Goal: Task Accomplishment & Management: Manage account settings

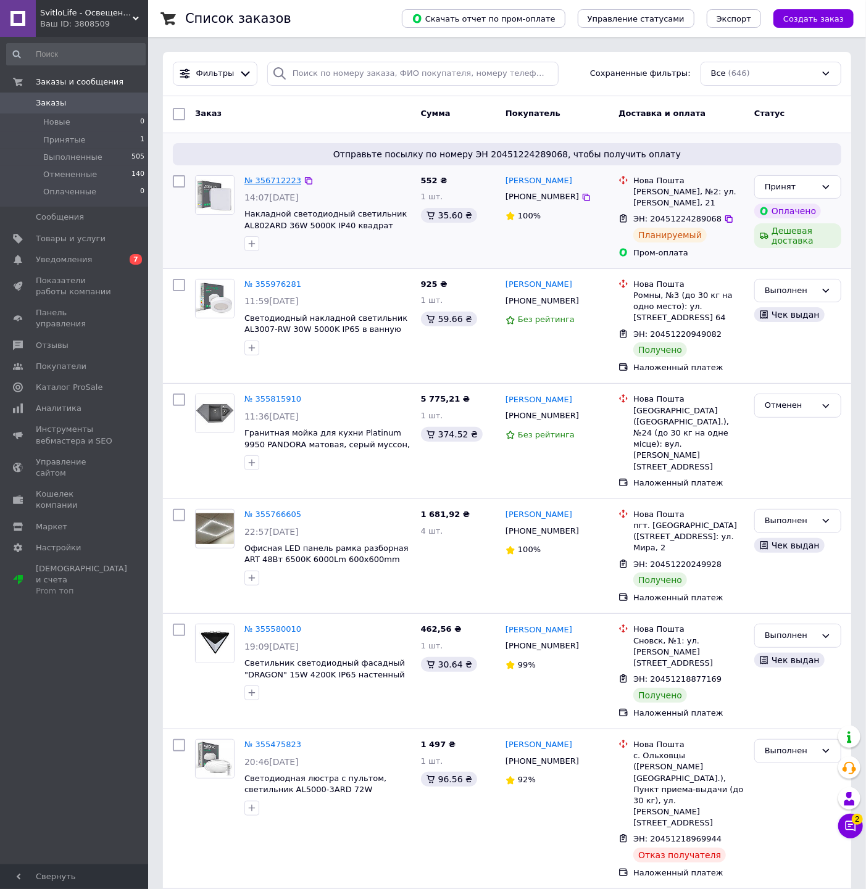
click at [273, 181] on link "№ 356712223" at bounding box center [272, 180] width 57 height 9
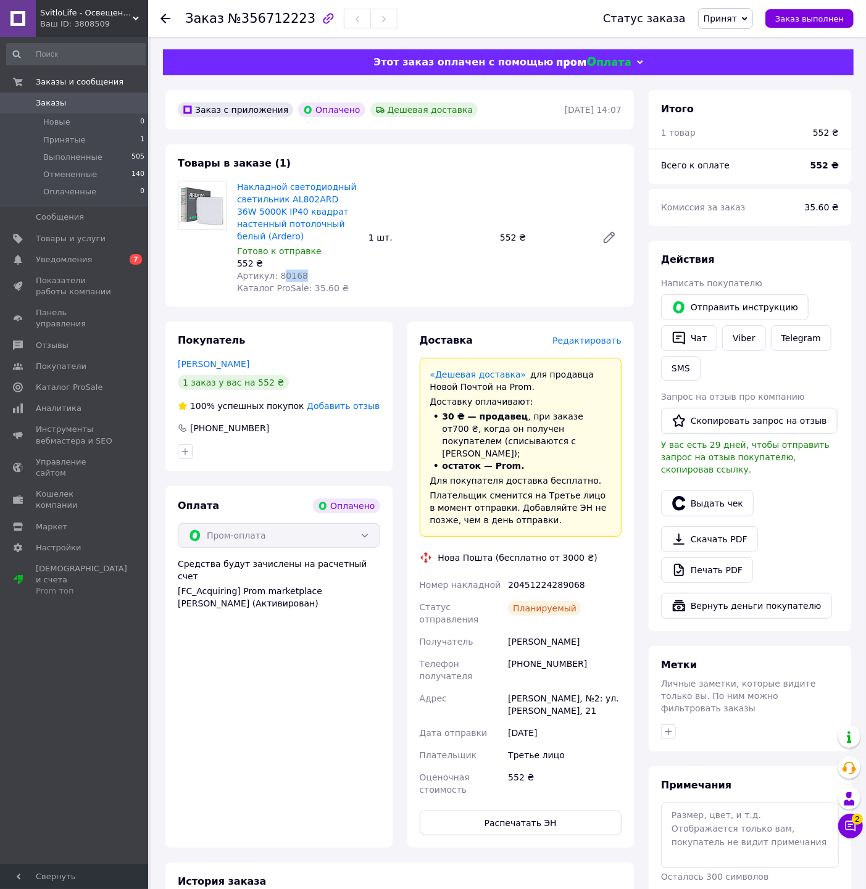
drag, startPoint x: 304, startPoint y: 262, endPoint x: 276, endPoint y: 262, distance: 28.4
click at [276, 270] on div "Артикул: 80168" at bounding box center [298, 276] width 122 height 12
copy span "0168"
click at [305, 270] on div "Артикул: 80168" at bounding box center [298, 276] width 122 height 12
drag, startPoint x: 303, startPoint y: 260, endPoint x: 275, endPoint y: 264, distance: 28.6
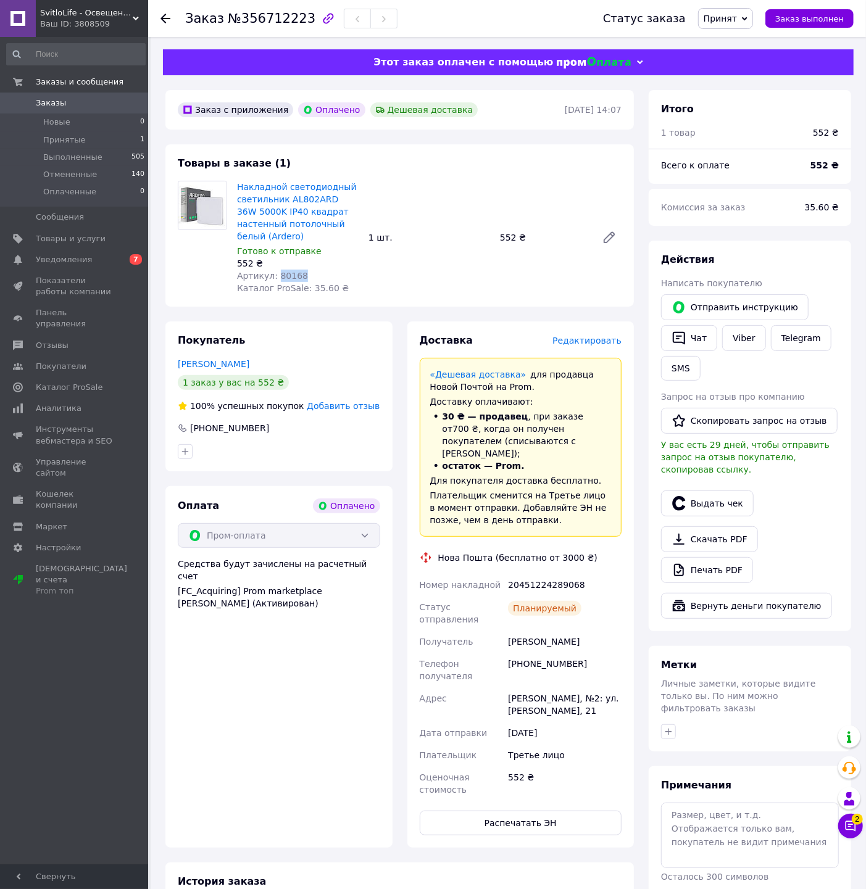
click at [275, 270] on div "Артикул: 80168" at bounding box center [298, 276] width 122 height 12
copy span "80168"
click at [710, 504] on button "Выдать чек" at bounding box center [707, 504] width 93 height 26
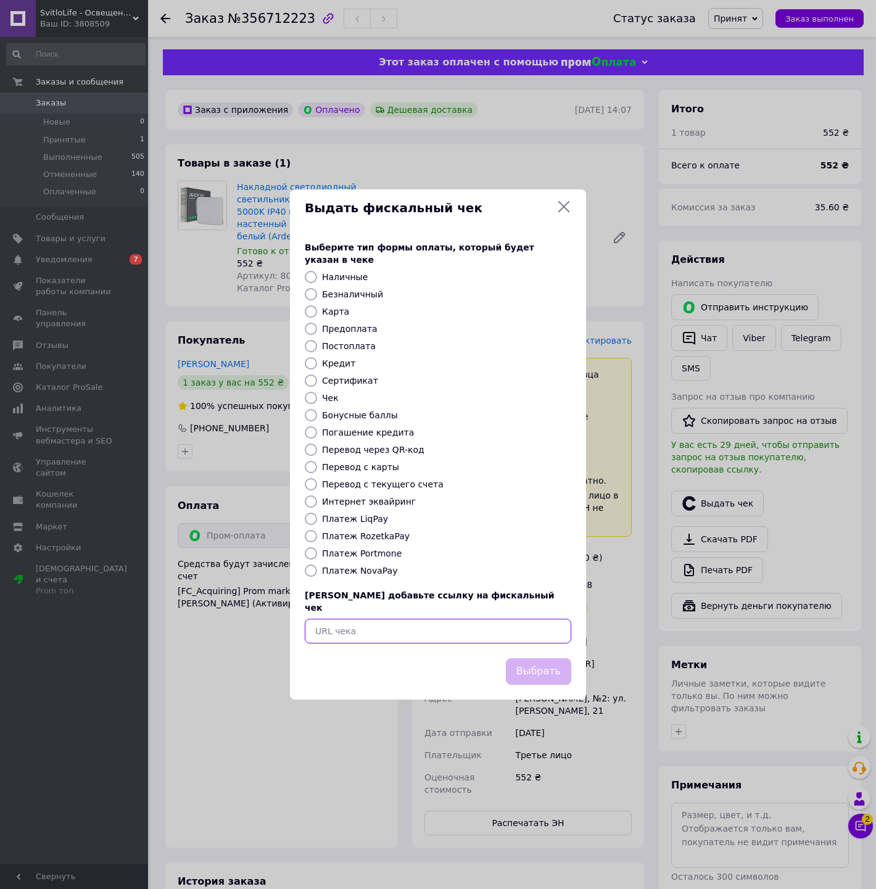
click at [420, 619] on input "text" at bounding box center [438, 631] width 267 height 25
paste input "https://check.checkbox.ua/cb65c9d8-eb20-416e-a40e-57db05cd8bf4"
type input "https://check.checkbox.ua/cb65c9d8-eb20-416e-a40e-57db05cd8bf4"
click at [541, 659] on button "Выбрать" at bounding box center [538, 672] width 65 height 27
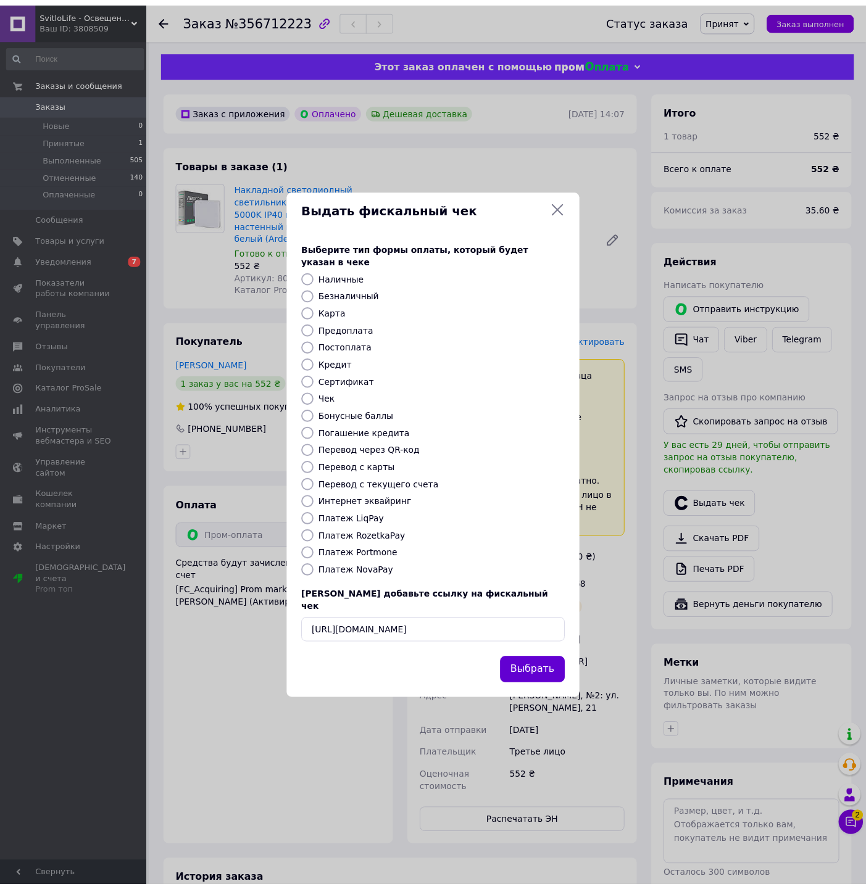
scroll to position [0, 0]
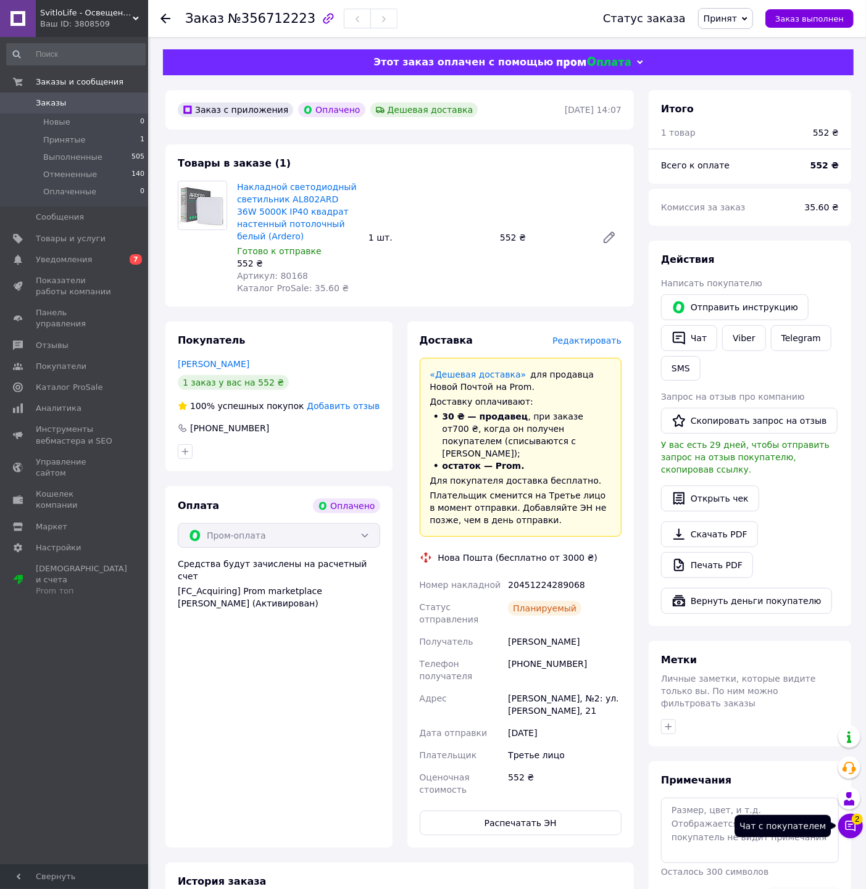
click at [843, 828] on button "Чат с покупателем 2" at bounding box center [850, 826] width 25 height 25
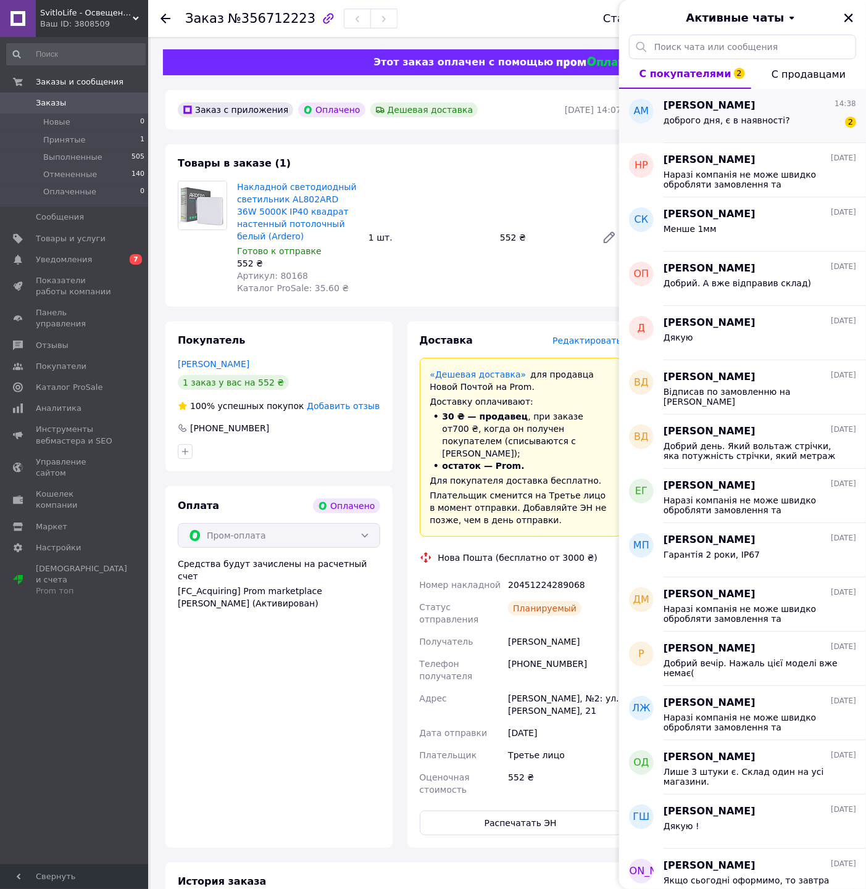
click at [760, 127] on div "доброго дня, є в наявності?" at bounding box center [727, 123] width 127 height 17
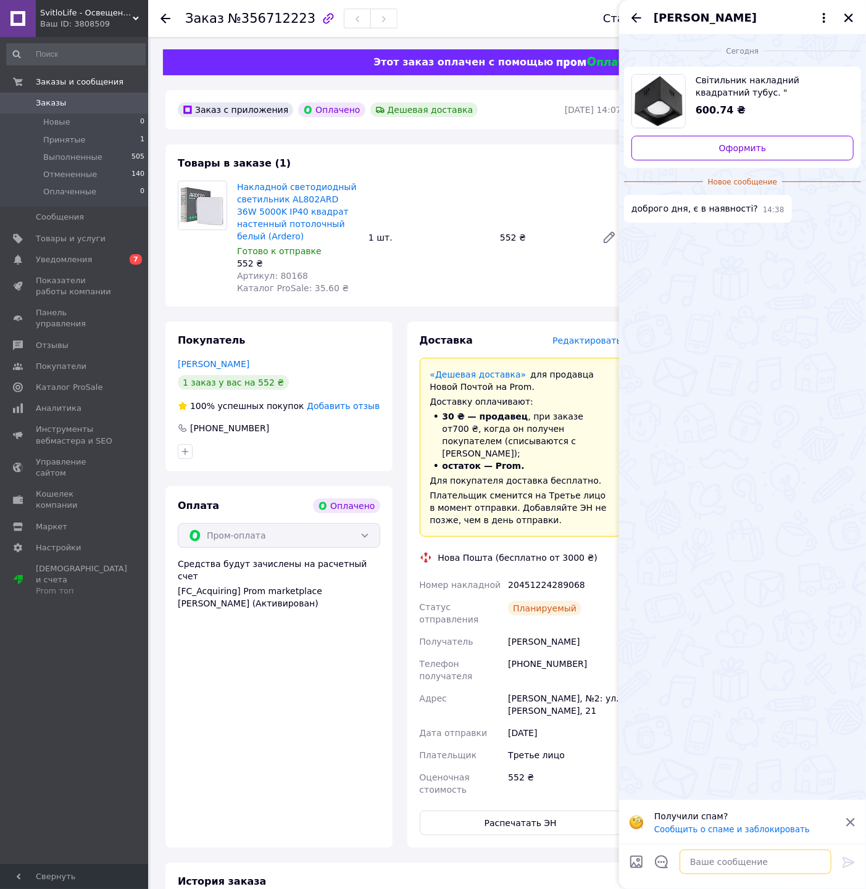
click at [707, 858] on textarea at bounding box center [756, 862] width 152 height 25
type textarea "Добрий день"
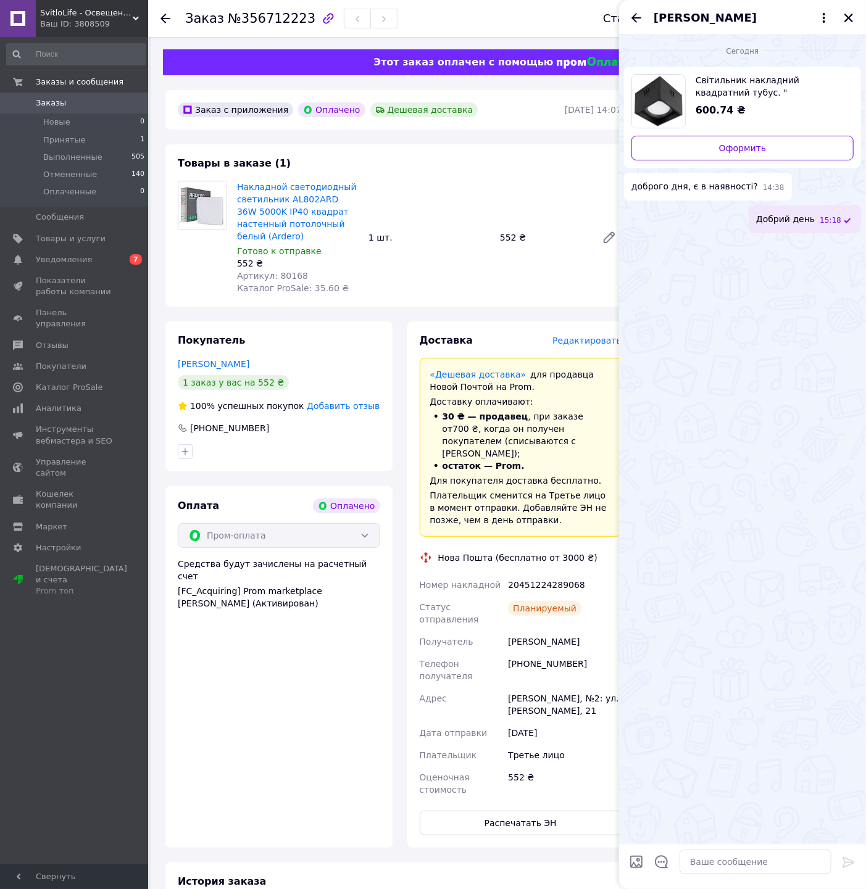
click at [665, 84] on img "Посмотреть товар" at bounding box center [658, 101] width 53 height 53
click at [62, 245] on link "Товары и услуги" at bounding box center [76, 238] width 152 height 21
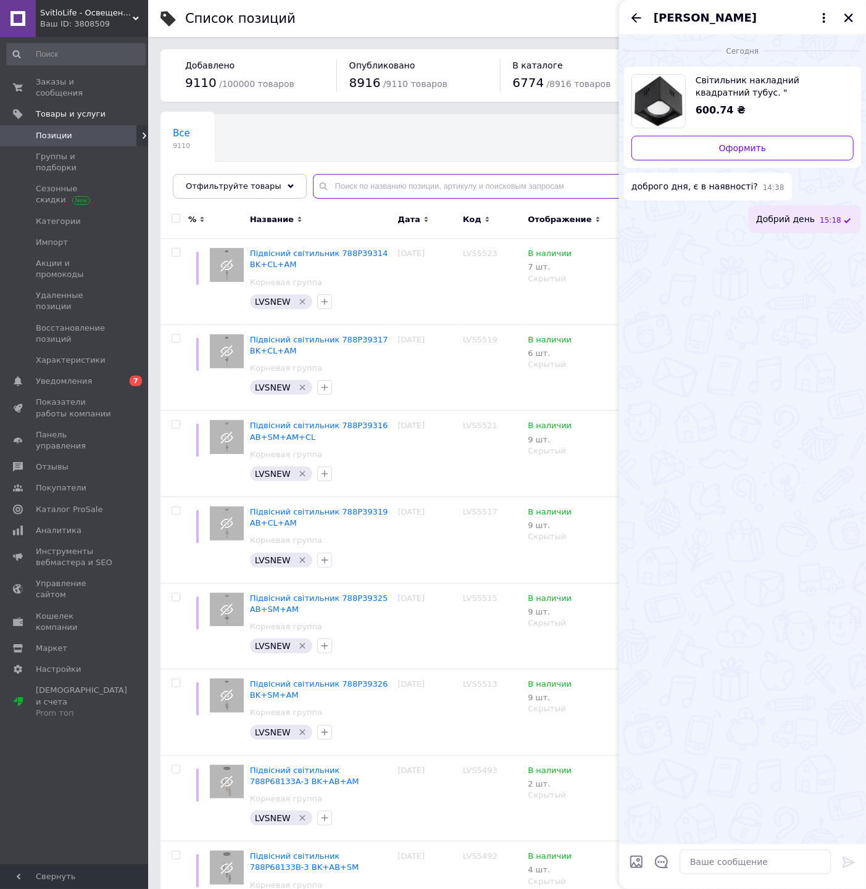
click at [358, 192] on input "text" at bounding box center [577, 186] width 528 height 25
paste input "016-045-1015-060"
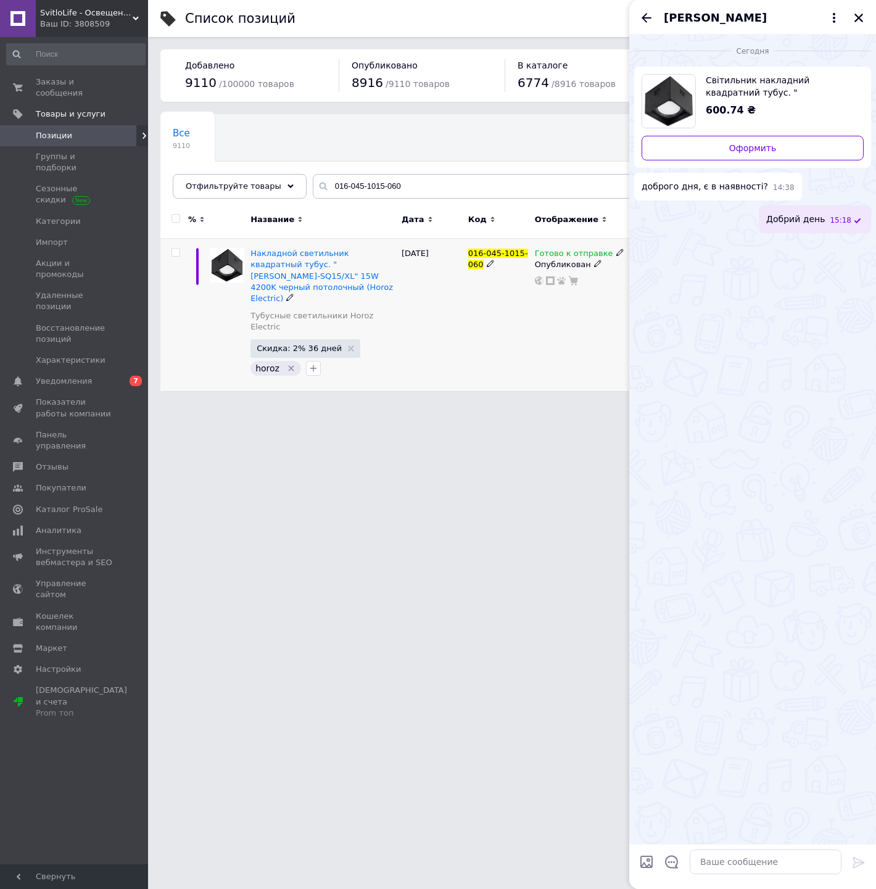
click at [614, 252] on div "Готово к отправке" at bounding box center [579, 253] width 89 height 11
click at [617, 252] on icon at bounding box center [620, 252] width 7 height 7
click at [860, 19] on icon "Закрыть" at bounding box center [859, 18] width 9 height 9
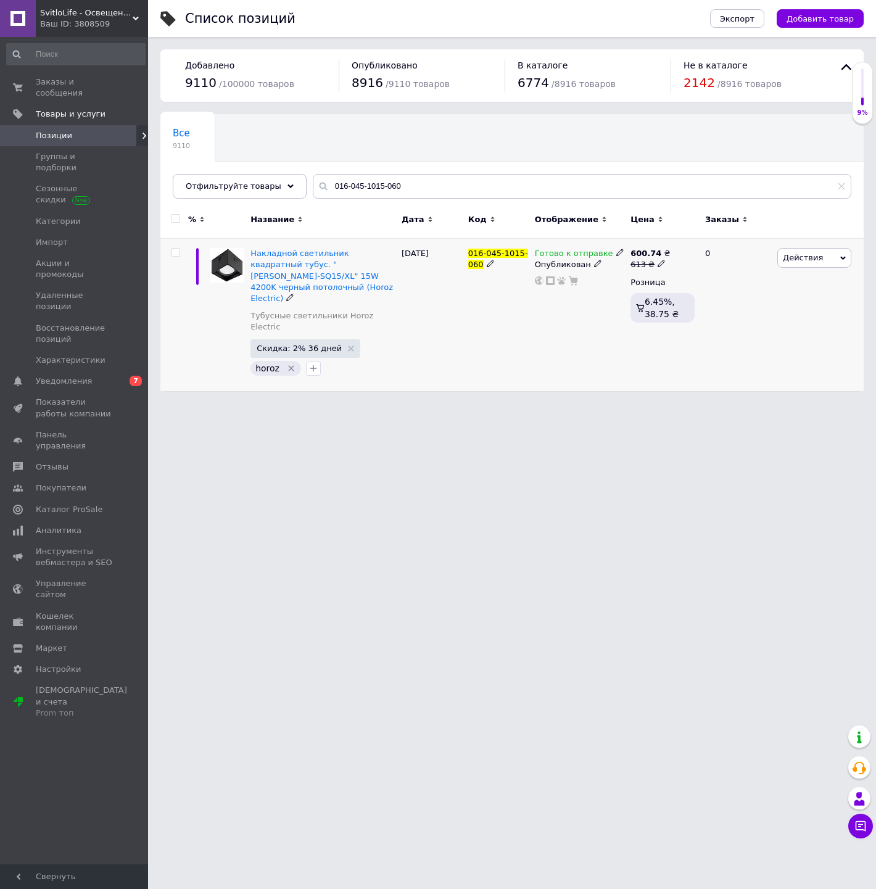
click at [617, 254] on icon at bounding box center [620, 252] width 7 height 7
click at [644, 275] on li "Нет в наличии" at bounding box center [684, 280] width 117 height 17
click at [539, 343] on div "Готово к отправке Наличие Нет в наличии В наличии Под заказ Готово к отправке О…" at bounding box center [580, 315] width 96 height 152
drag, startPoint x: 401, startPoint y: 186, endPoint x: 230, endPoint y: 136, distance: 178.1
click at [238, 144] on div "Все 9110 Ok Отфильтровано... Сохранить Мы ничего не нашли Возможно, ошибка в сл…" at bounding box center [512, 156] width 704 height 85
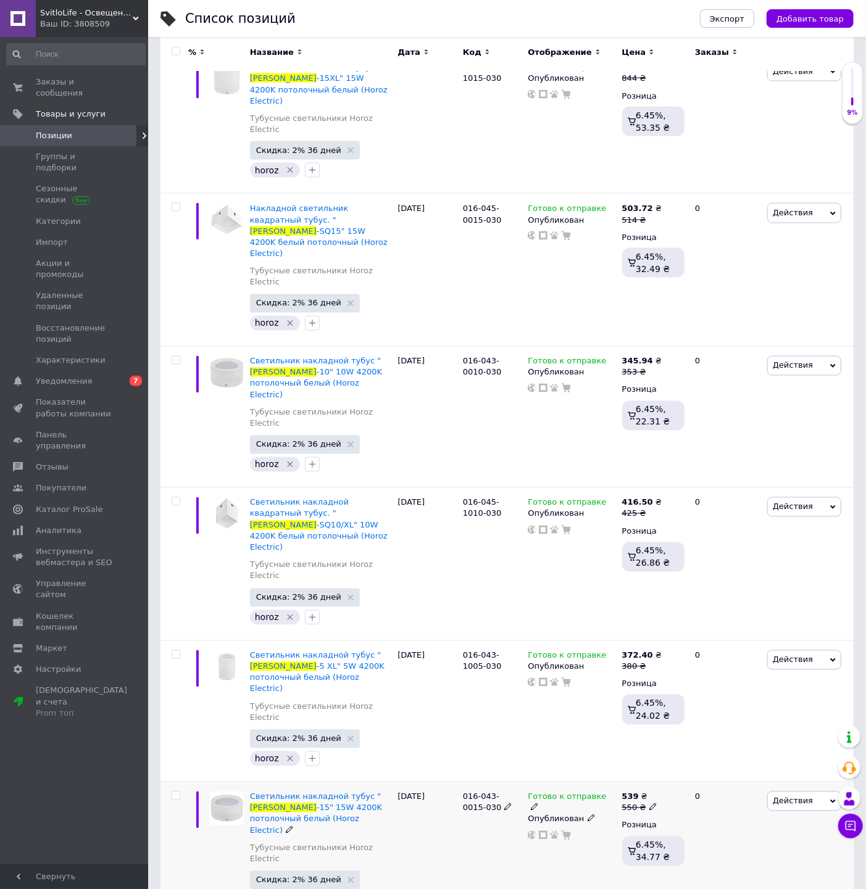
scroll to position [1257, 0]
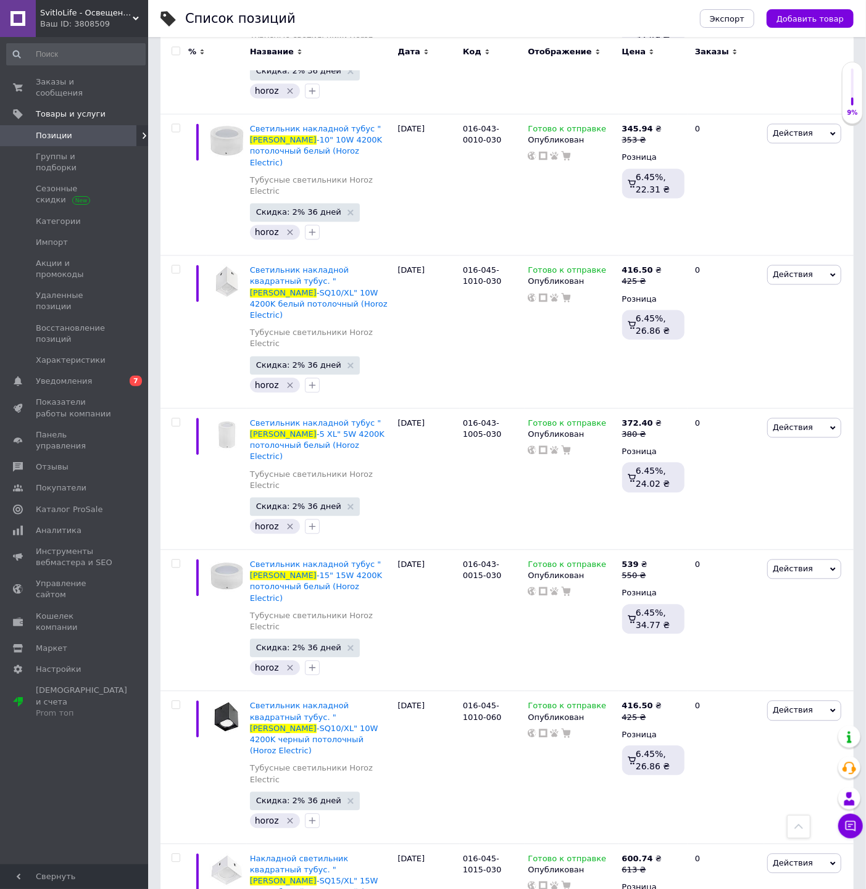
type input "[PERSON_NAME]"
click at [599, 701] on div "Готово к отправке" at bounding box center [572, 712] width 88 height 22
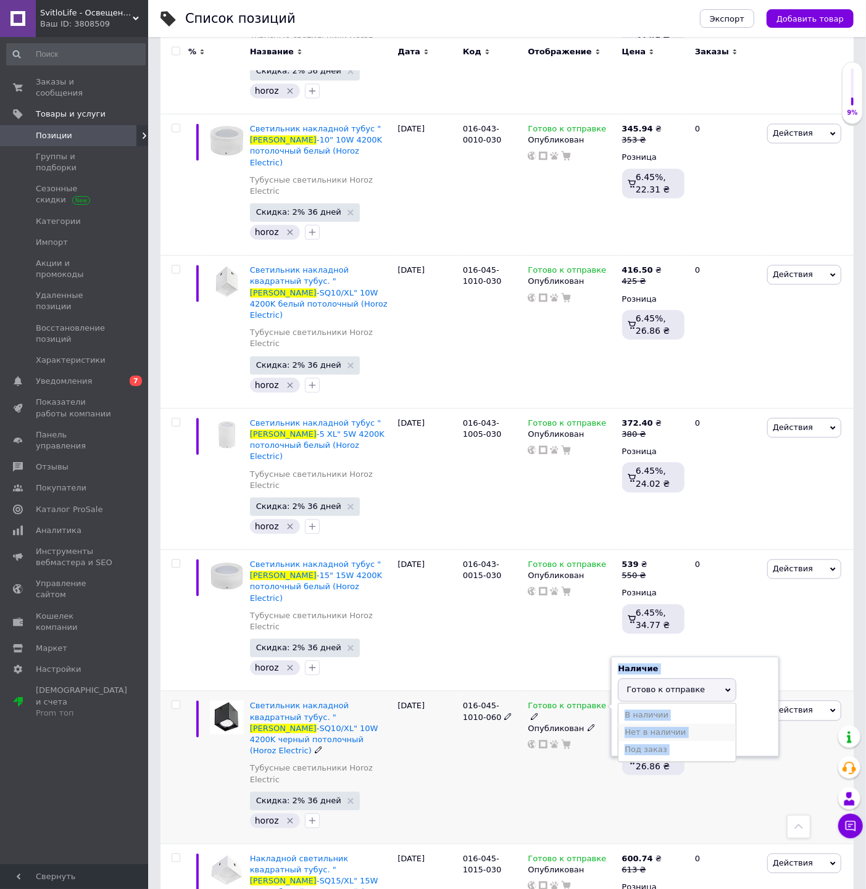
click at [634, 725] on li "Нет в наличии" at bounding box center [676, 733] width 117 height 17
click at [544, 692] on div "Готово к отправке Наличие Нет в наличии В наличии Под заказ Готово к отправке О…" at bounding box center [572, 768] width 94 height 153
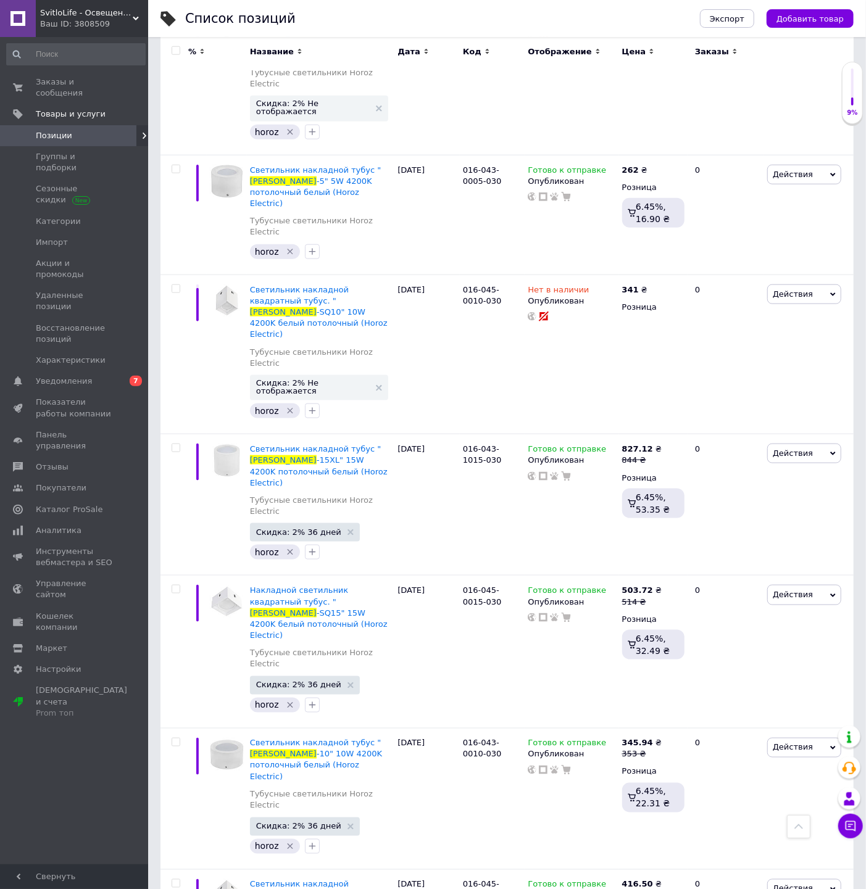
scroll to position [582, 0]
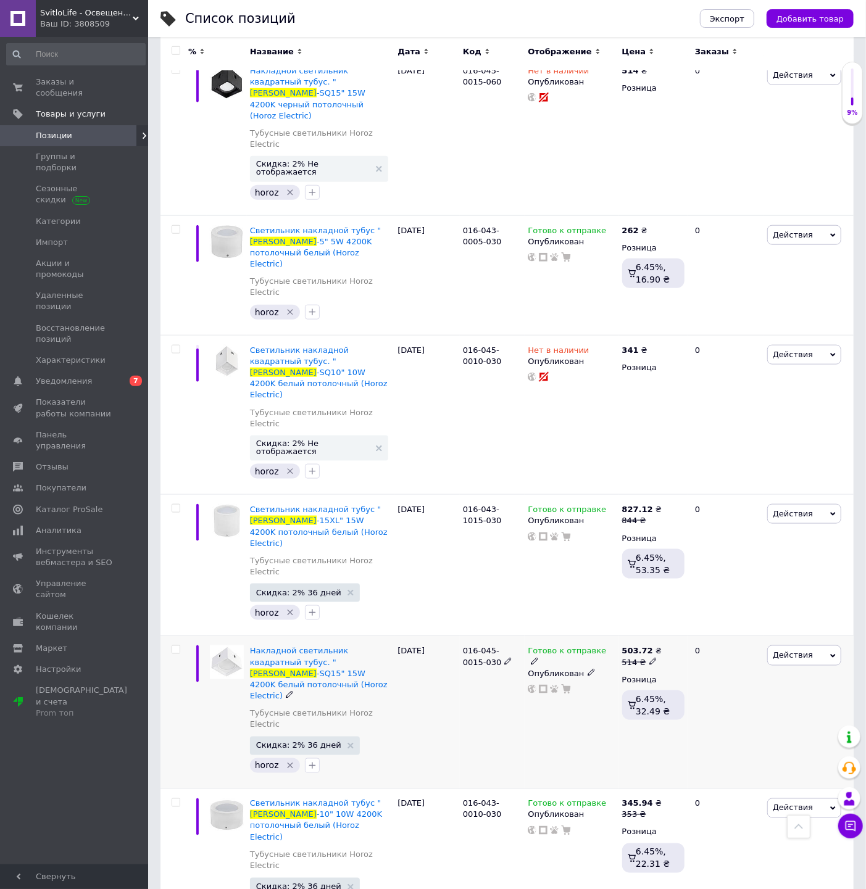
click at [538, 658] on use at bounding box center [534, 661] width 7 height 7
click at [635, 669] on li "Нет в наличии" at bounding box center [676, 677] width 117 height 17
click at [515, 636] on div "016-045-0015-030" at bounding box center [492, 712] width 65 height 153
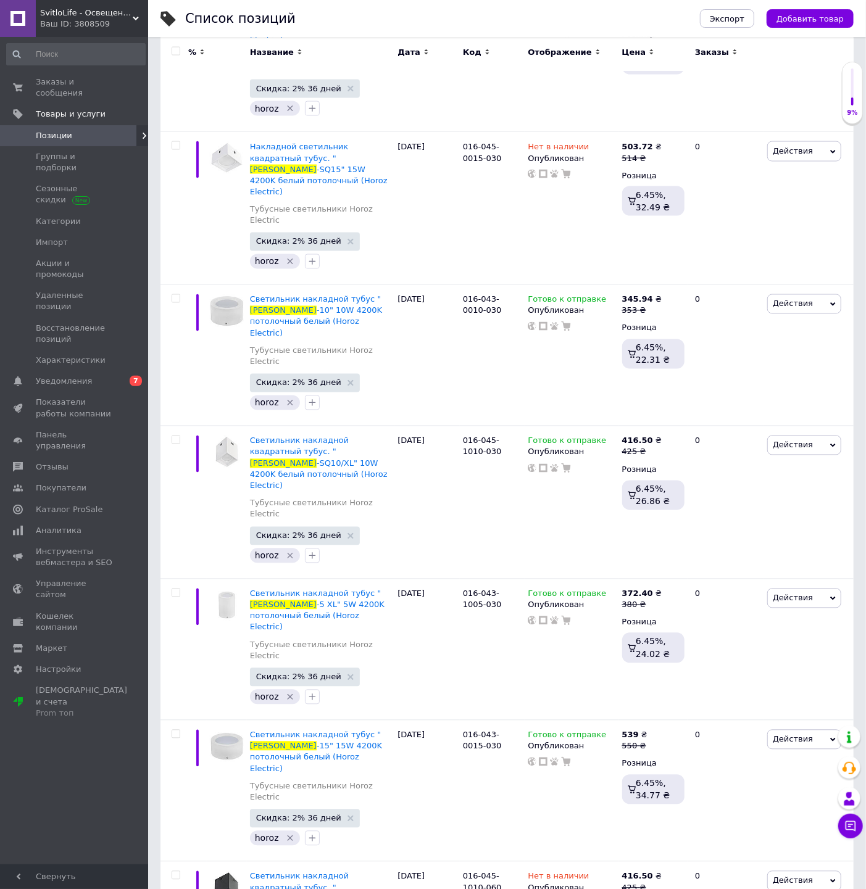
scroll to position [1680, 0]
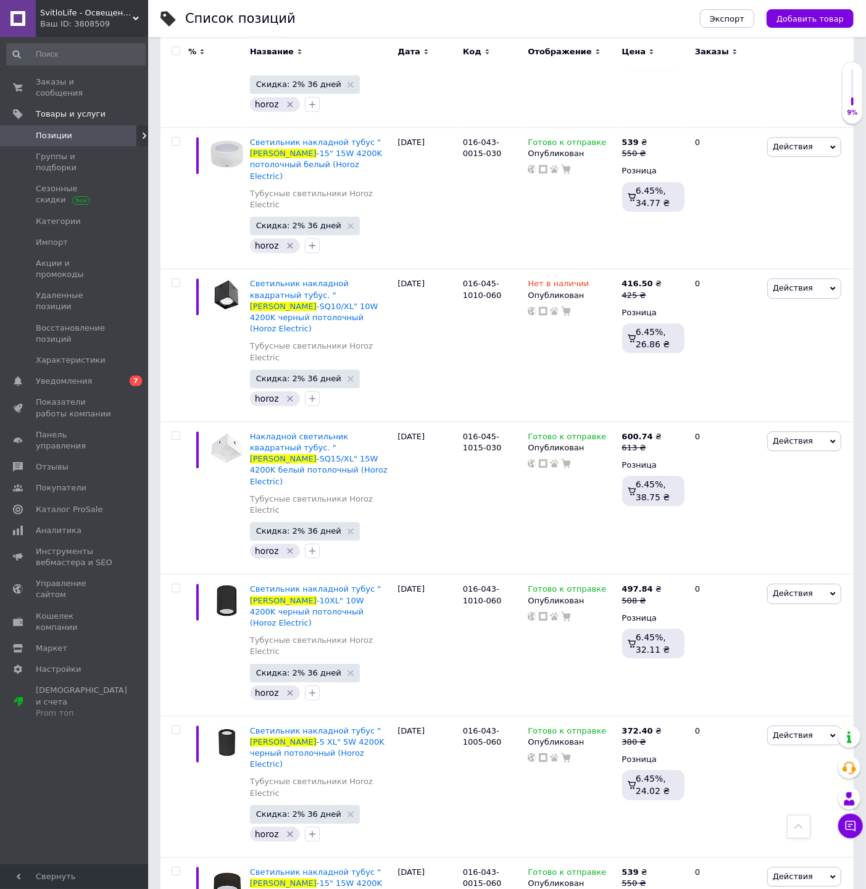
click at [75, 130] on span "Позиции" at bounding box center [75, 135] width 78 height 11
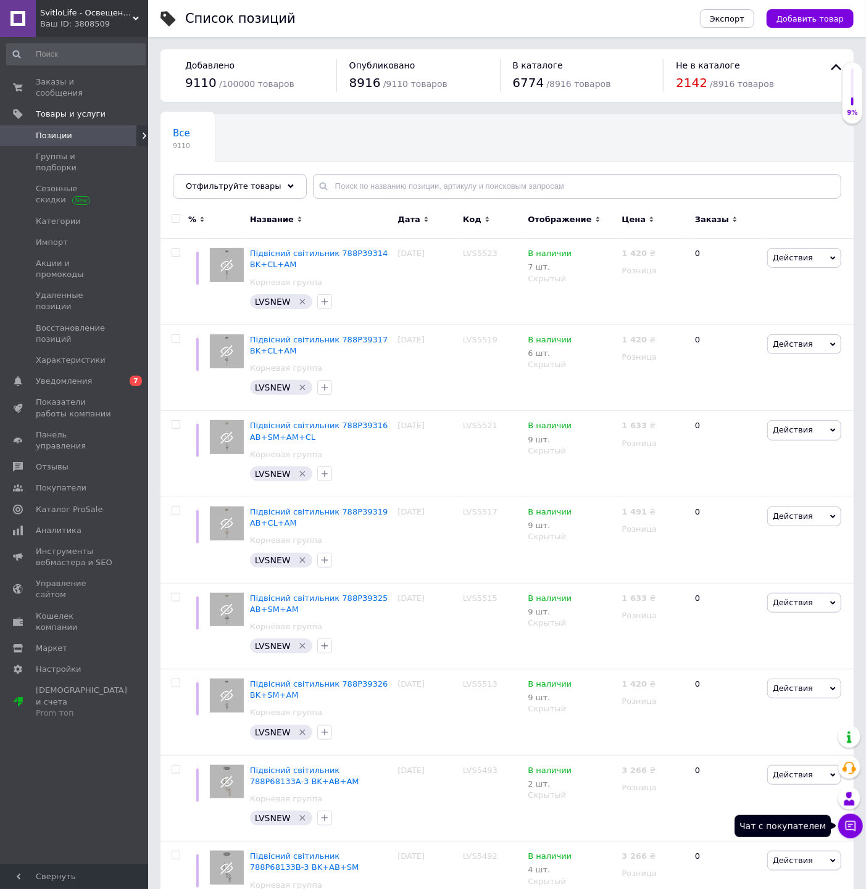
click at [851, 831] on icon at bounding box center [850, 826] width 12 height 12
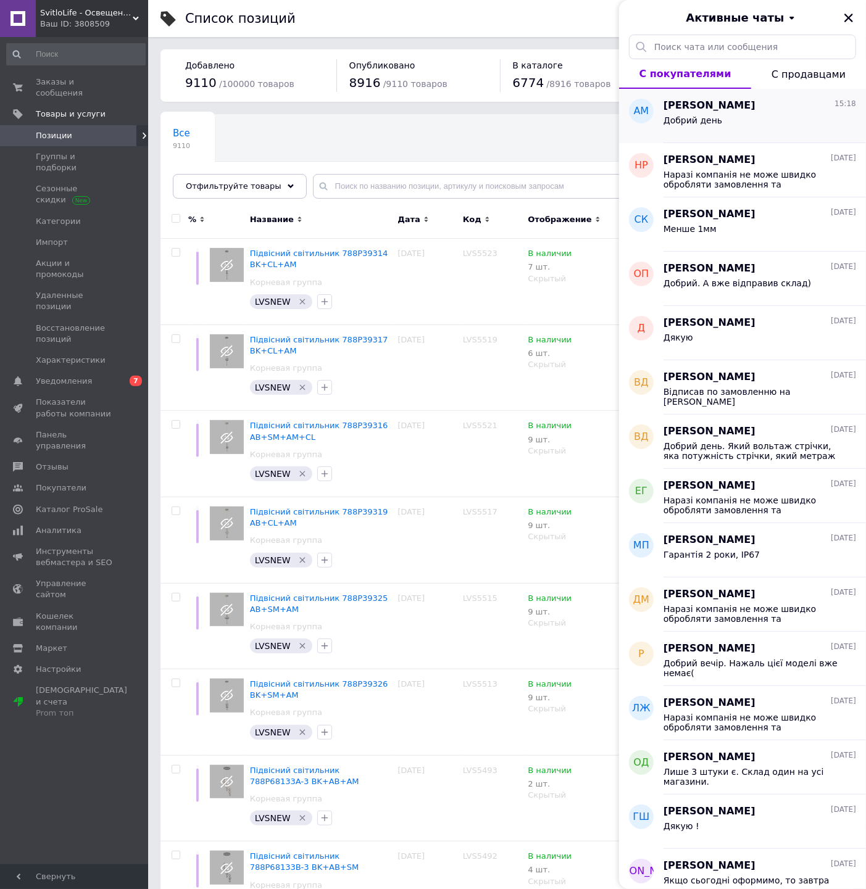
click at [778, 126] on div "Добрий день" at bounding box center [760, 123] width 193 height 20
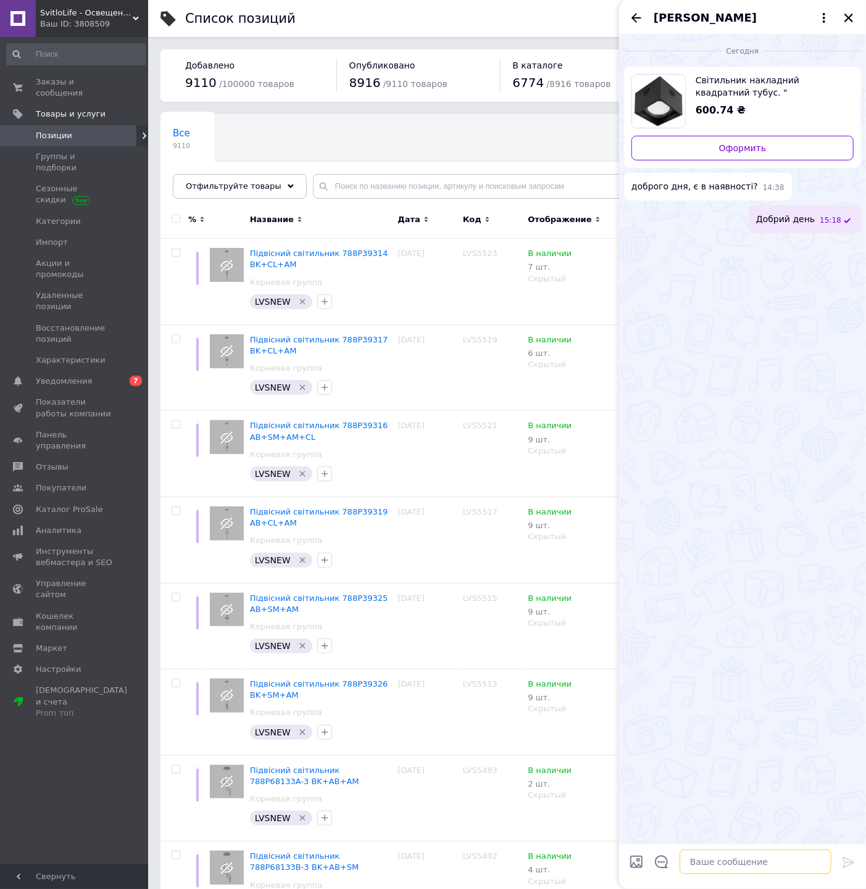
click at [706, 861] on textarea at bounding box center [756, 862] width 152 height 25
type textarea "Y"
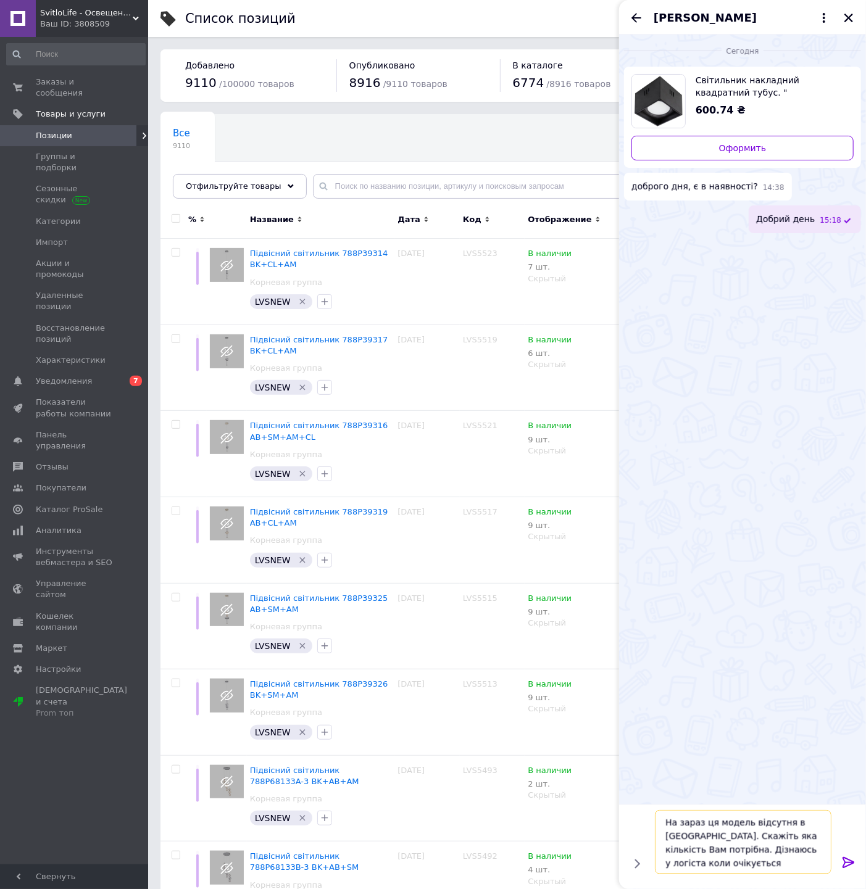
click at [804, 835] on textarea "На зараз ця модель відсутня в Україні. Скажіть яка кількість Вам потрібна. Дізн…" at bounding box center [743, 842] width 177 height 64
type textarea "На зараз ця модель відсутня в [GEOGRAPHIC_DATA]. Скажіть яка кількість Вам потр…"
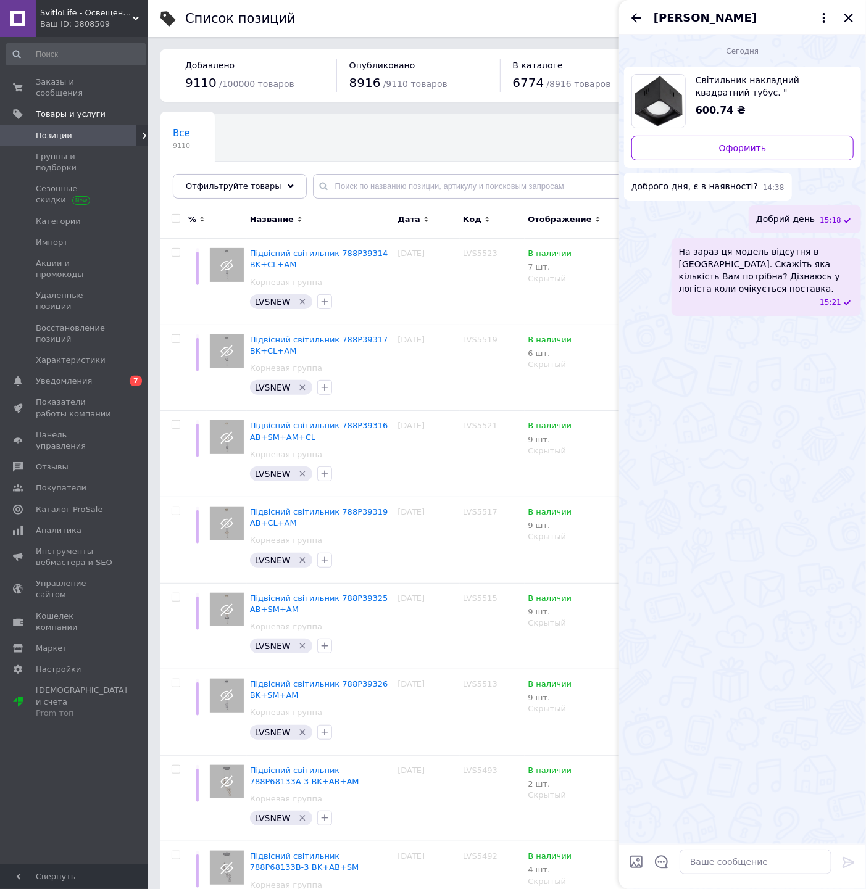
click at [699, 23] on span "[PERSON_NAME]" at bounding box center [705, 18] width 103 height 16
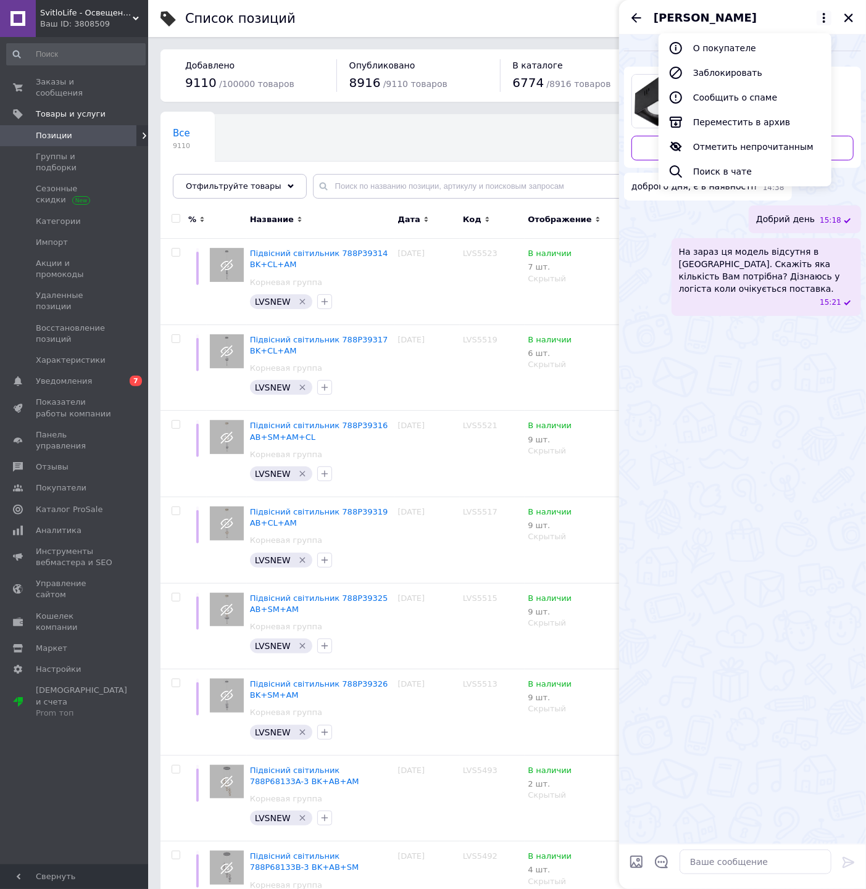
click at [694, 32] on div "Анастасія Мошура О покупателе Заблокировать Сообщить о спаме Переместить в архи…" at bounding box center [742, 17] width 247 height 35
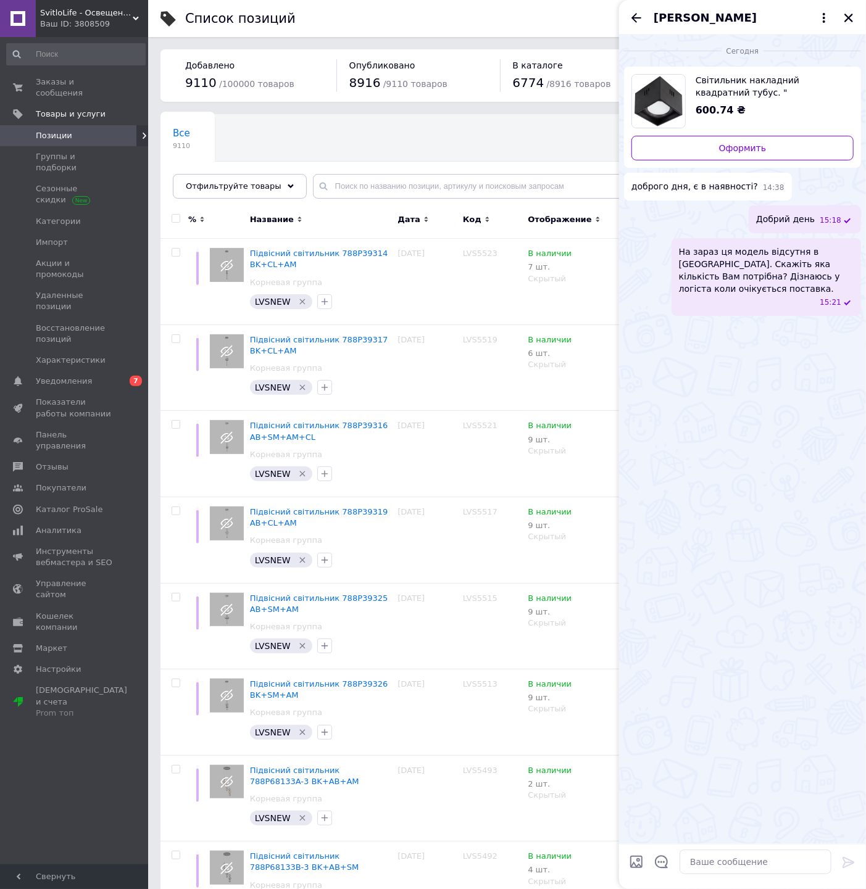
click at [693, 20] on span "[PERSON_NAME]" at bounding box center [705, 18] width 103 height 16
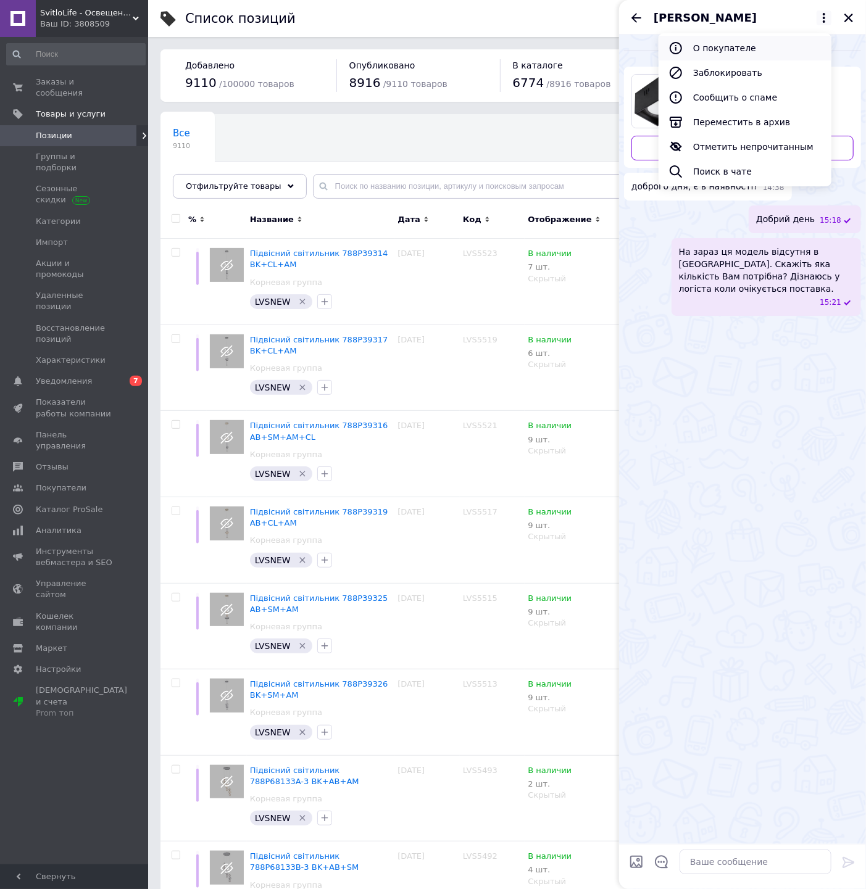
click at [689, 41] on button "О покупателе" at bounding box center [745, 48] width 173 height 25
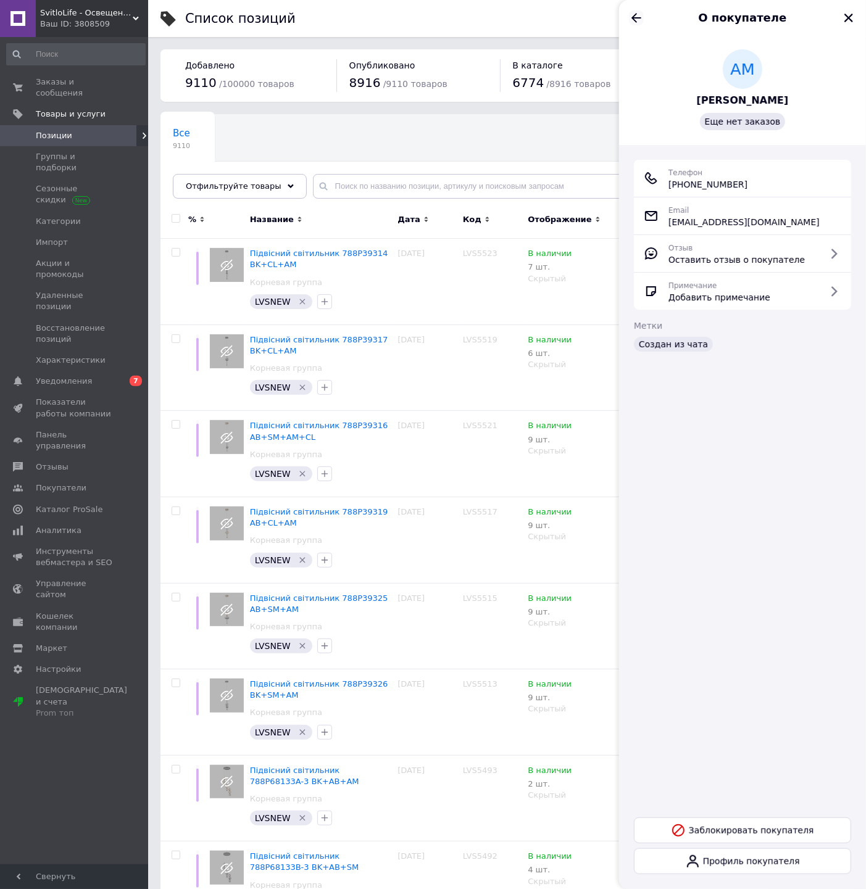
click at [639, 19] on icon "Назад" at bounding box center [636, 17] width 15 height 15
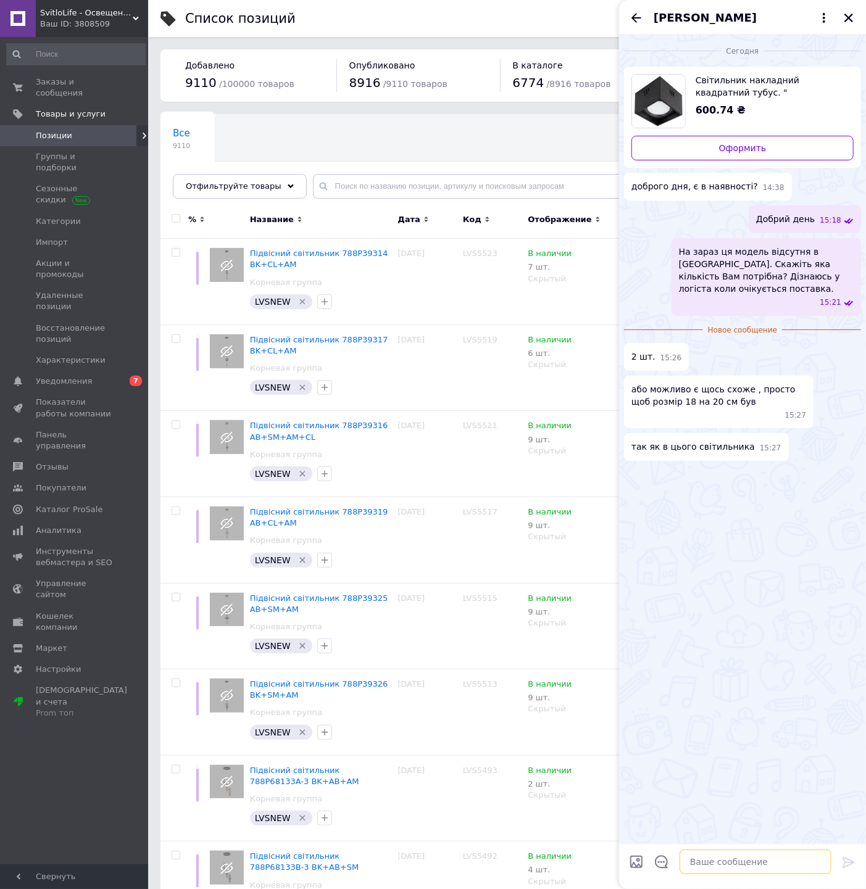
click at [704, 864] on textarea at bounding box center [756, 862] width 152 height 25
type textarea "D"
type textarea "В білому кольорі ці моделі ще є в наявності"
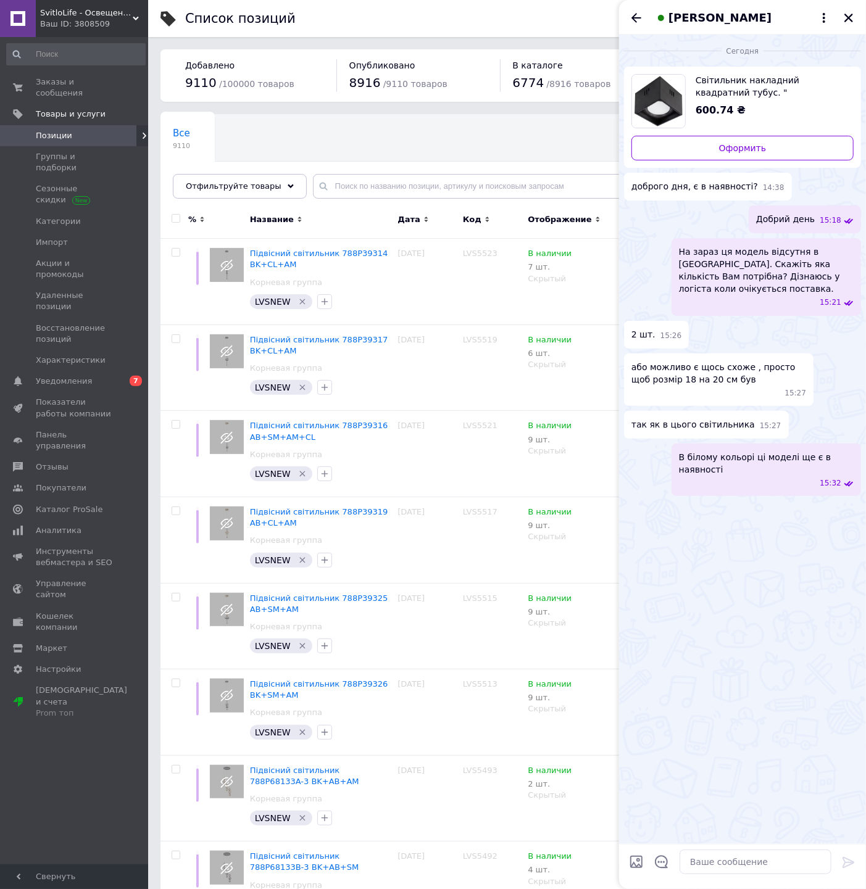
click at [747, 750] on div "Сегодня Світильник накладний квадратний тубус. "SANDRA-SQ15/XL" 15W 4200K чорни…" at bounding box center [742, 440] width 247 height 810
click at [732, 866] on textarea at bounding box center [756, 862] width 152 height 25
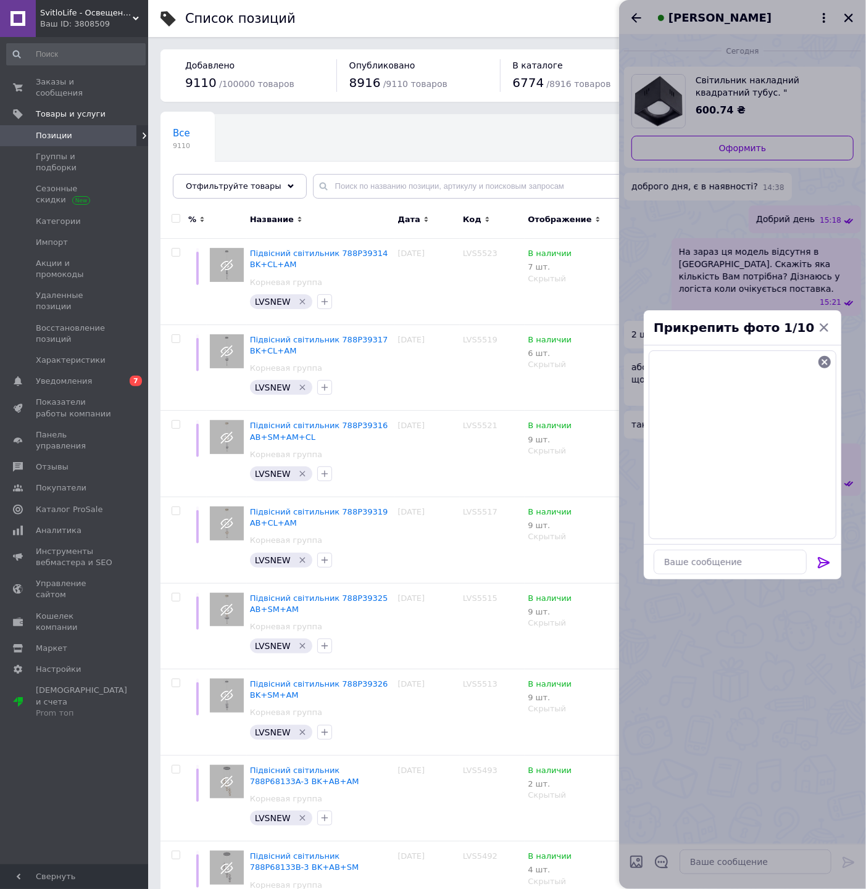
click at [822, 571] on button at bounding box center [824, 564] width 15 height 17
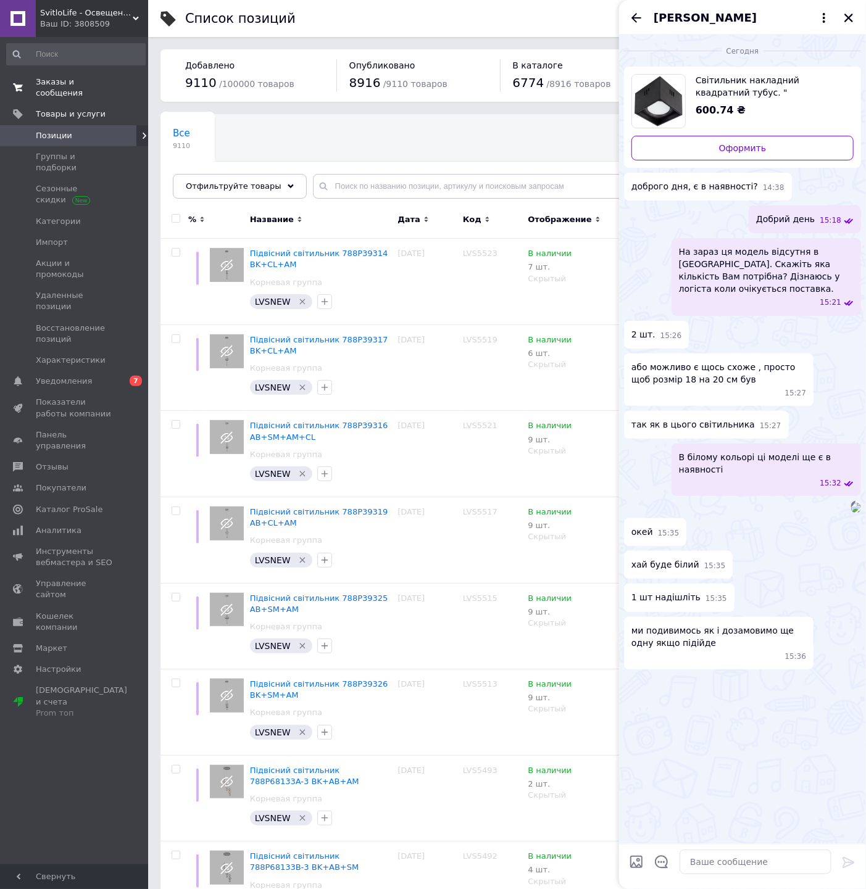
click at [83, 86] on span "Заказы и сообщения" at bounding box center [75, 88] width 78 height 22
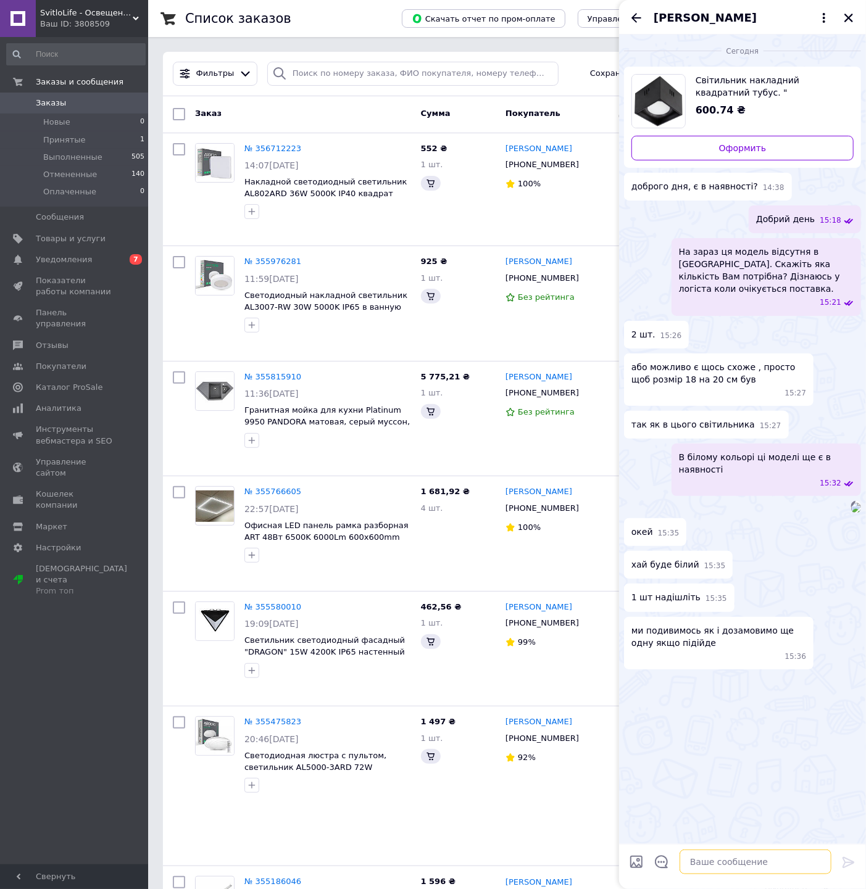
click at [720, 859] on textarea at bounding box center [756, 862] width 152 height 25
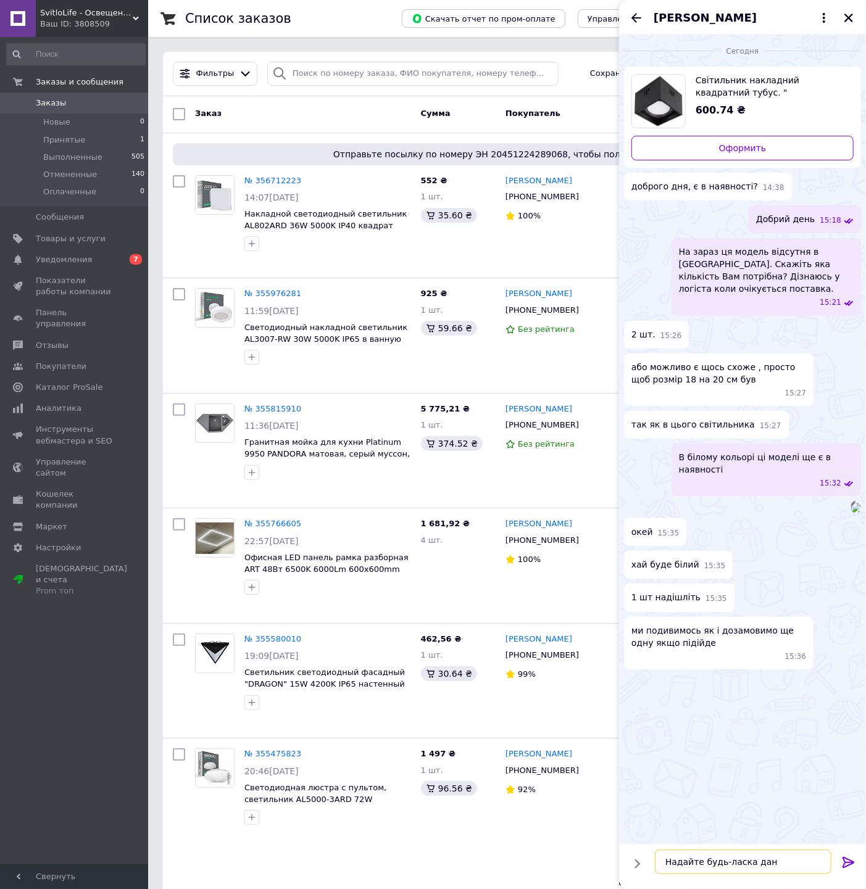
type textarea "Надайте будь-ласка дані"
type textarea "ПІБ, номер телефону, місто, номер відділення [GEOGRAPHIC_DATA]"
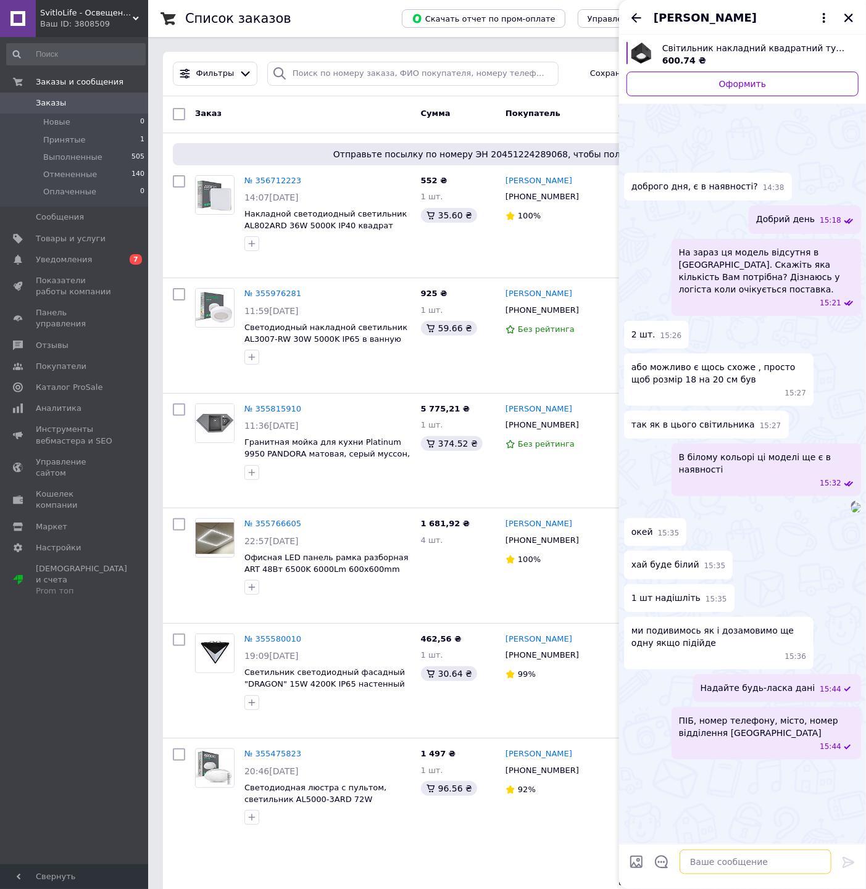
scroll to position [80, 0]
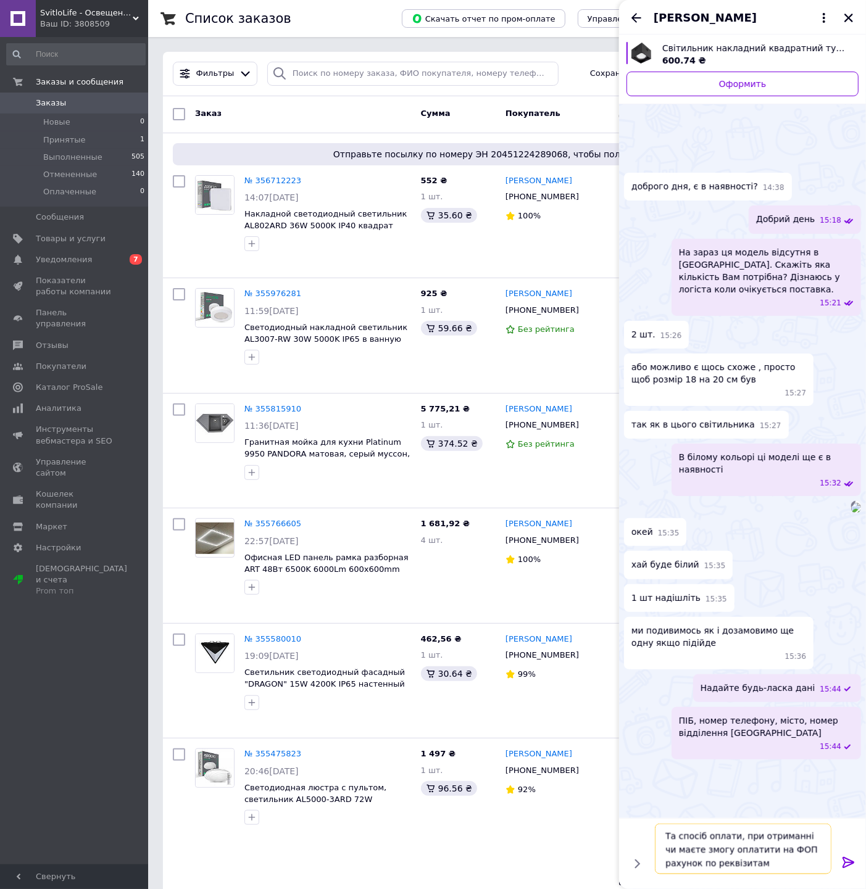
type textarea "Та спосіб оплати, при отриманні чи маєте змогу оплатити на ФОП рахунок по рекві…"
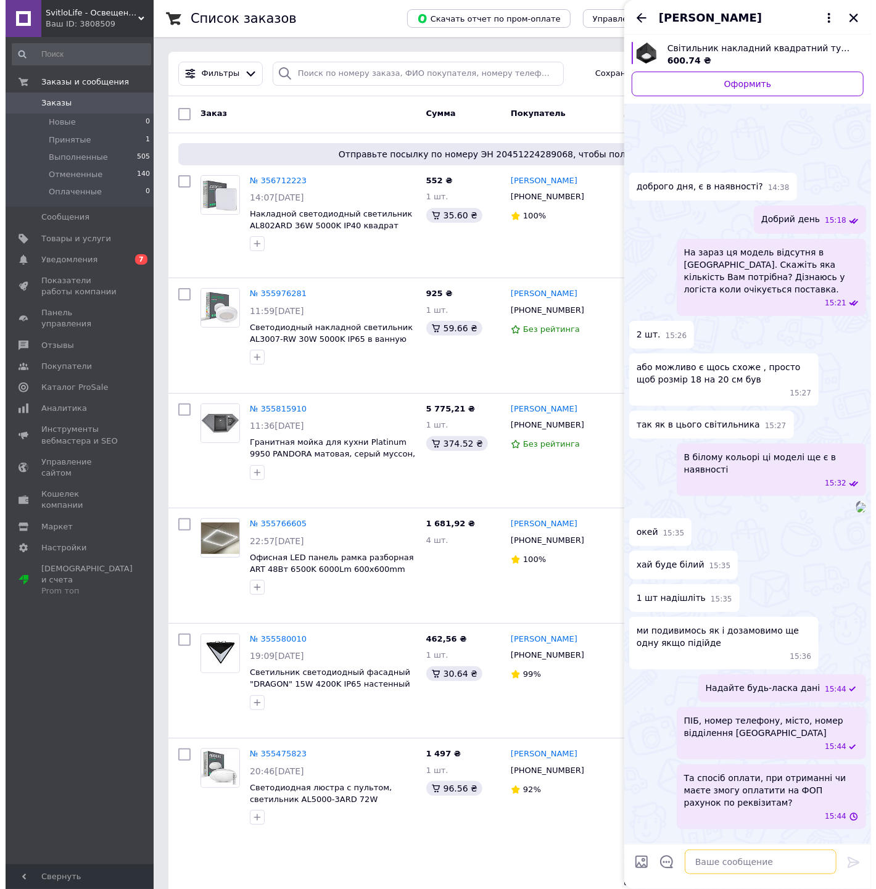
scroll to position [119, 0]
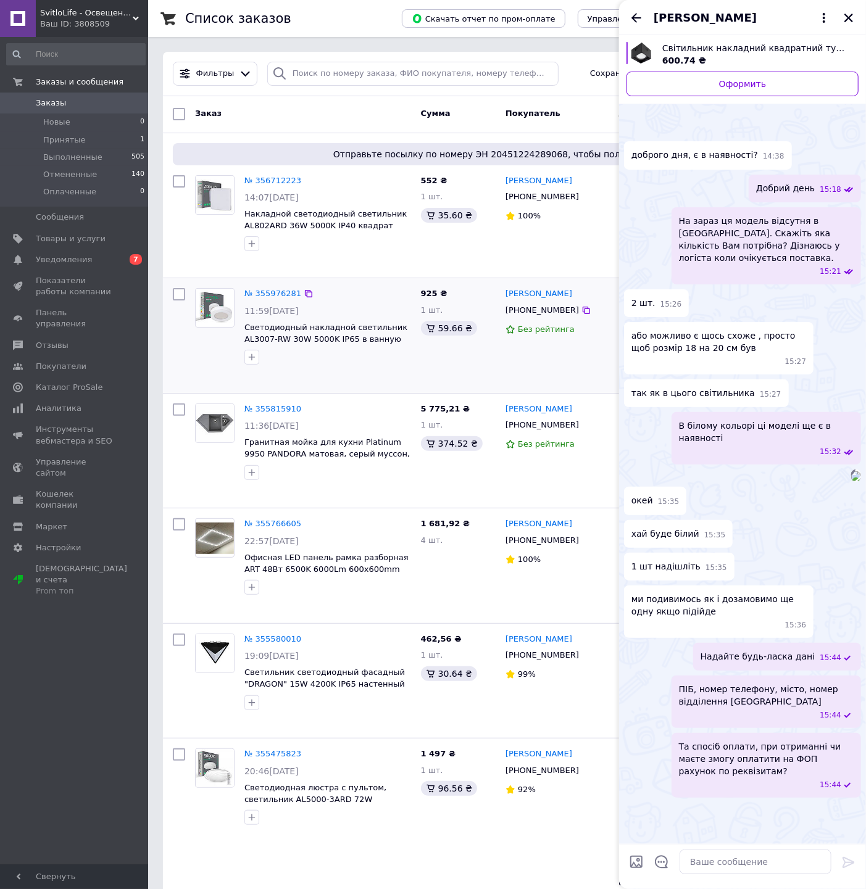
click at [367, 370] on div "№ 355976281 11:59, 06.08.2025 Светодиодный накладной светильник AL3007-RW 30W 5…" at bounding box center [303, 335] width 226 height 105
click at [54, 262] on span "Уведомления" at bounding box center [64, 259] width 56 height 11
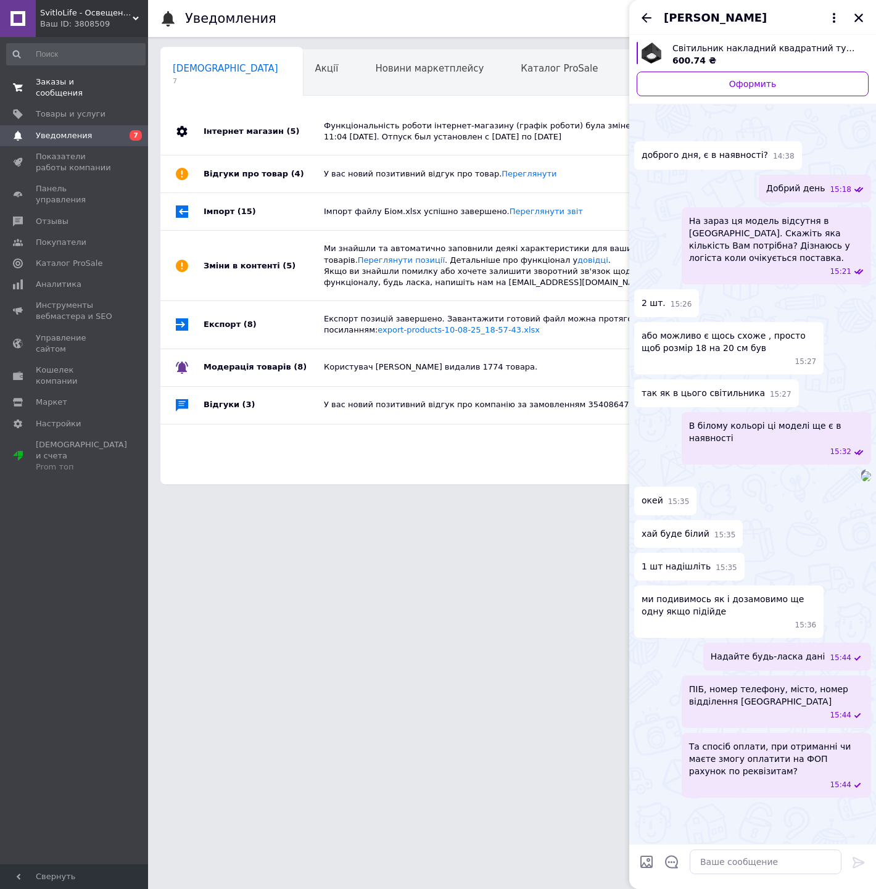
drag, startPoint x: 51, startPoint y: 85, endPoint x: 71, endPoint y: 83, distance: 19.8
click at [52, 85] on span "Заказы и сообщения" at bounding box center [75, 88] width 78 height 22
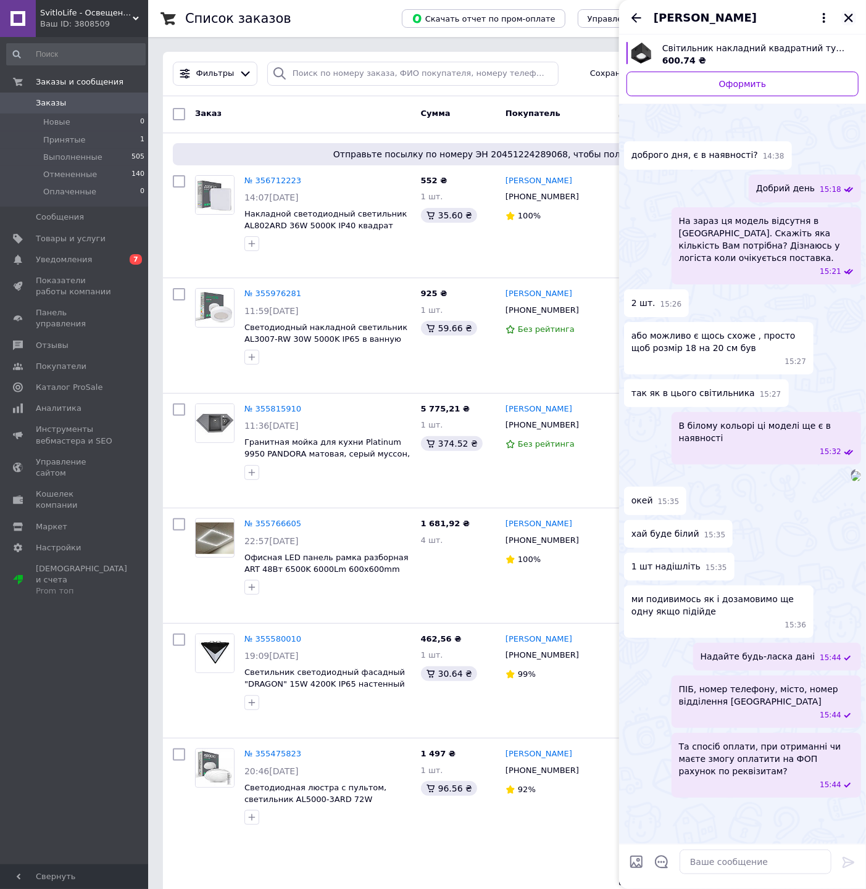
click at [860, 19] on div "[PERSON_NAME]" at bounding box center [742, 17] width 247 height 35
click at [849, 16] on icon "Закрыть" at bounding box center [848, 17] width 11 height 11
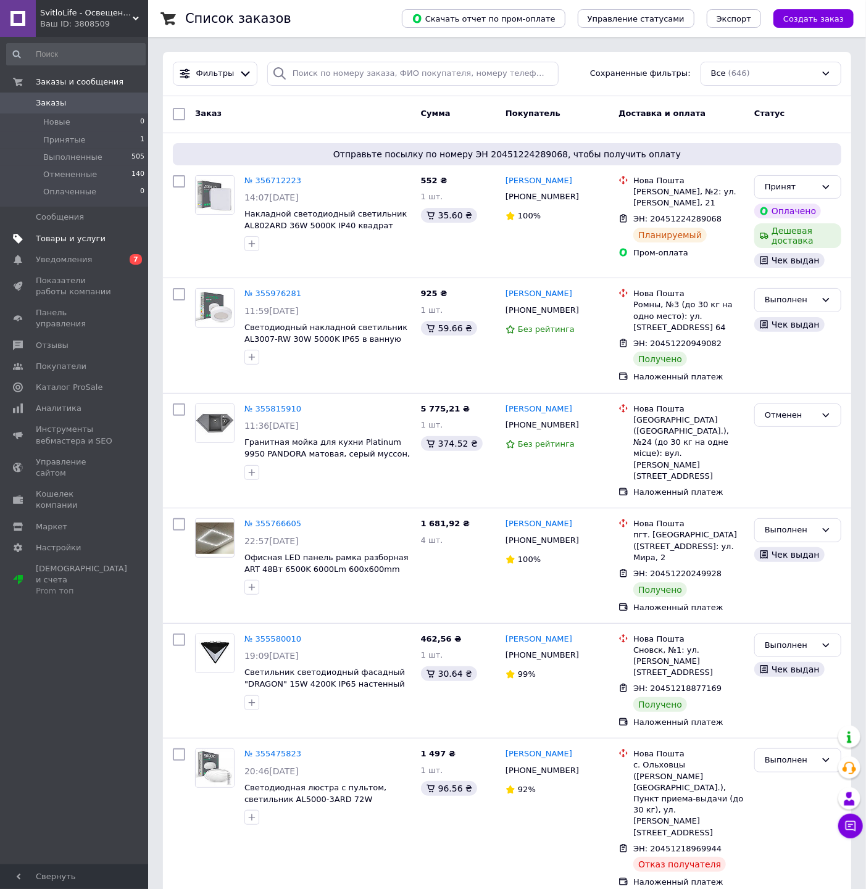
click at [68, 244] on span "Товары и услуги" at bounding box center [71, 238] width 70 height 11
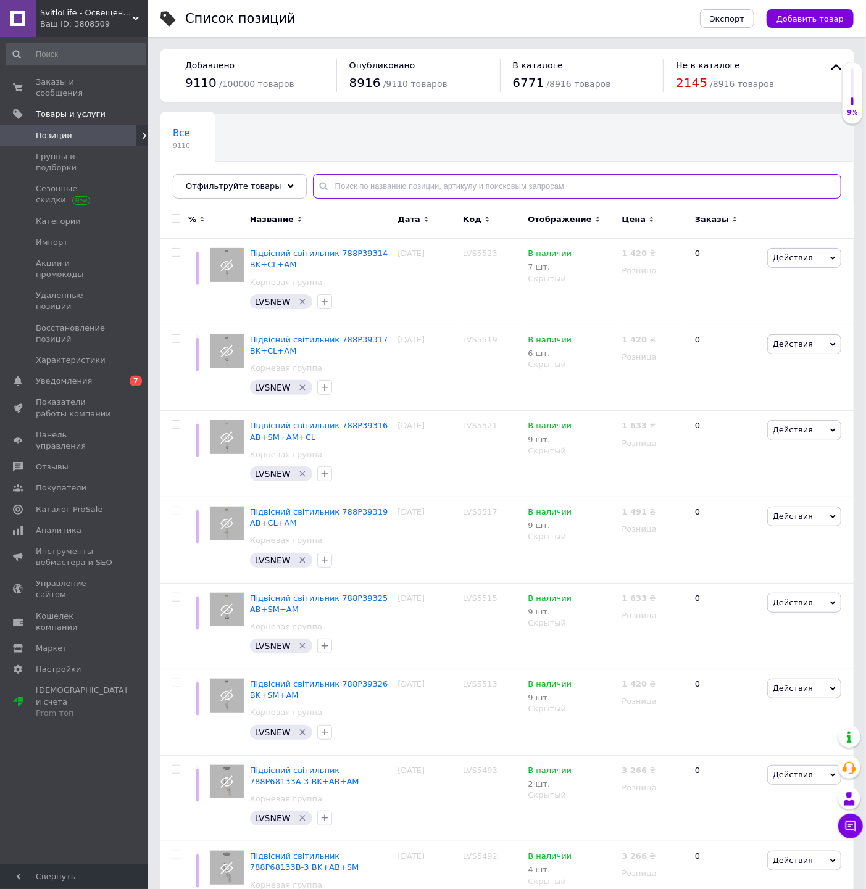
click at [375, 189] on input "text" at bounding box center [577, 186] width 528 height 25
paste input "001-060-1224-030"
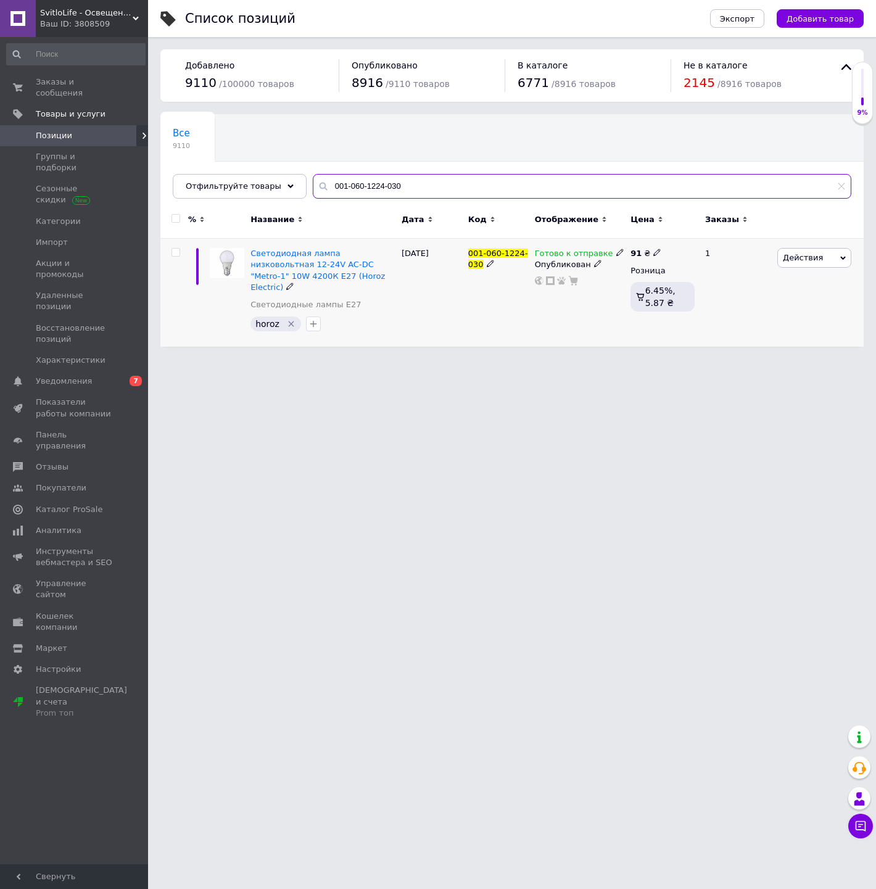
type input "001-060-1224-030"
click at [617, 255] on icon at bounding box center [620, 252] width 7 height 7
click at [647, 283] on li "Нет в наличии" at bounding box center [684, 280] width 117 height 17
click at [539, 346] on div "Список позиций Экспорт Добавить товар Добавлено 9110 / 100000 товаров Опубликов…" at bounding box center [512, 179] width 728 height 359
click at [83, 376] on span "Уведомления" at bounding box center [64, 381] width 56 height 11
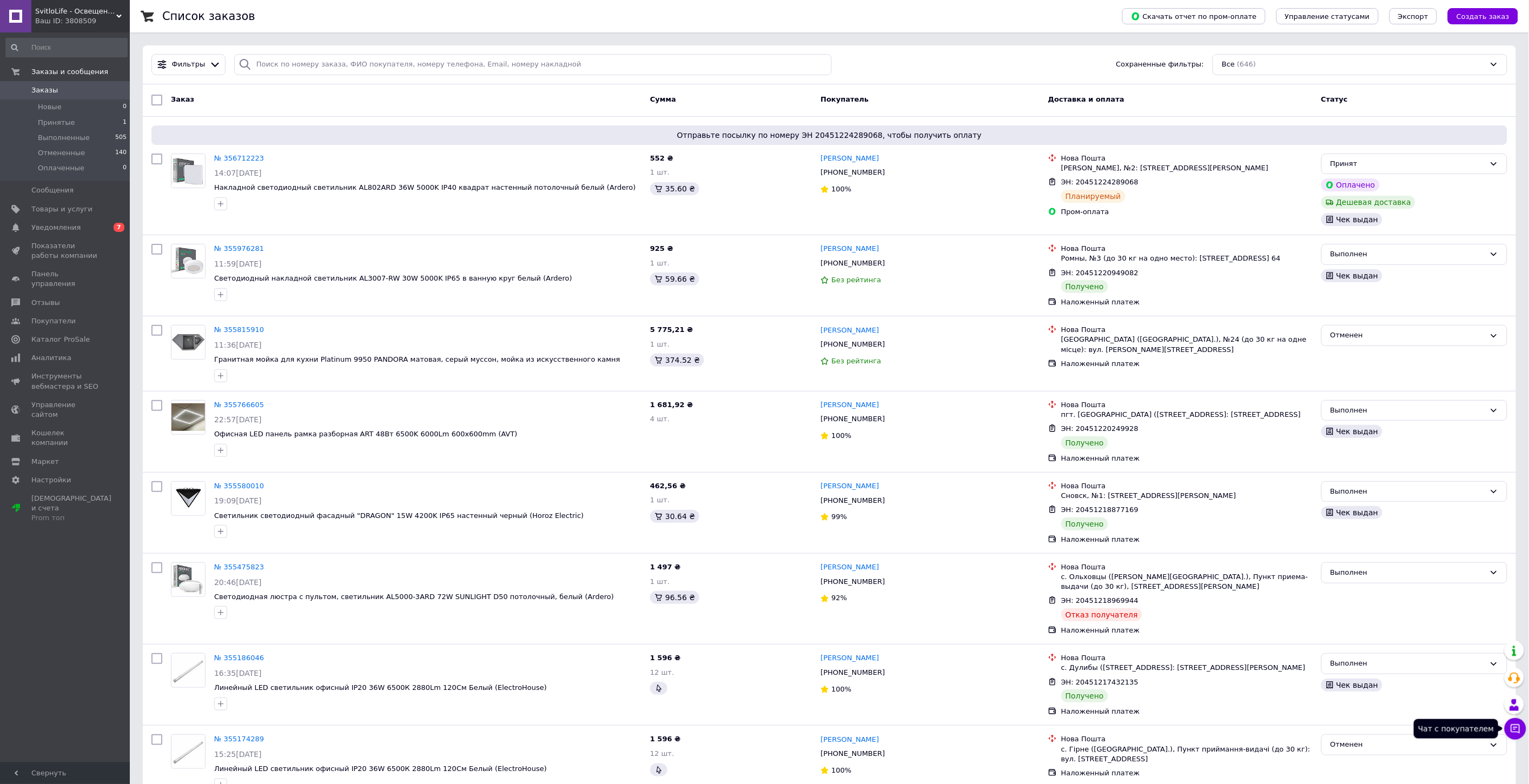
click at [1514, 731] on icon at bounding box center [1515, 729] width 11 height 11
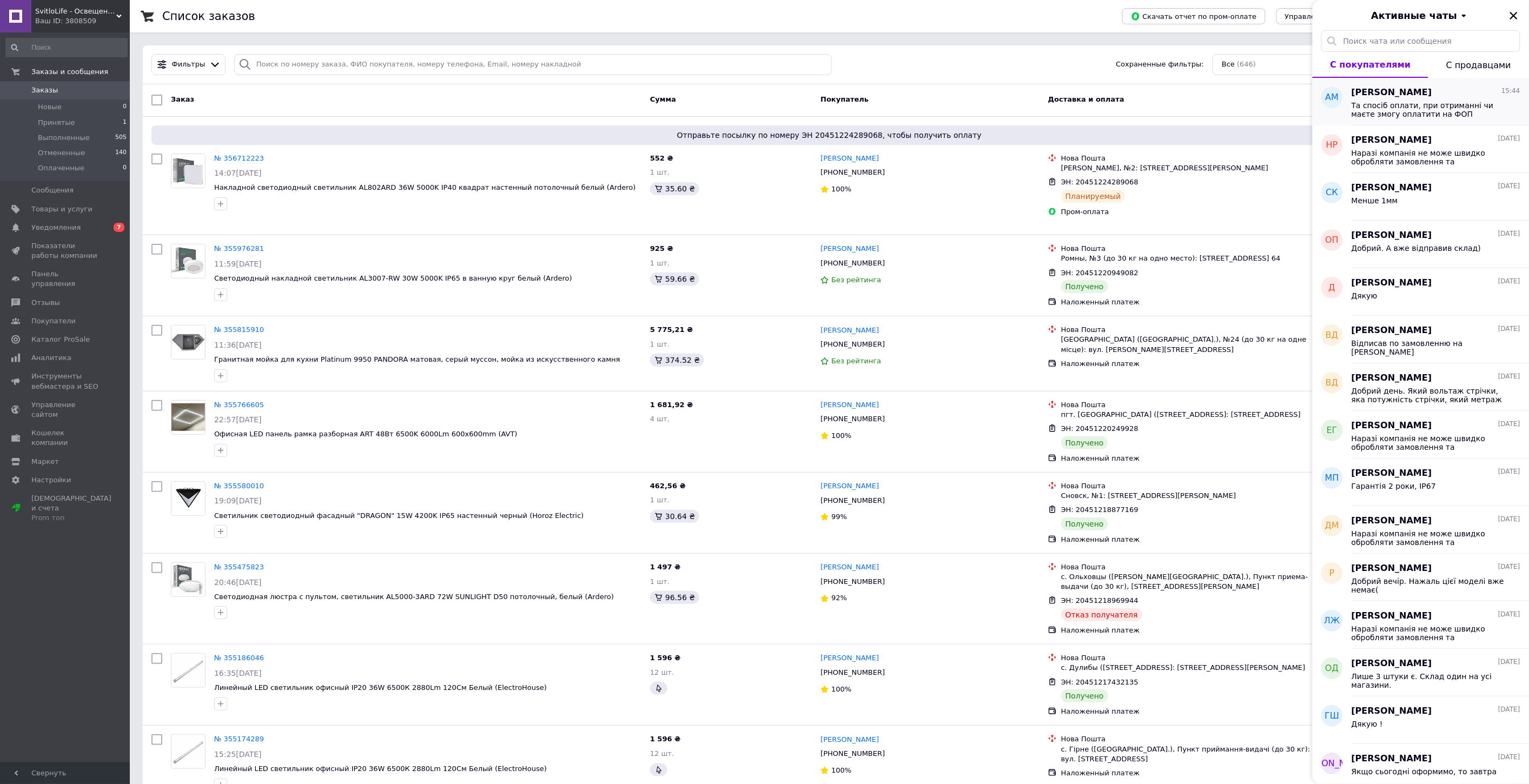
click at [1398, 104] on span "Та спосіб оплати, при отриманні чи маєте змогу оплатити на ФОП рахунок по рекві…" at bounding box center [1427, 109] width 153 height 18
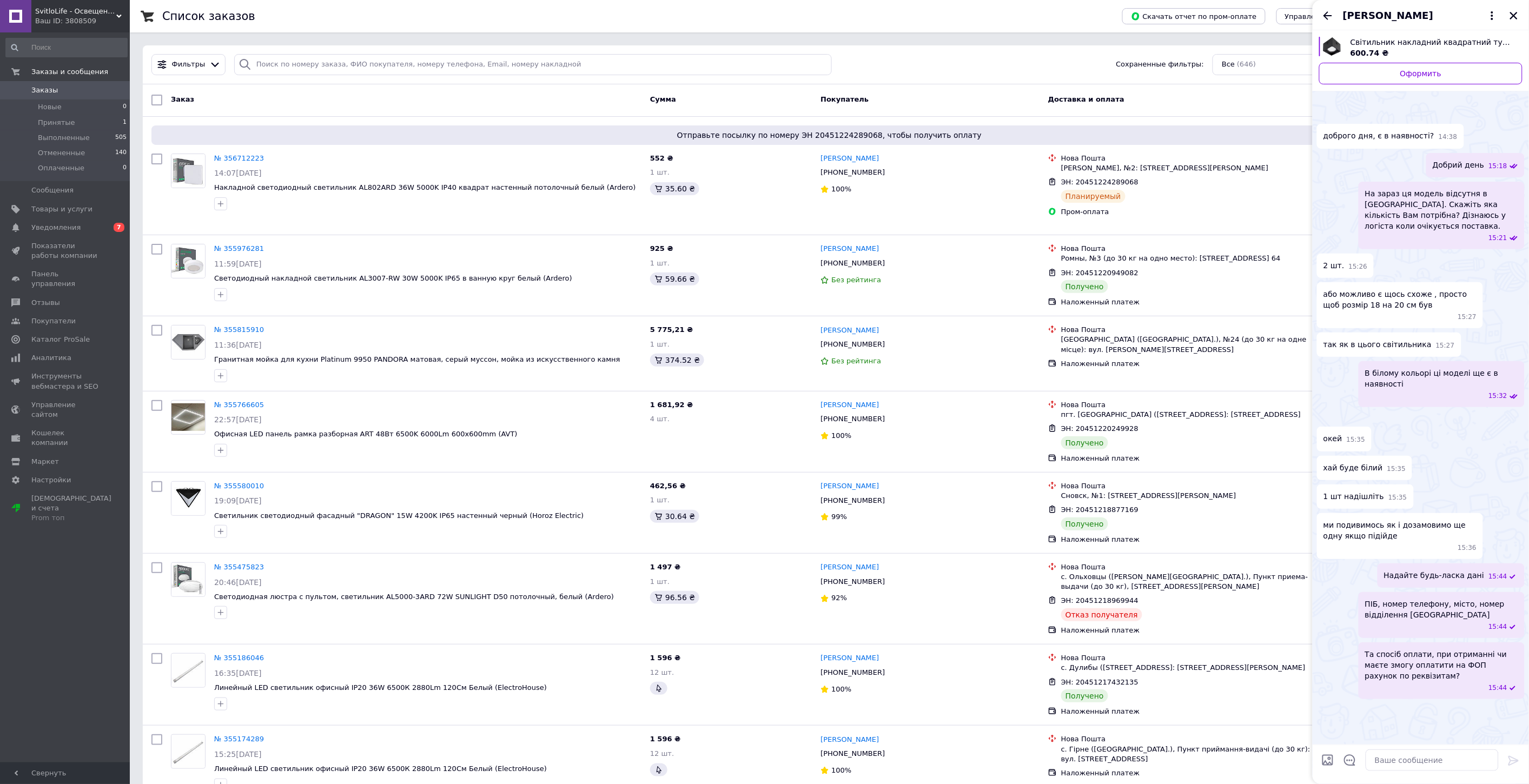
scroll to position [99, 0]
click at [1394, 12] on span "[PERSON_NAME]" at bounding box center [1388, 16] width 90 height 14
click at [1369, 45] on icon at bounding box center [1362, 42] width 13 height 13
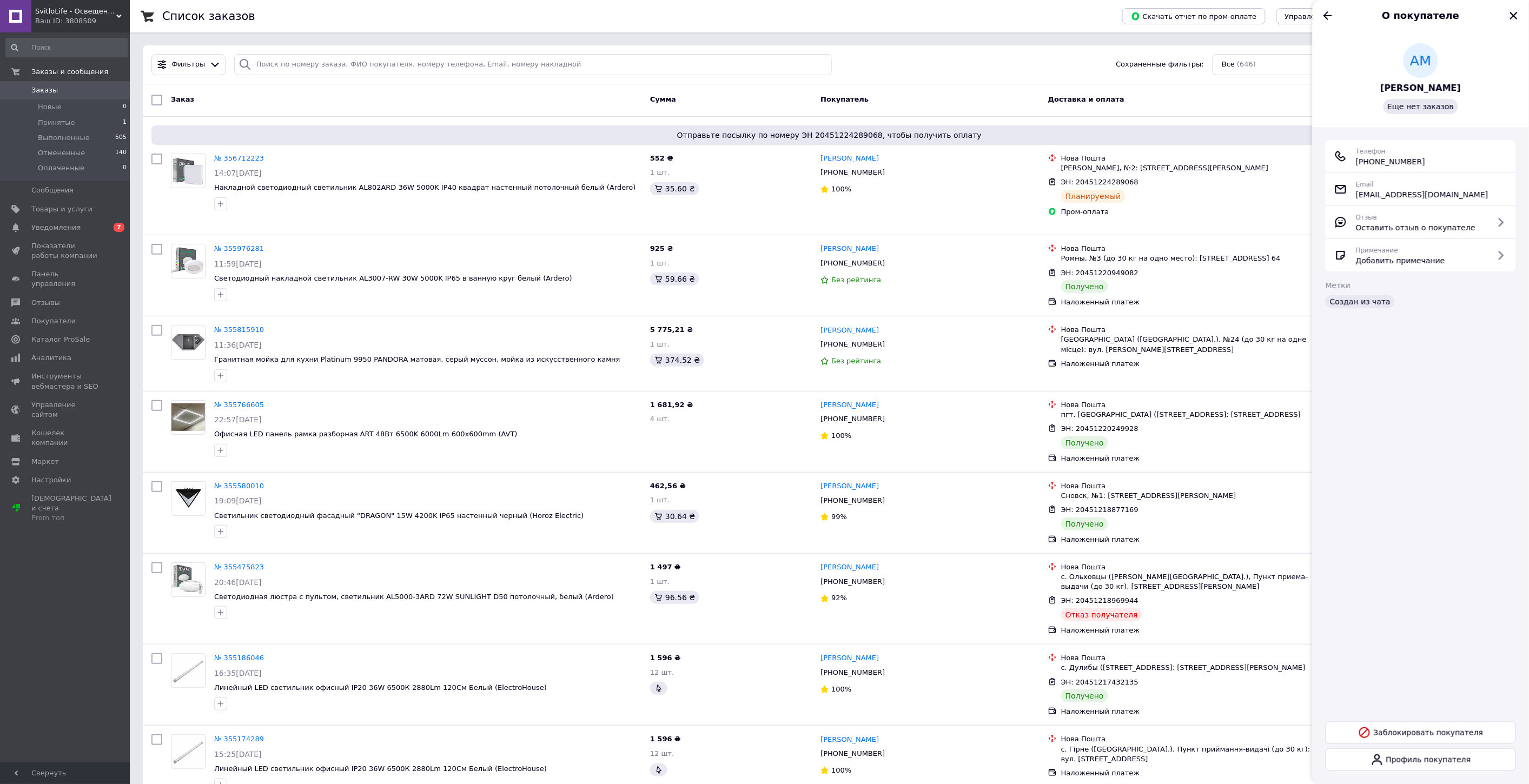
drag, startPoint x: 1419, startPoint y: 160, endPoint x: 1355, endPoint y: 158, distance: 64.0
click at [1355, 158] on div "Телефон [PHONE_NUMBER]" at bounding box center [1421, 156] width 173 height 22
copy span "[PHONE_NUMBER]"
click at [1332, 19] on icon "Назад" at bounding box center [1327, 15] width 13 height 13
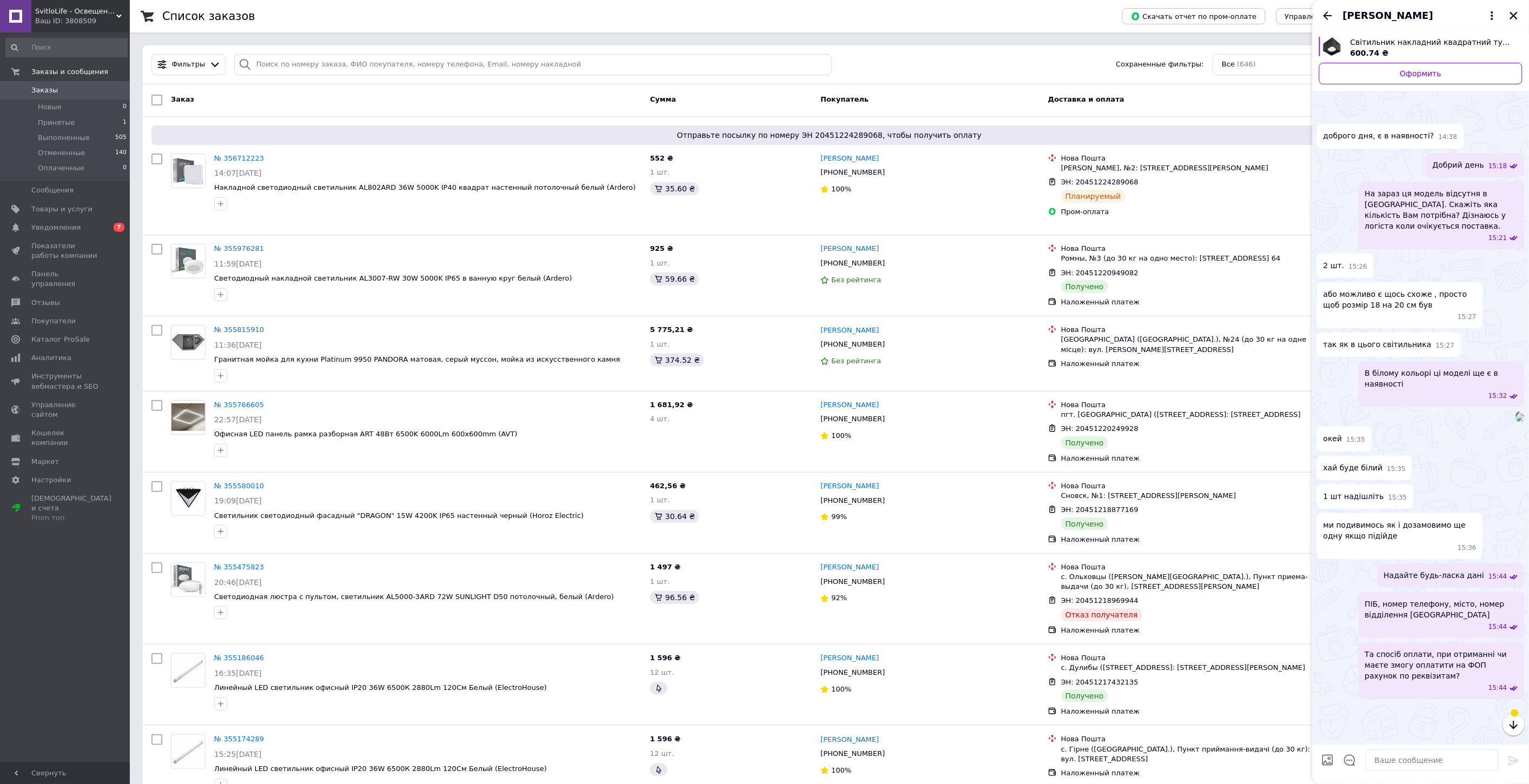
click at [1521, 15] on div "[PERSON_NAME]" at bounding box center [1420, 15] width 216 height 31
click at [1512, 17] on icon "Закрыть" at bounding box center [1513, 15] width 10 height 10
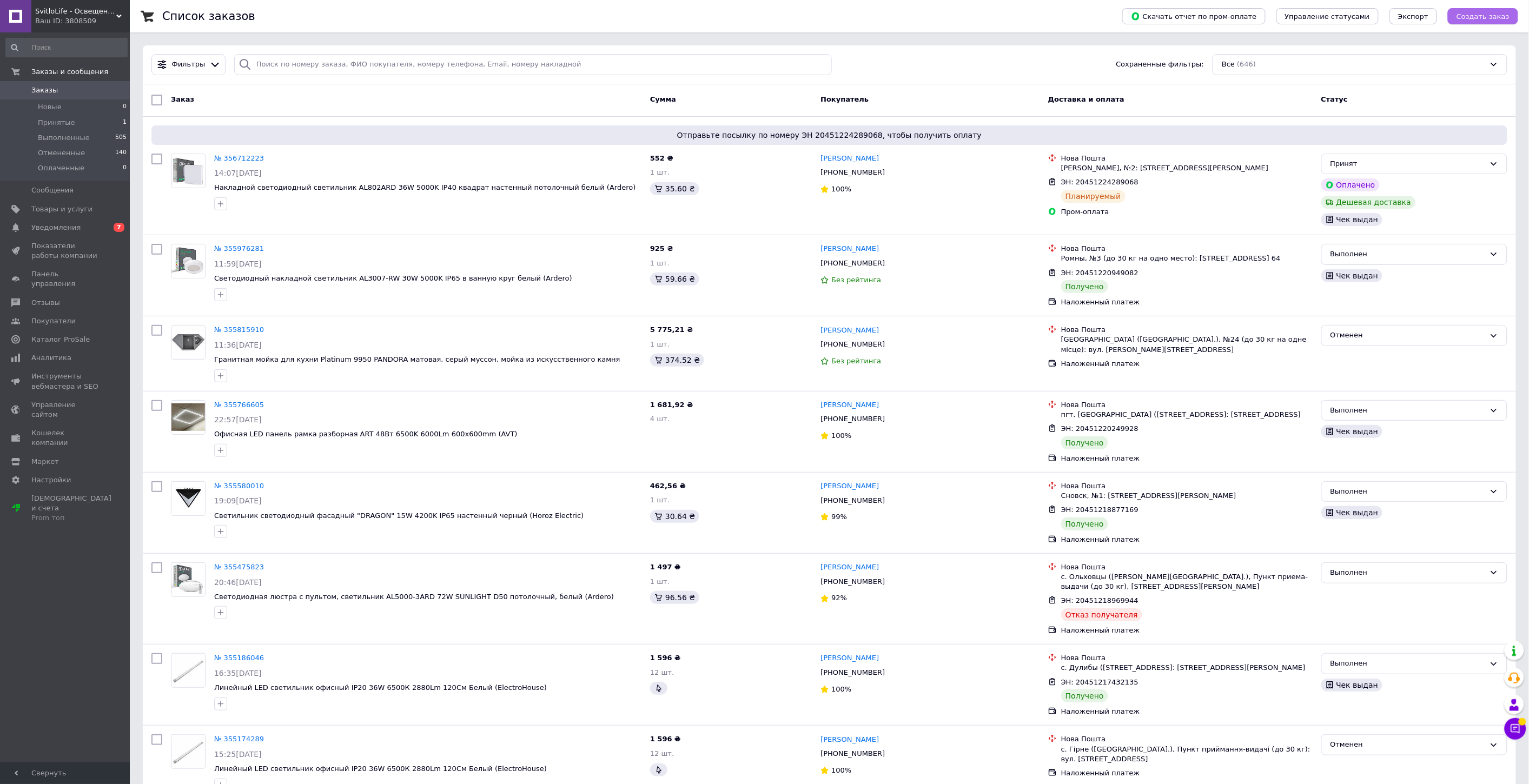
click at [1473, 15] on span "Создать заказ" at bounding box center [1483, 16] width 53 height 8
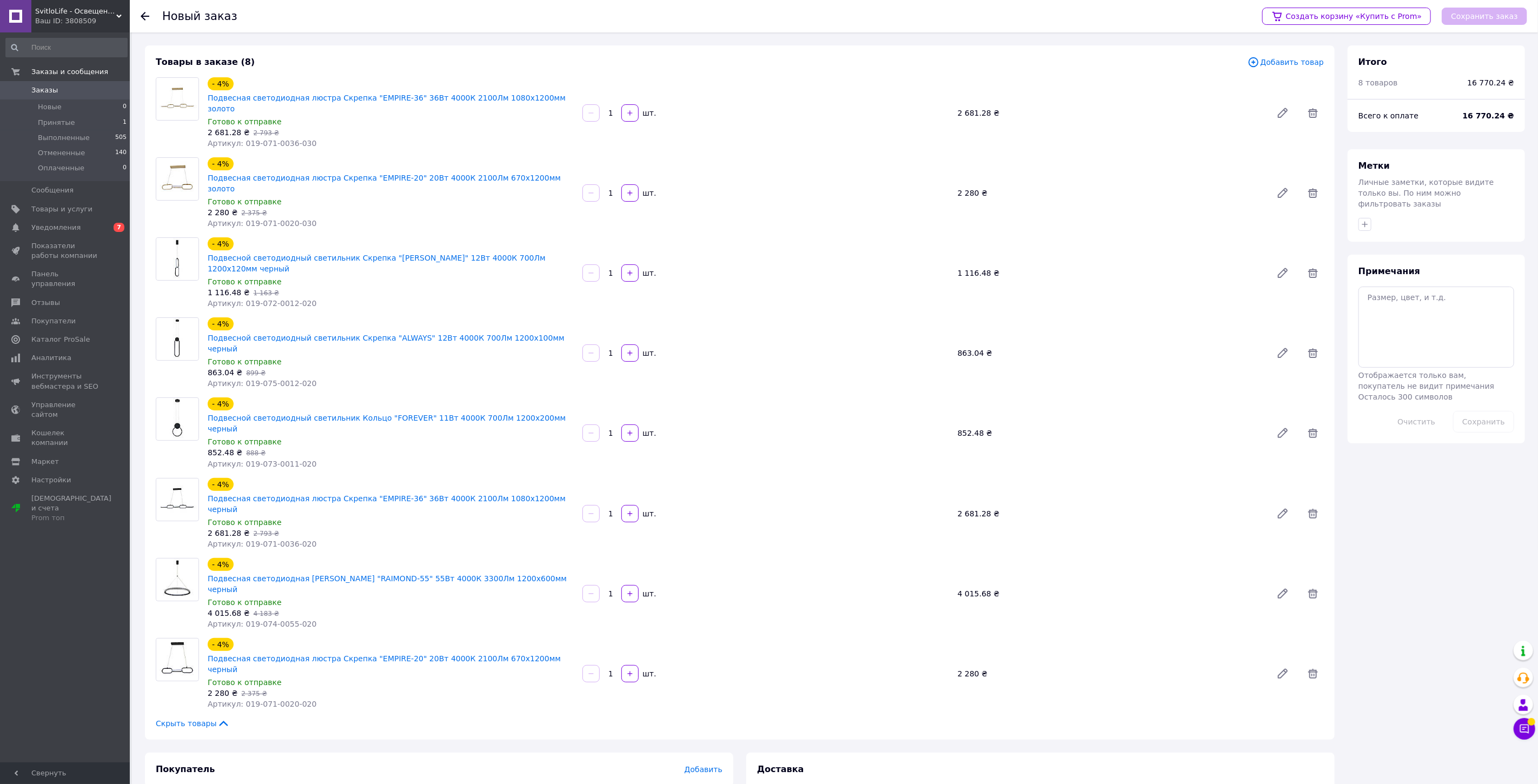
click at [73, 91] on span "Заказы" at bounding box center [66, 90] width 68 height 10
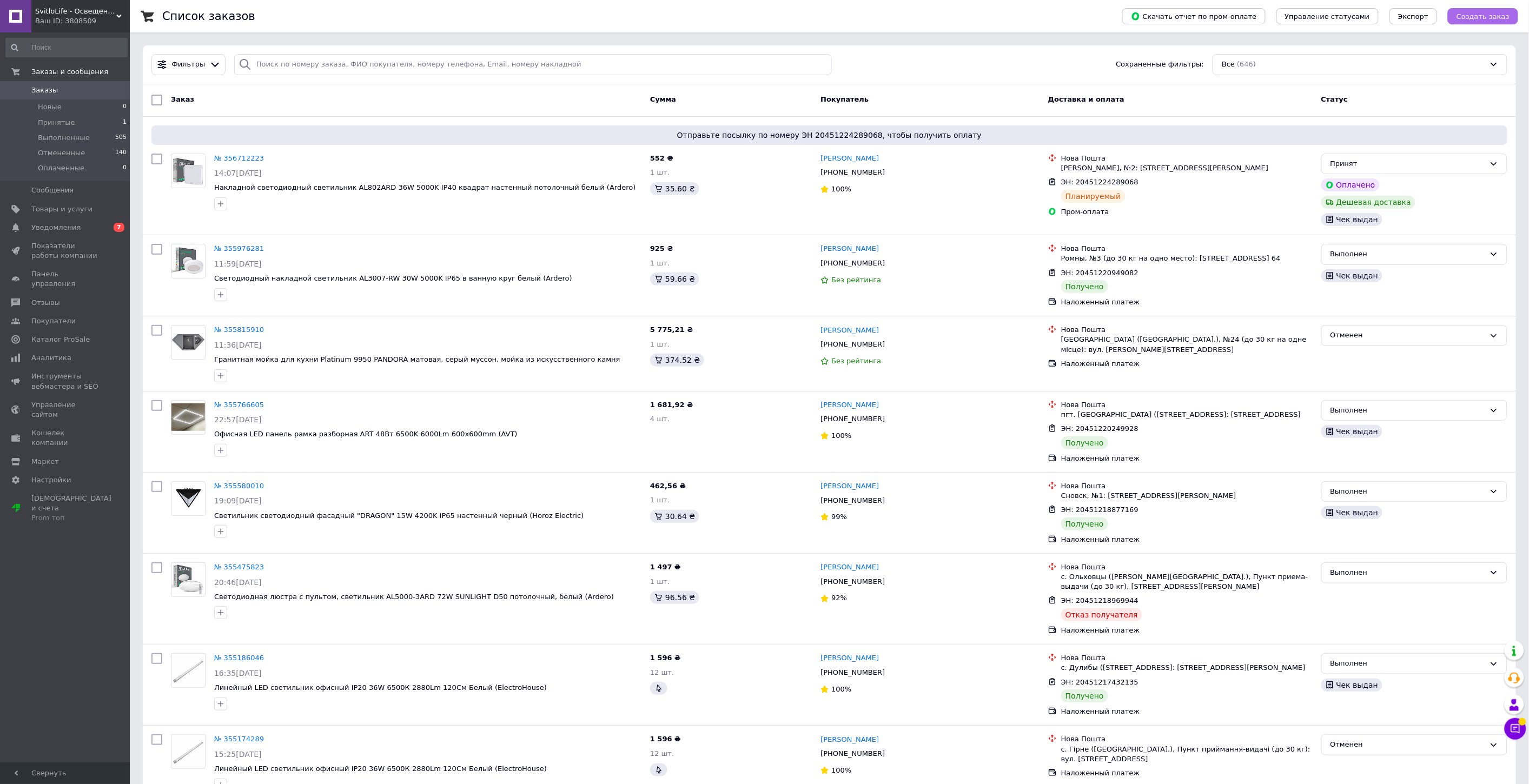
click at [1501, 18] on span "Создать заказ" at bounding box center [1483, 16] width 53 height 8
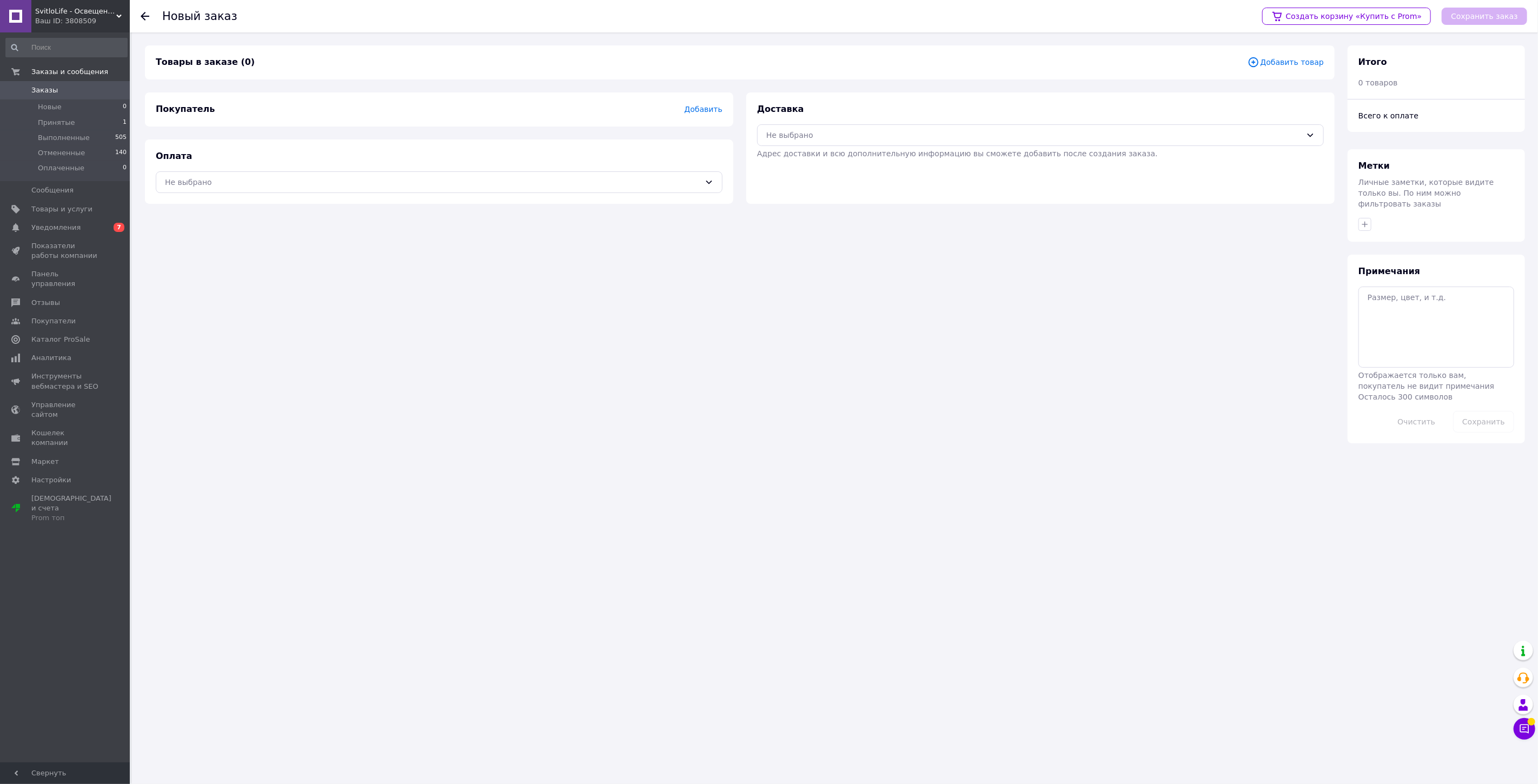
click at [1285, 66] on span "Добавить товар" at bounding box center [1286, 62] width 76 height 12
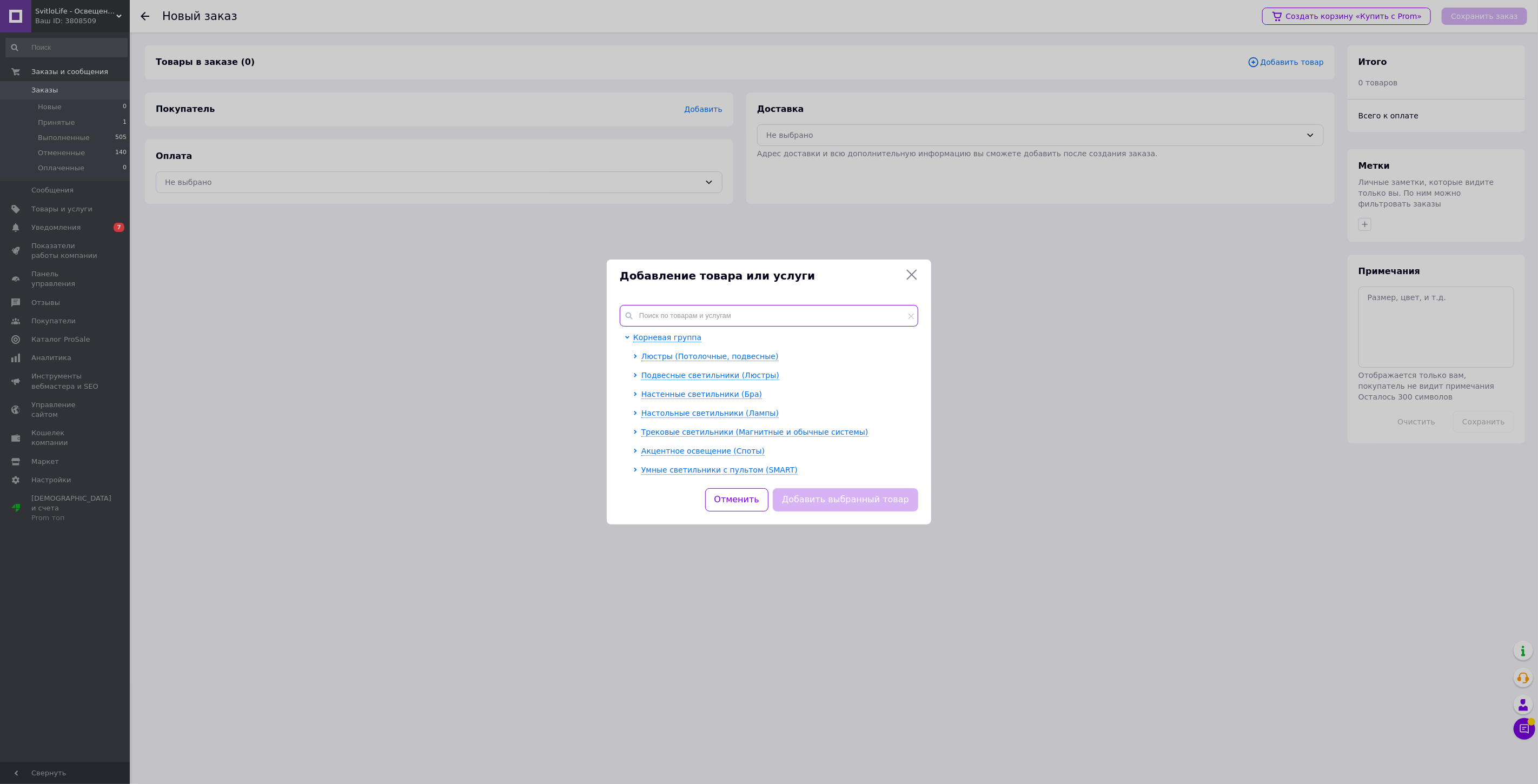
click at [663, 318] on input "text" at bounding box center [769, 315] width 299 height 22
paste input "0956379483"
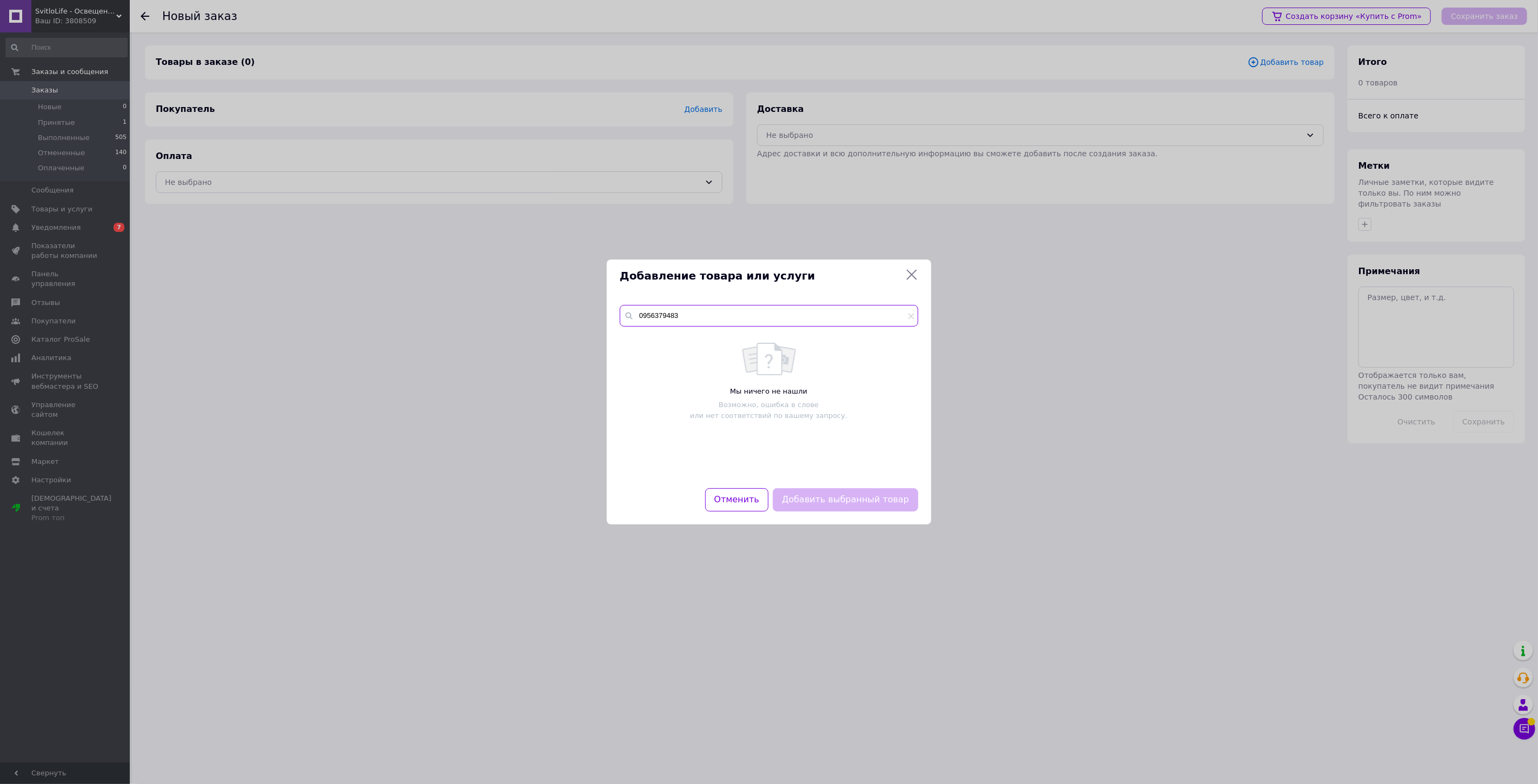
drag, startPoint x: 686, startPoint y: 316, endPoint x: 633, endPoint y: 324, distance: 53.6
click at [632, 324] on input "0956379483" at bounding box center [769, 315] width 299 height 22
type input "Ы"
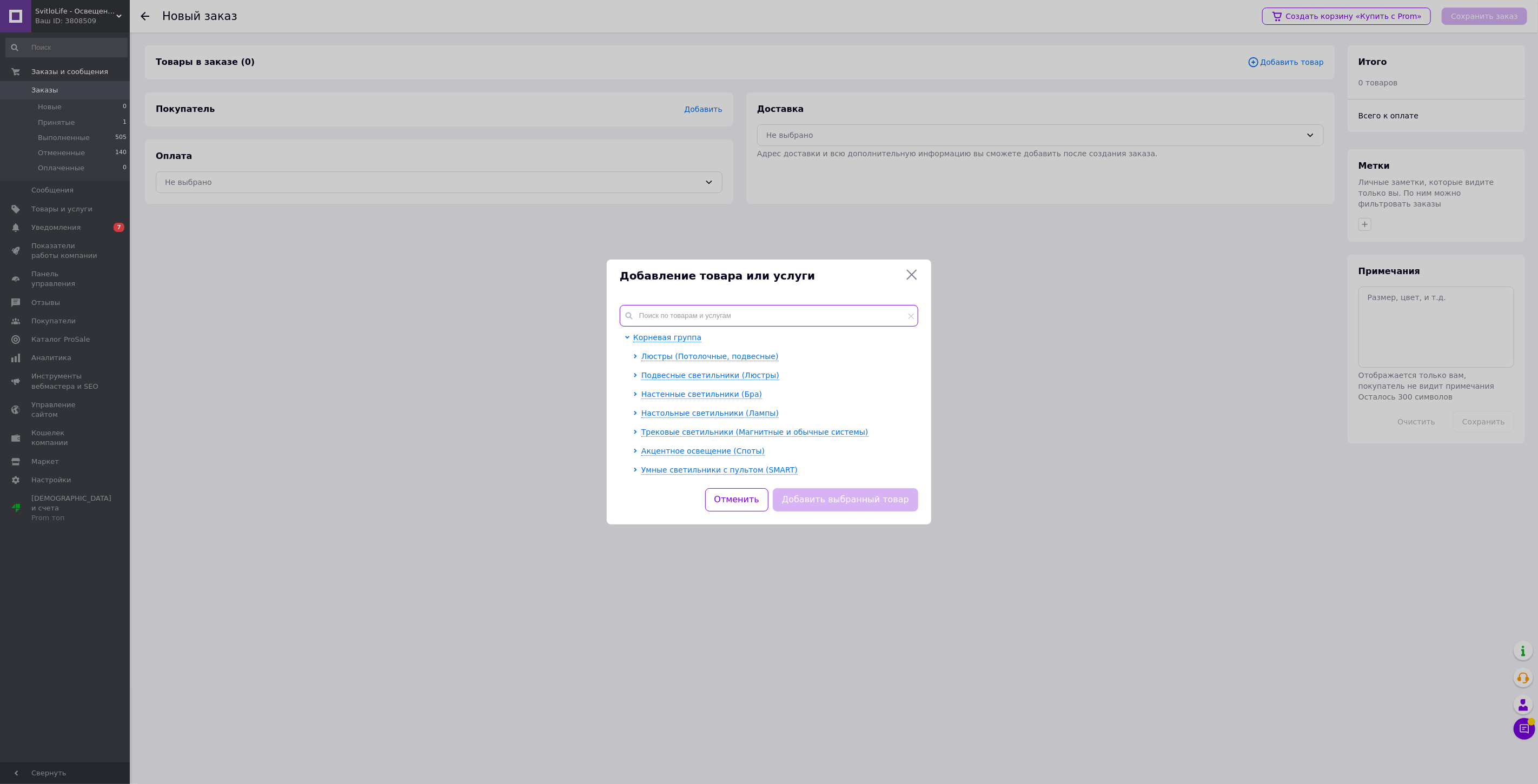
type input "S"
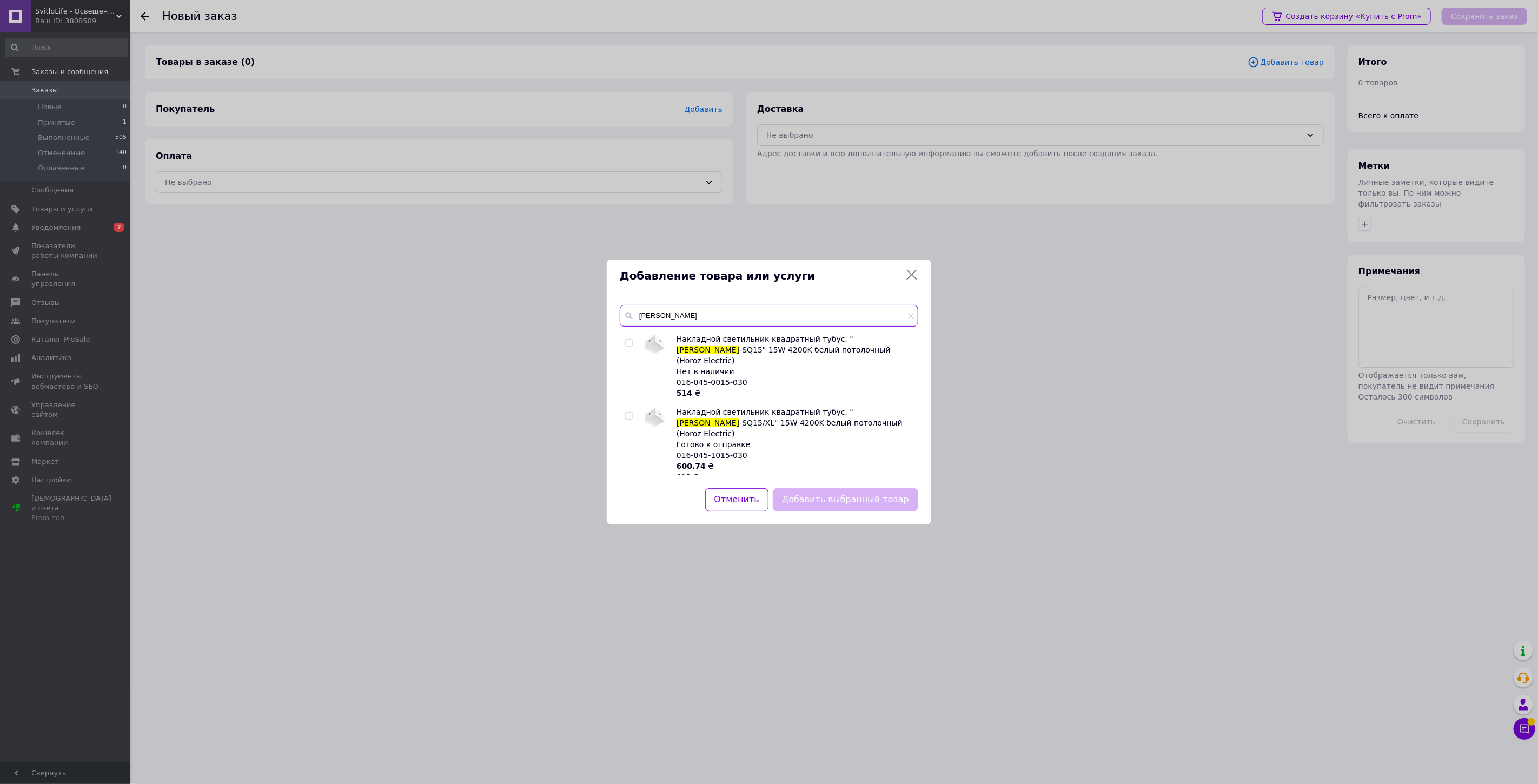
scroll to position [1211, 0]
type input "[PERSON_NAME]"
click at [628, 408] on input "checkbox" at bounding box center [629, 412] width 7 height 7
checkbox input "true"
click at [839, 494] on button "Добавить выбранный товар" at bounding box center [846, 499] width 145 height 24
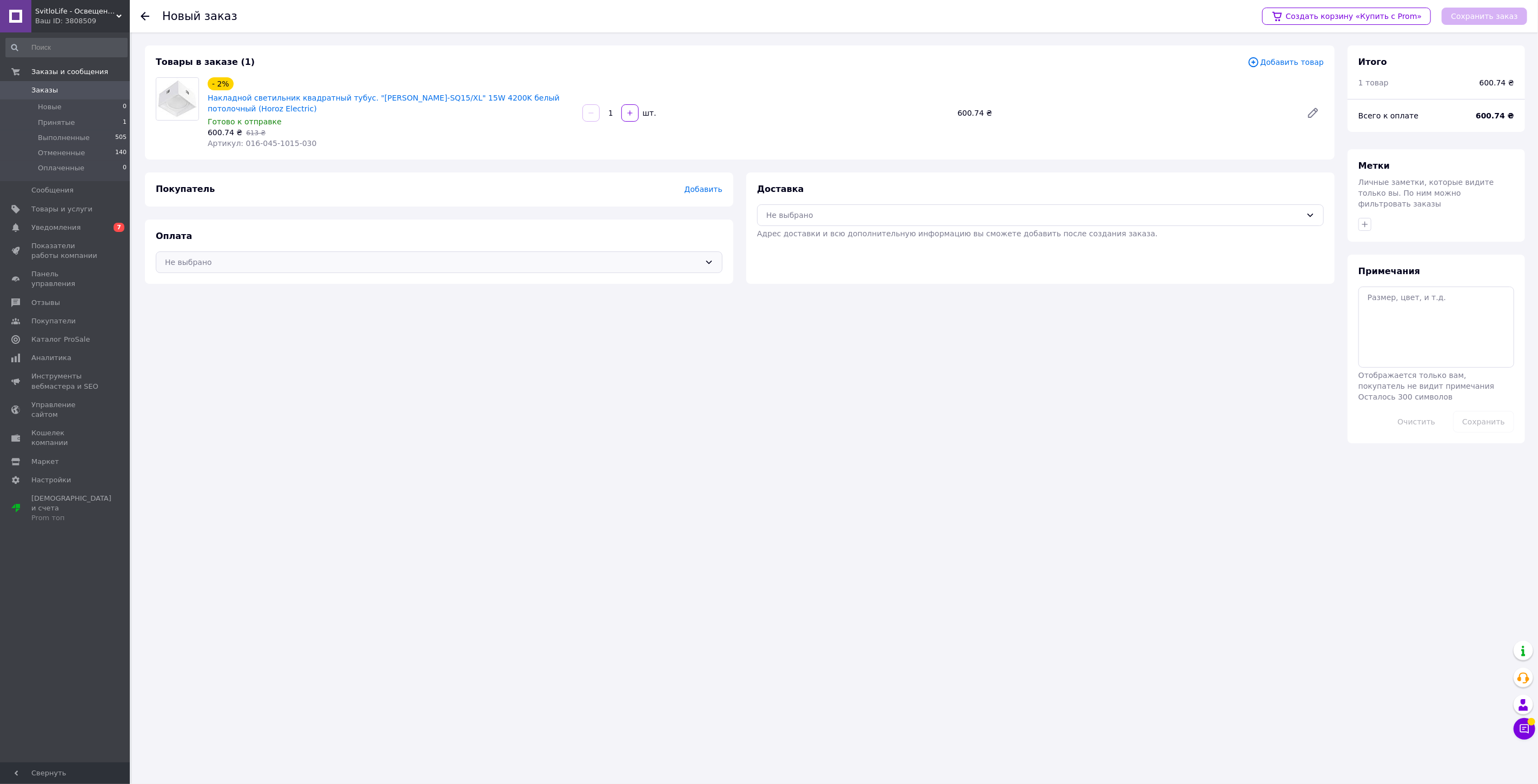
click at [237, 258] on div "Не выбрано" at bounding box center [432, 263] width 535 height 12
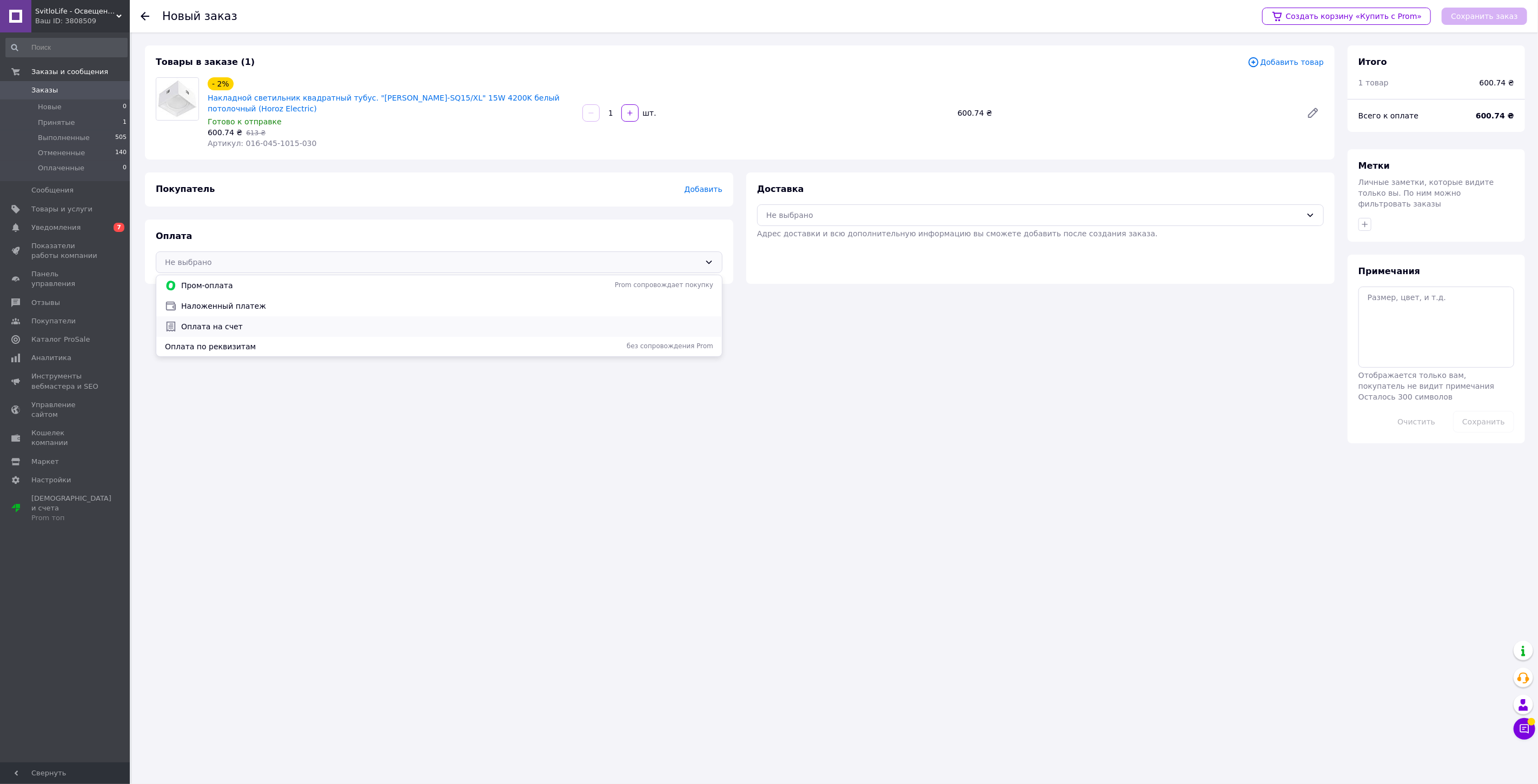
click at [212, 322] on span "Оплата на счет" at bounding box center [447, 327] width 532 height 11
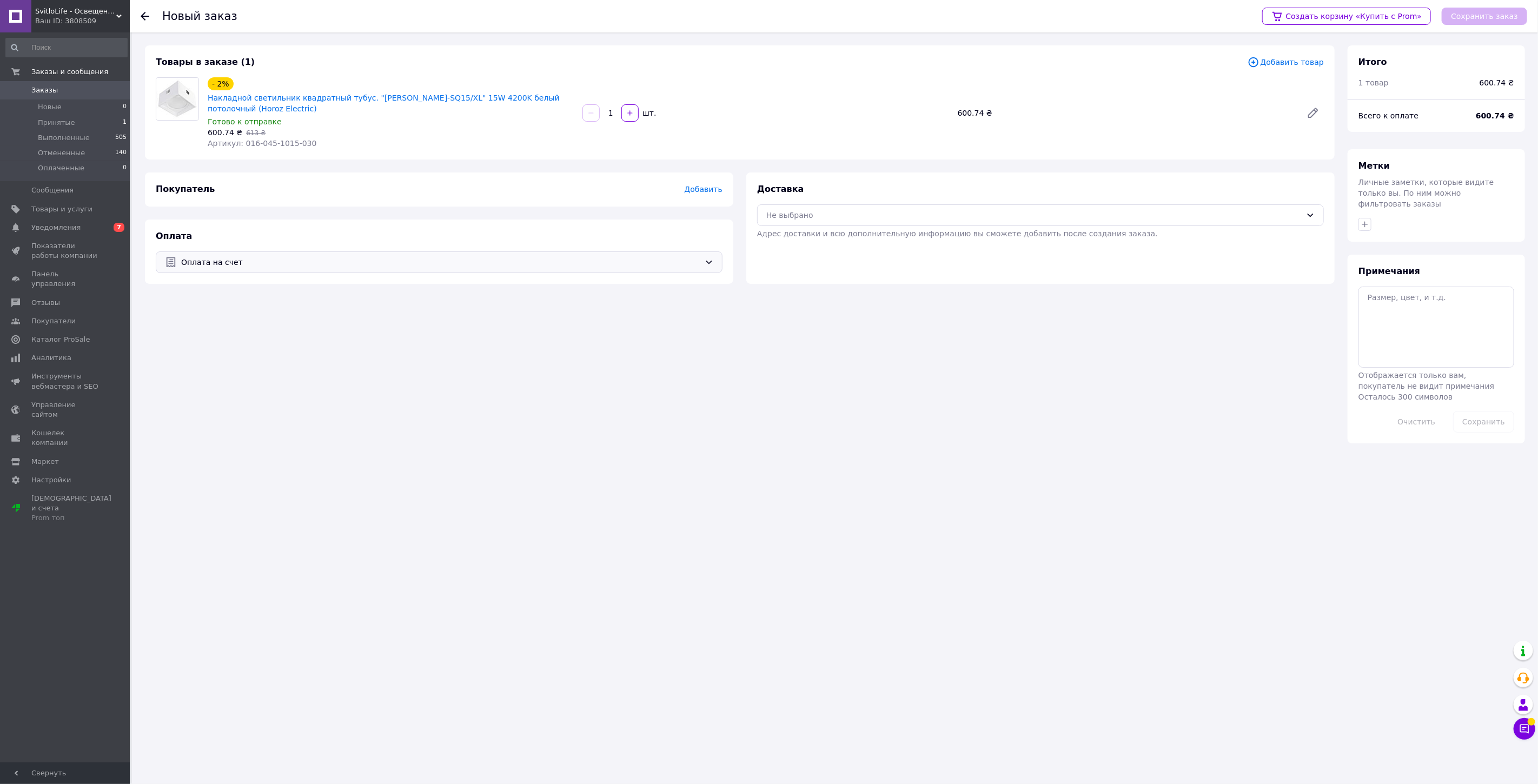
click at [216, 269] on div "Оплата на счет" at bounding box center [439, 262] width 567 height 22
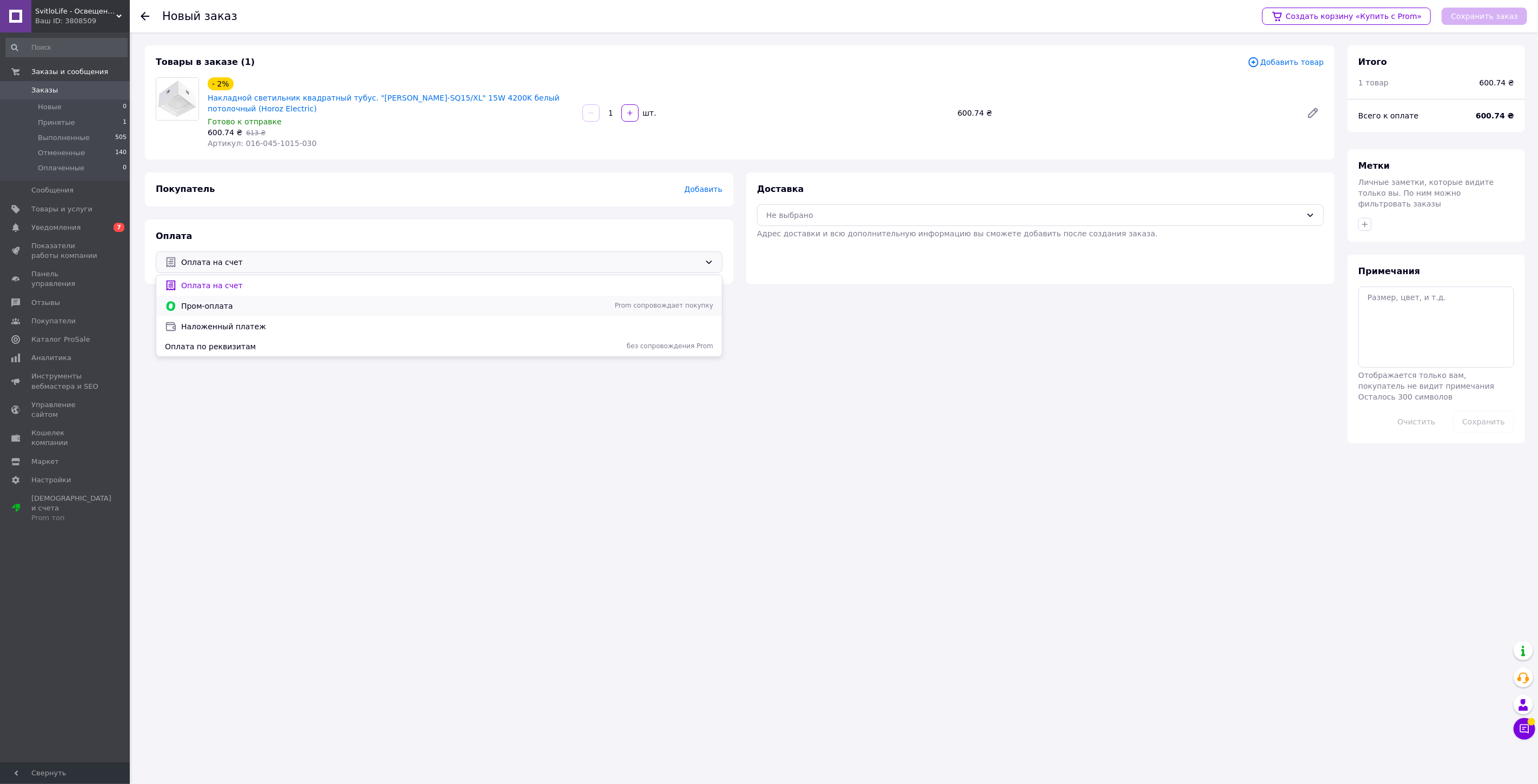
click at [217, 312] on div "Пром-оплата Prom сопровождает покупку" at bounding box center [439, 307] width 553 height 12
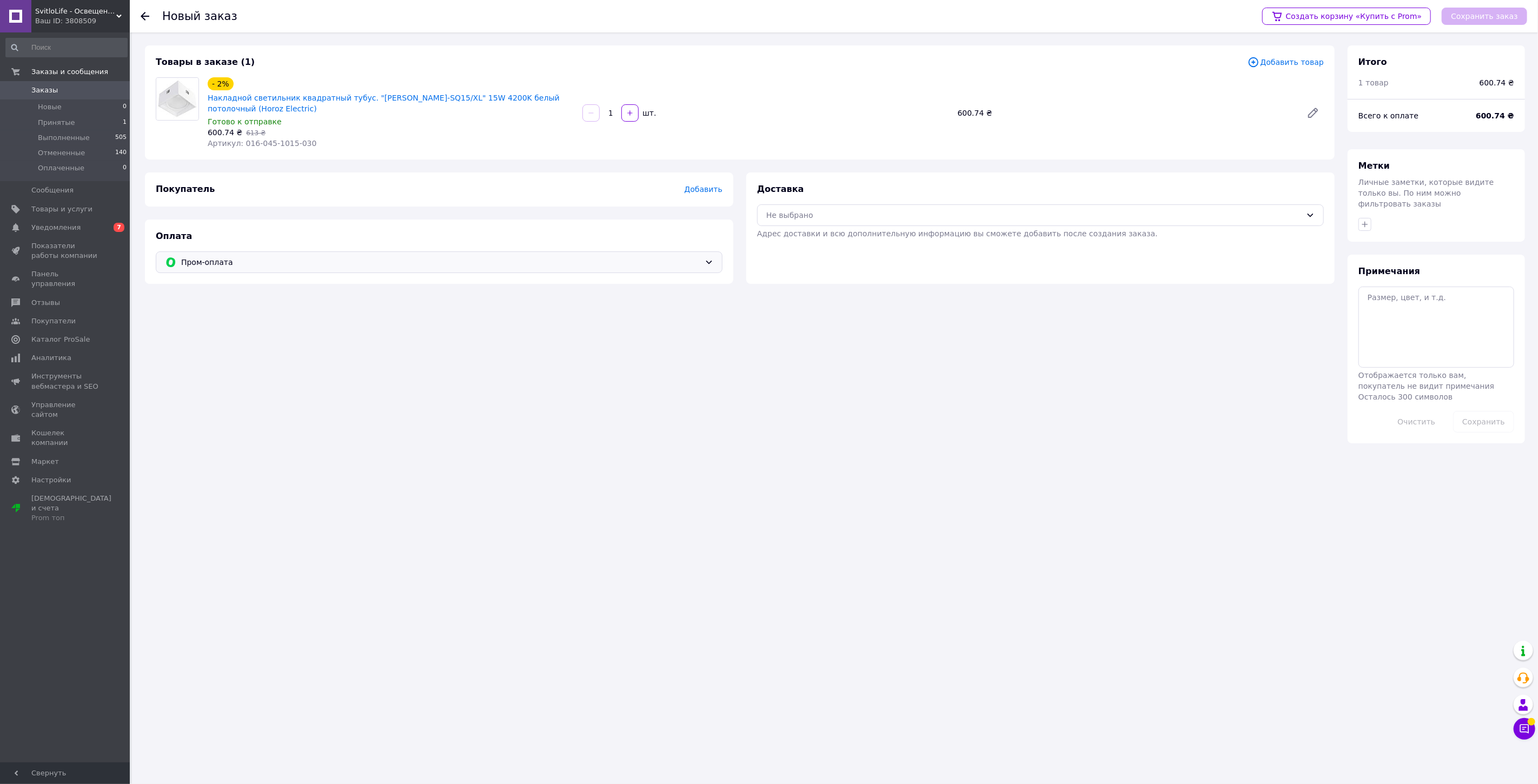
click at [212, 266] on span "Пром-оплата" at bounding box center [441, 263] width 520 height 12
click at [212, 300] on span "Наложенный платеж" at bounding box center [447, 306] width 532 height 11
click at [1004, 439] on div "Новый заказ Создать корзину «Купить с Prom» Сохранить заказ Товары в заказе (1)…" at bounding box center [835, 244] width 1407 height 424
click at [721, 201] on div "Покупатель Добавить" at bounding box center [439, 189] width 589 height 34
click at [717, 190] on span "Добавить" at bounding box center [703, 189] width 38 height 9
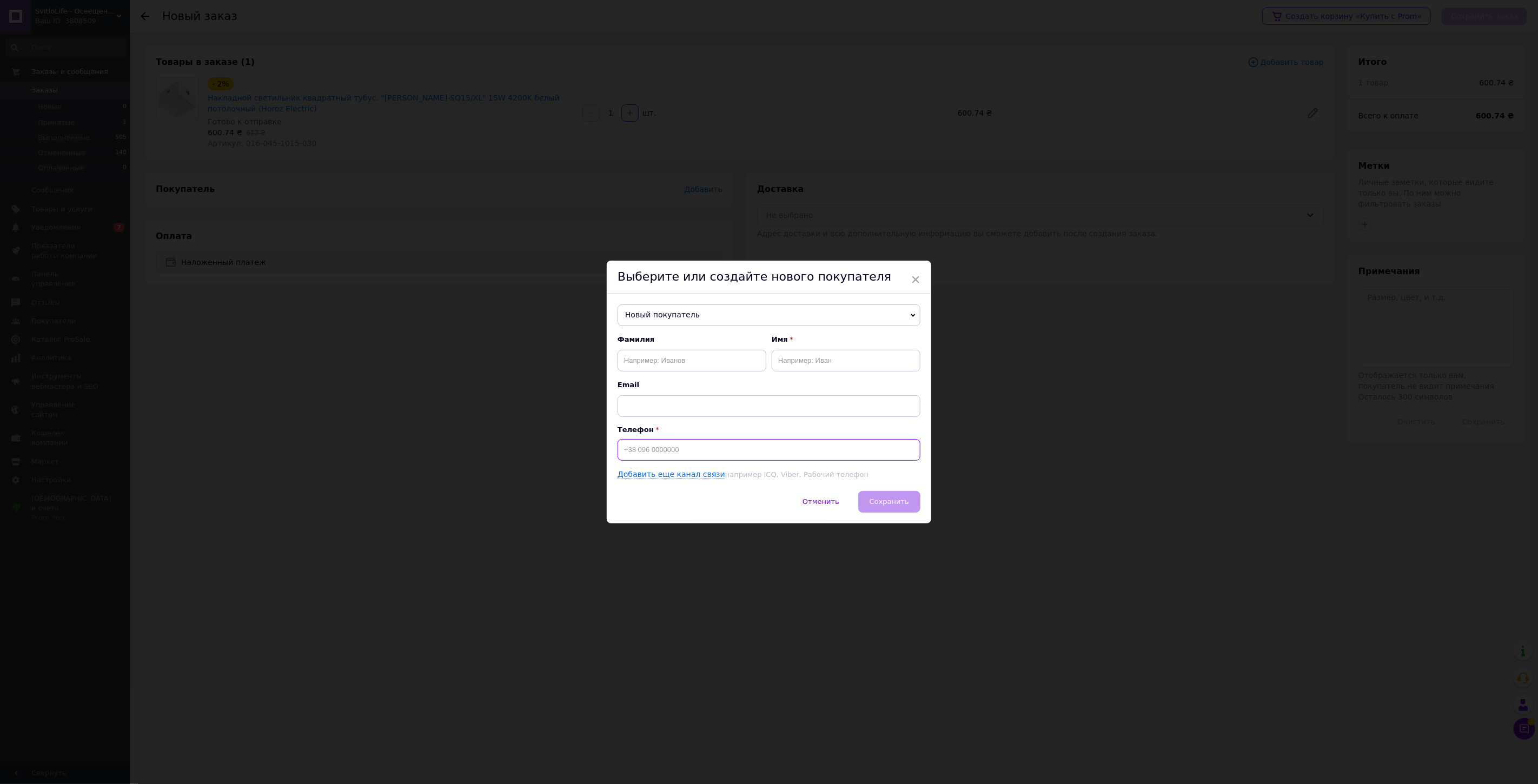
click at [668, 441] on input at bounding box center [769, 449] width 303 height 22
paste input "0956379483"
type input "[PHONE_NUMBER]"
click at [642, 348] on div "Фамилия" at bounding box center [692, 353] width 149 height 37
drag, startPoint x: 642, startPoint y: 350, endPoint x: 644, endPoint y: 357, distance: 7.3
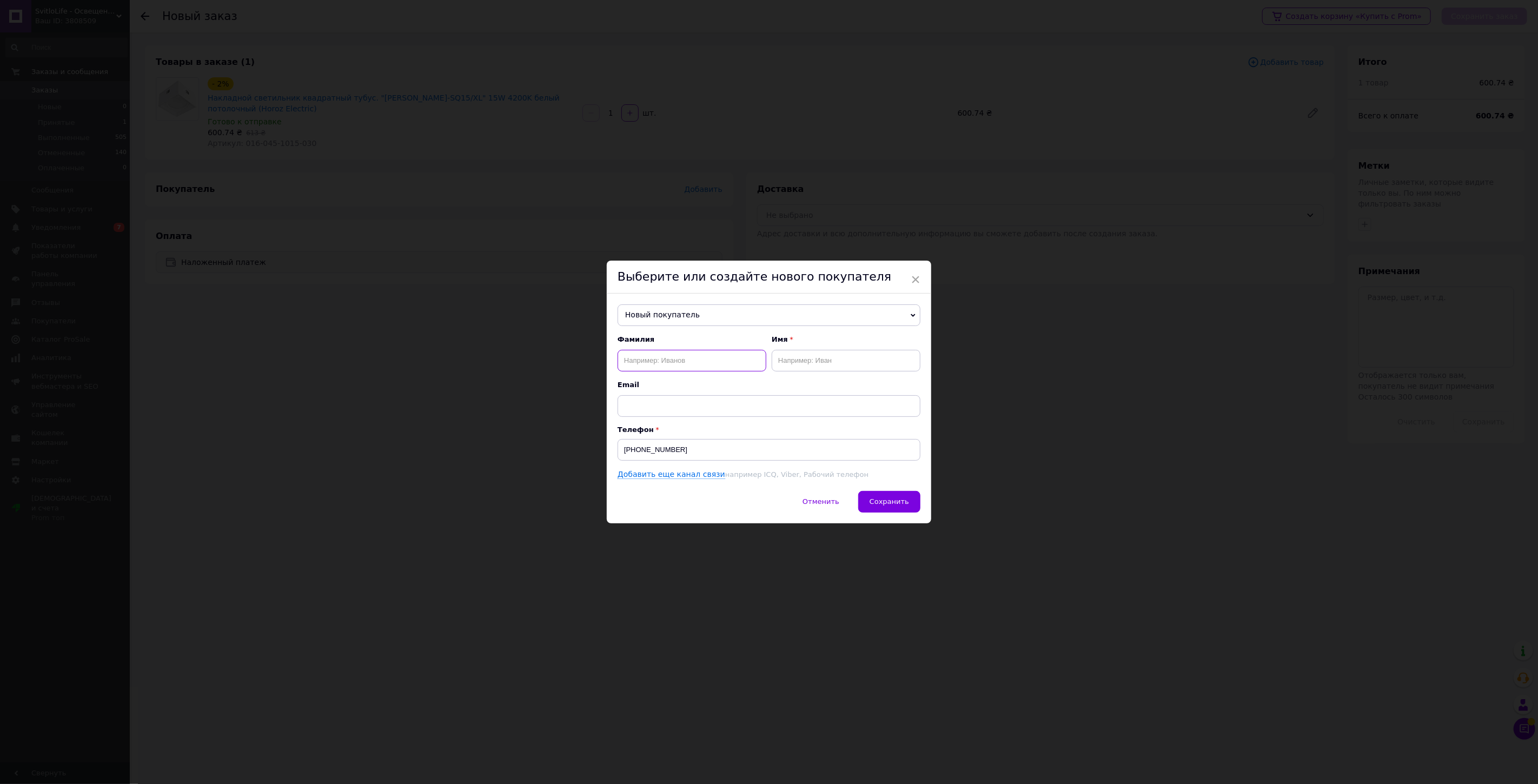
click at [644, 357] on input "text" at bounding box center [692, 360] width 149 height 22
type input "Мошура"
click at [830, 350] on input "text" at bounding box center [847, 360] width 149 height 22
type input "Анастасія"
click at [882, 496] on button "Сохранить" at bounding box center [889, 501] width 62 height 22
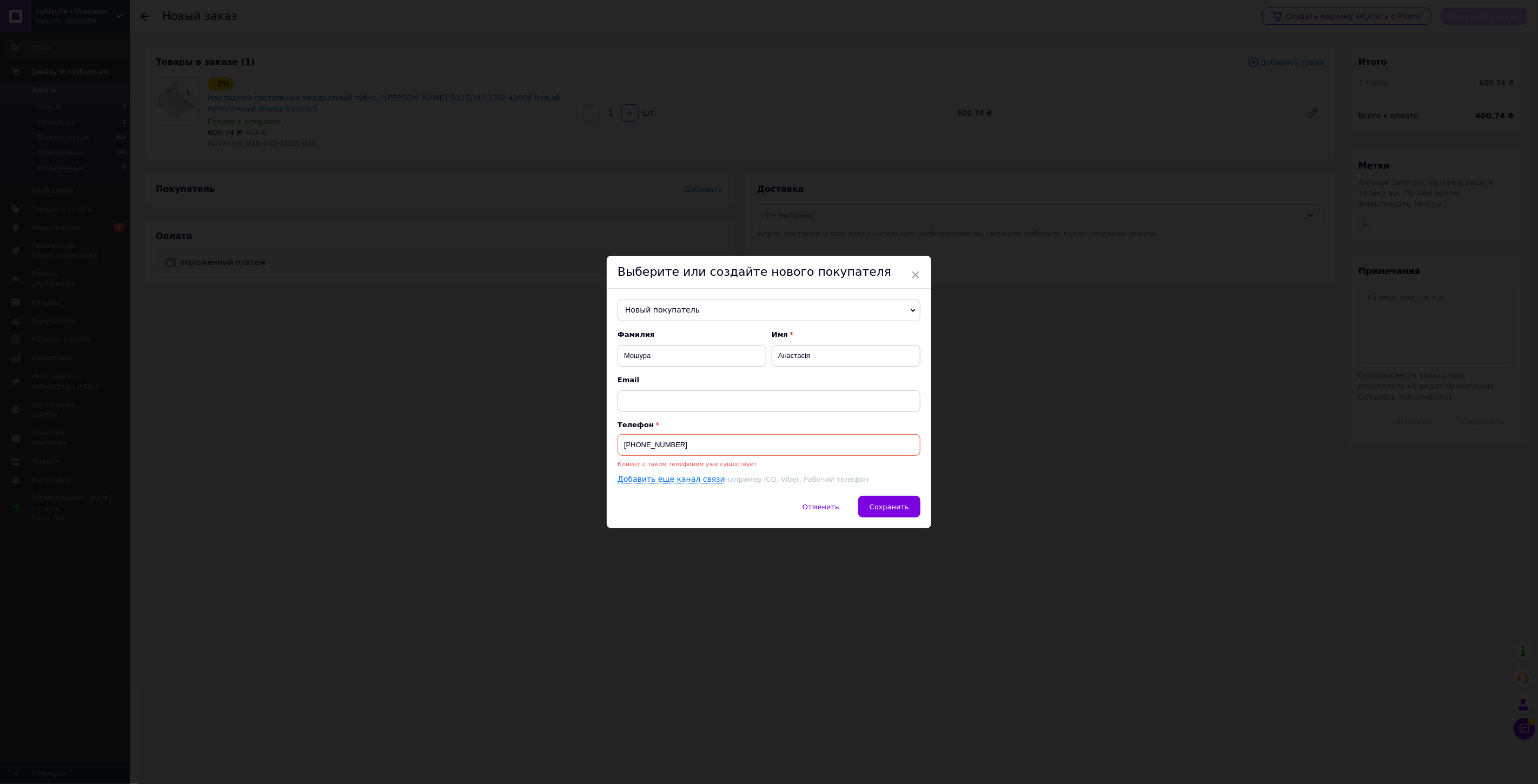
click at [674, 449] on input "[PHONE_NUMBER]" at bounding box center [769, 445] width 303 height 22
drag, startPoint x: 674, startPoint y: 448, endPoint x: 614, endPoint y: 447, distance: 60.0
click at [613, 446] on div "Новый покупатель [PERSON_NAME] [PHONE_NUMBER] [PERSON_NAME] [PHONE_NUMBER] [PER…" at bounding box center [769, 392] width 324 height 207
click at [684, 308] on span "Новый покупатель" at bounding box center [769, 310] width 303 height 22
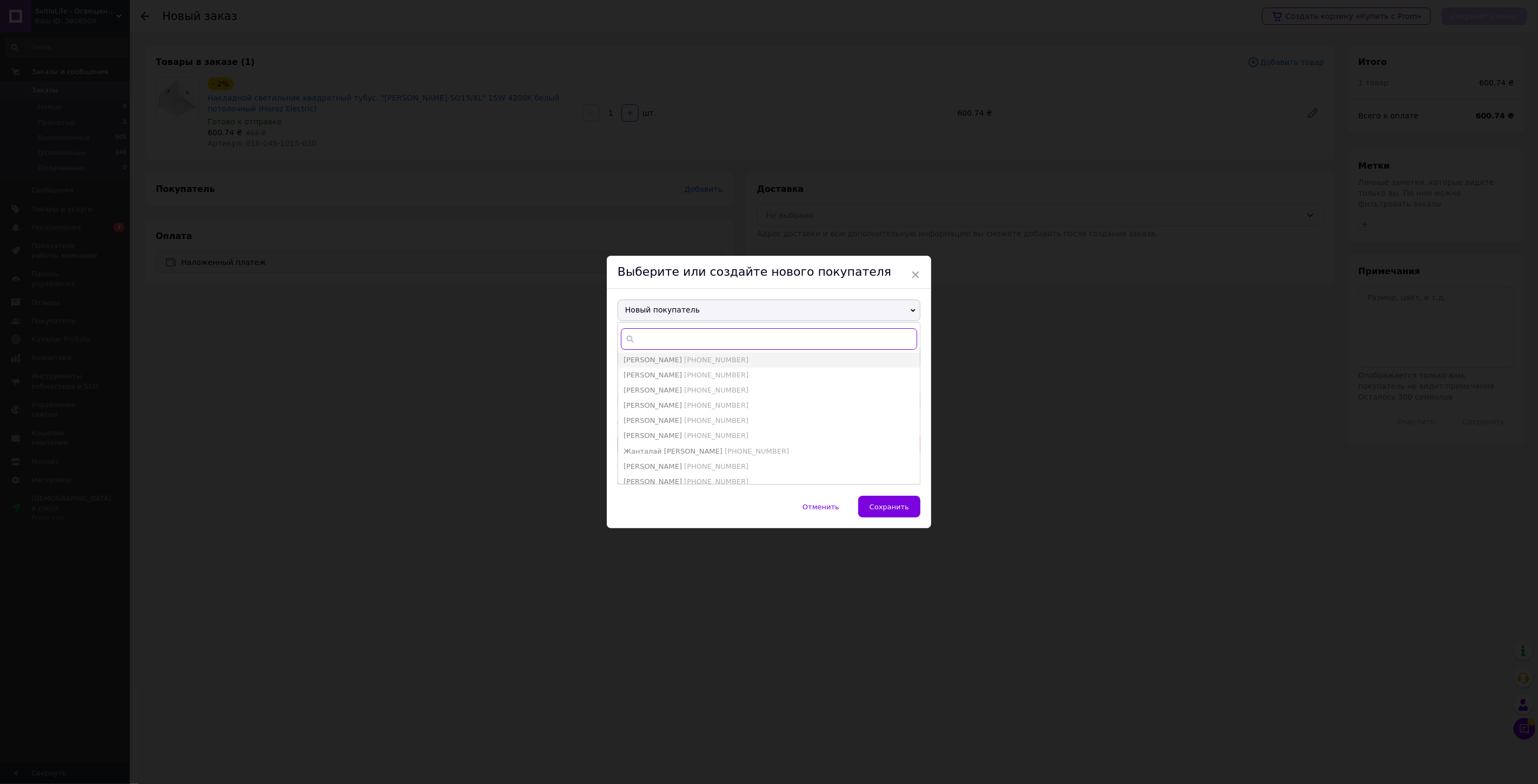
paste input "[PHONE_NUMBER]"
type input "[PHONE_NUMBER]"
click at [675, 375] on span "[PERSON_NAME]" at bounding box center [653, 374] width 59 height 8
type input "[PERSON_NAME]"
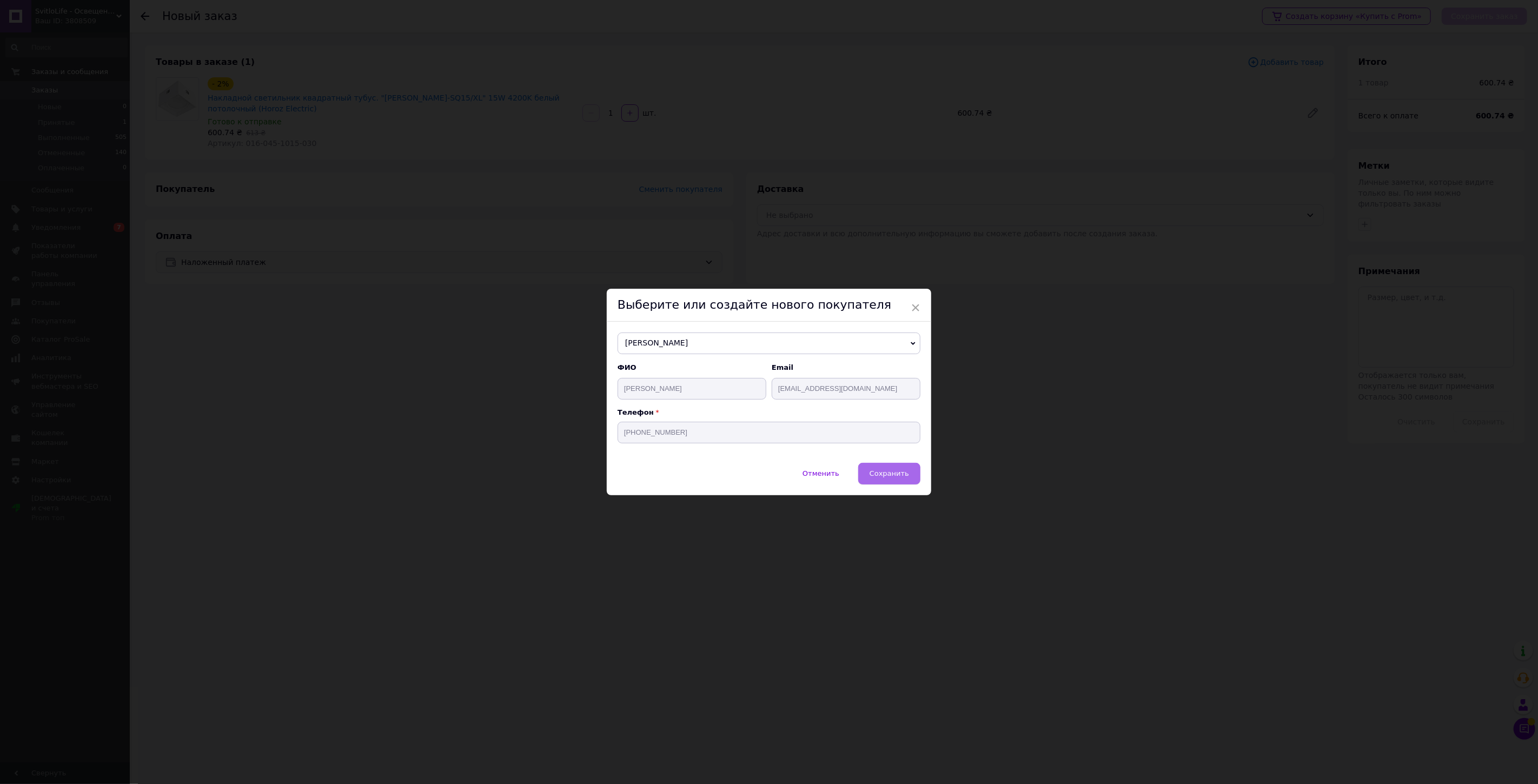
click at [888, 470] on span "Сохранить" at bounding box center [889, 473] width 39 height 8
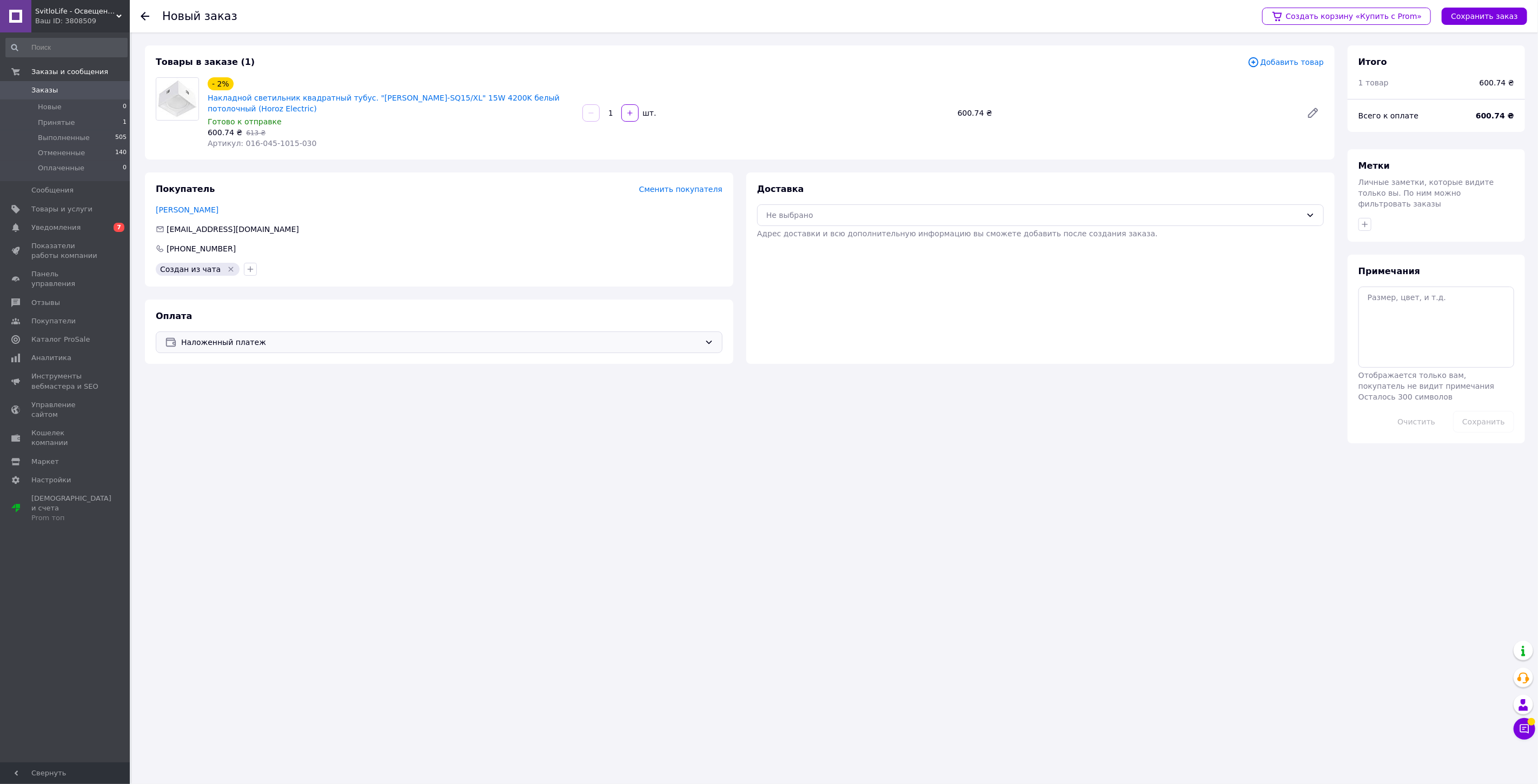
click at [1020, 669] on div "Новый заказ Создать корзину «Купить с Prom» Сохранить заказ Товары в заказе (1)…" at bounding box center [835, 392] width 1407 height 784
click at [802, 222] on div "Не выбрано" at bounding box center [1040, 215] width 567 height 22
click at [804, 237] on span "Нова Пошта (бесплатно от 3000 ₴)" at bounding box center [1048, 238] width 532 height 11
click at [279, 352] on div "Наложенный платеж" at bounding box center [439, 342] width 567 height 22
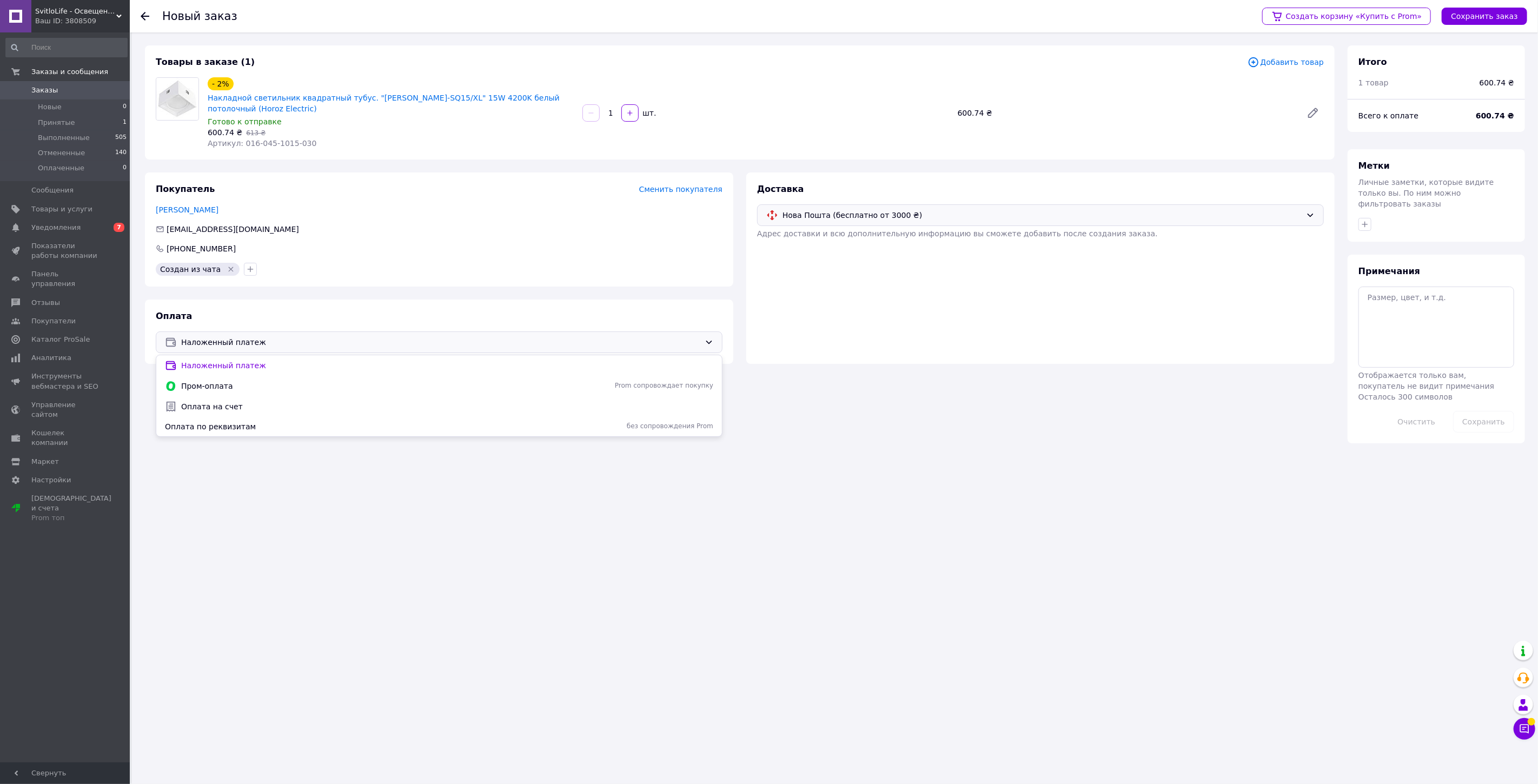
click at [277, 343] on span "Наложенный платеж" at bounding box center [441, 343] width 520 height 12
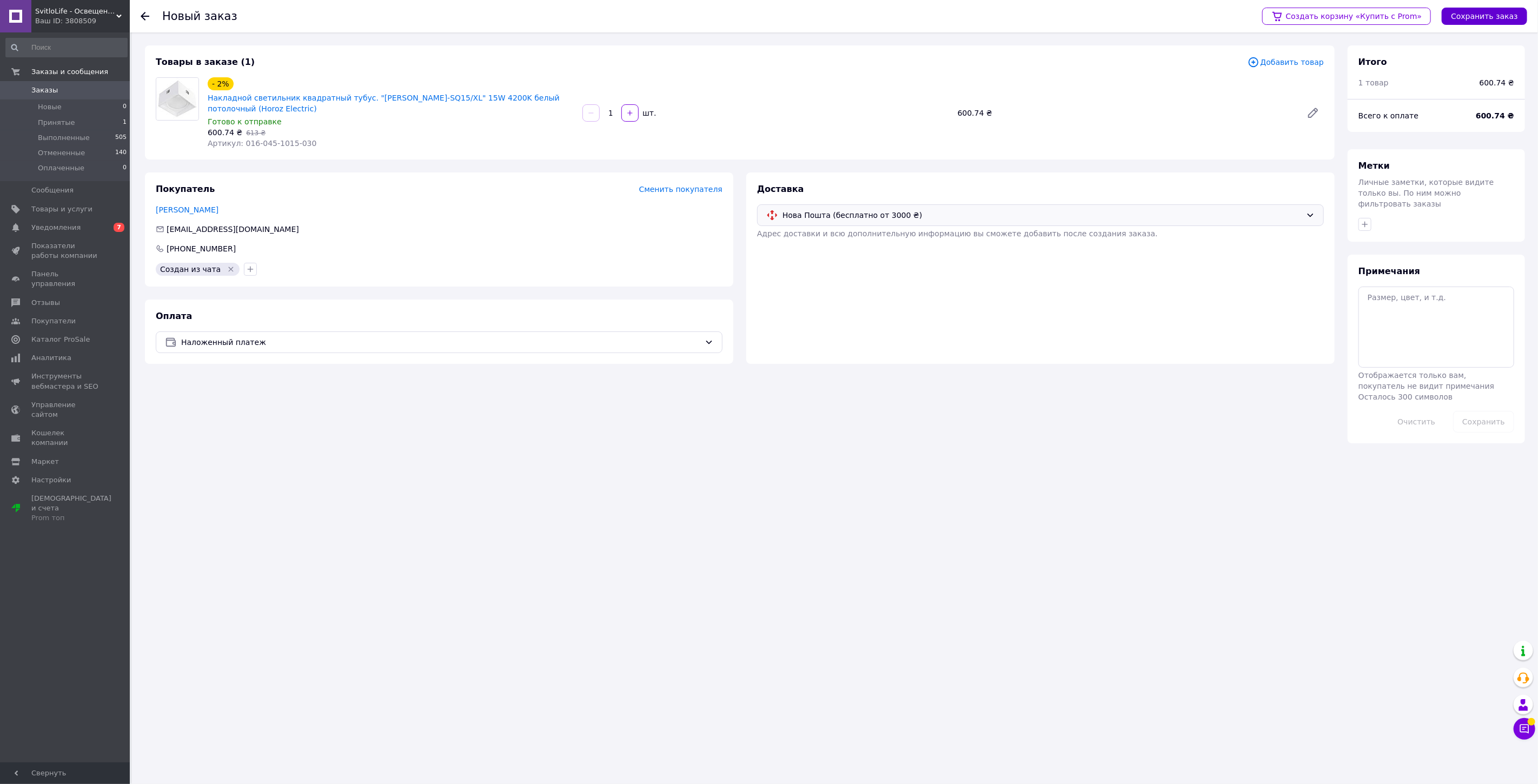
click at [1492, 14] on button "Сохранить заказ" at bounding box center [1485, 17] width 86 height 18
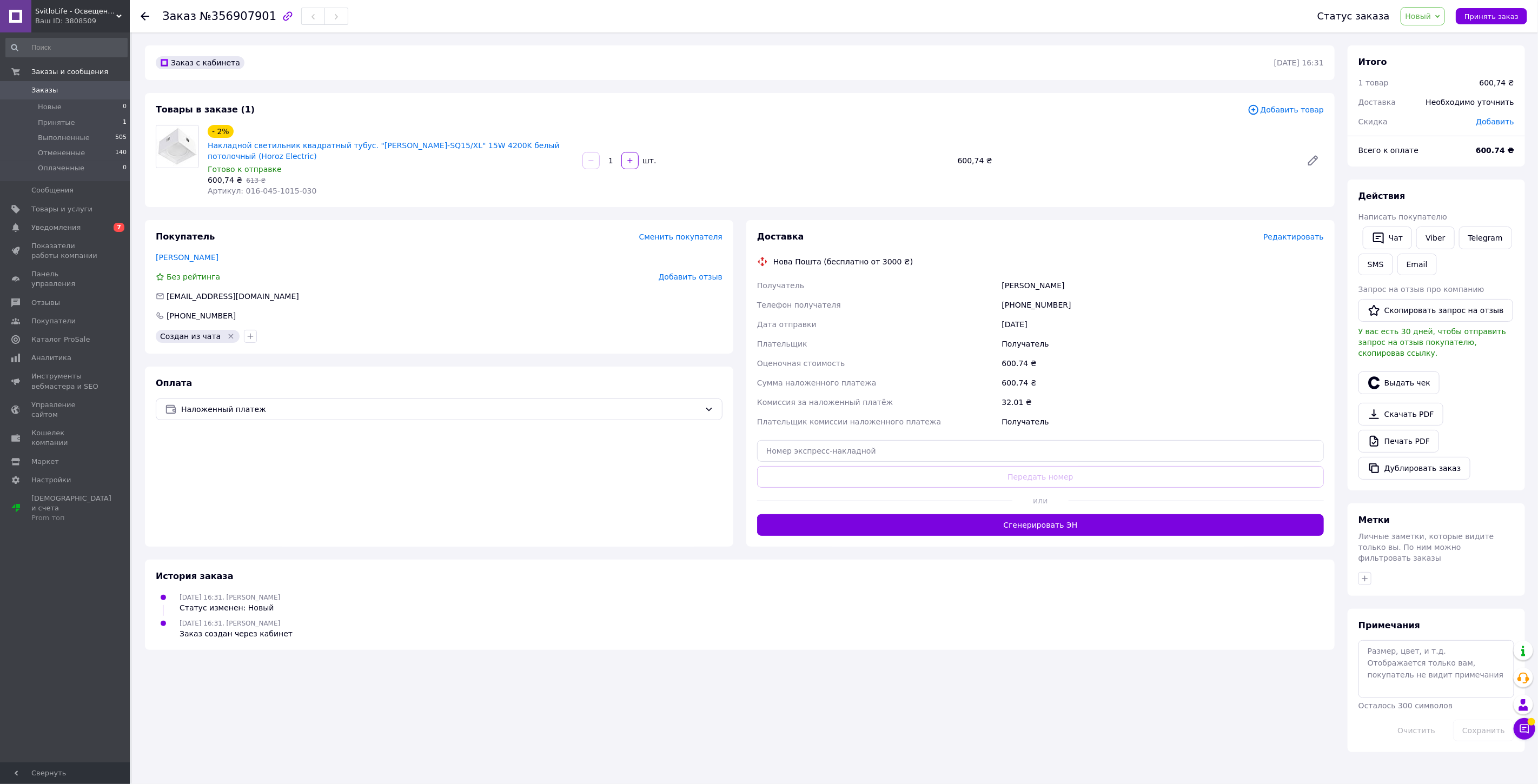
click at [1500, 124] on span "Добавить" at bounding box center [1495, 122] width 38 height 9
click at [1424, 157] on input "text" at bounding box center [1426, 166] width 64 height 22
type input "0.74"
click at [1481, 187] on button "Сохранить" at bounding box center [1479, 195] width 54 height 22
click at [1441, 11] on span "Новый" at bounding box center [1423, 16] width 45 height 18
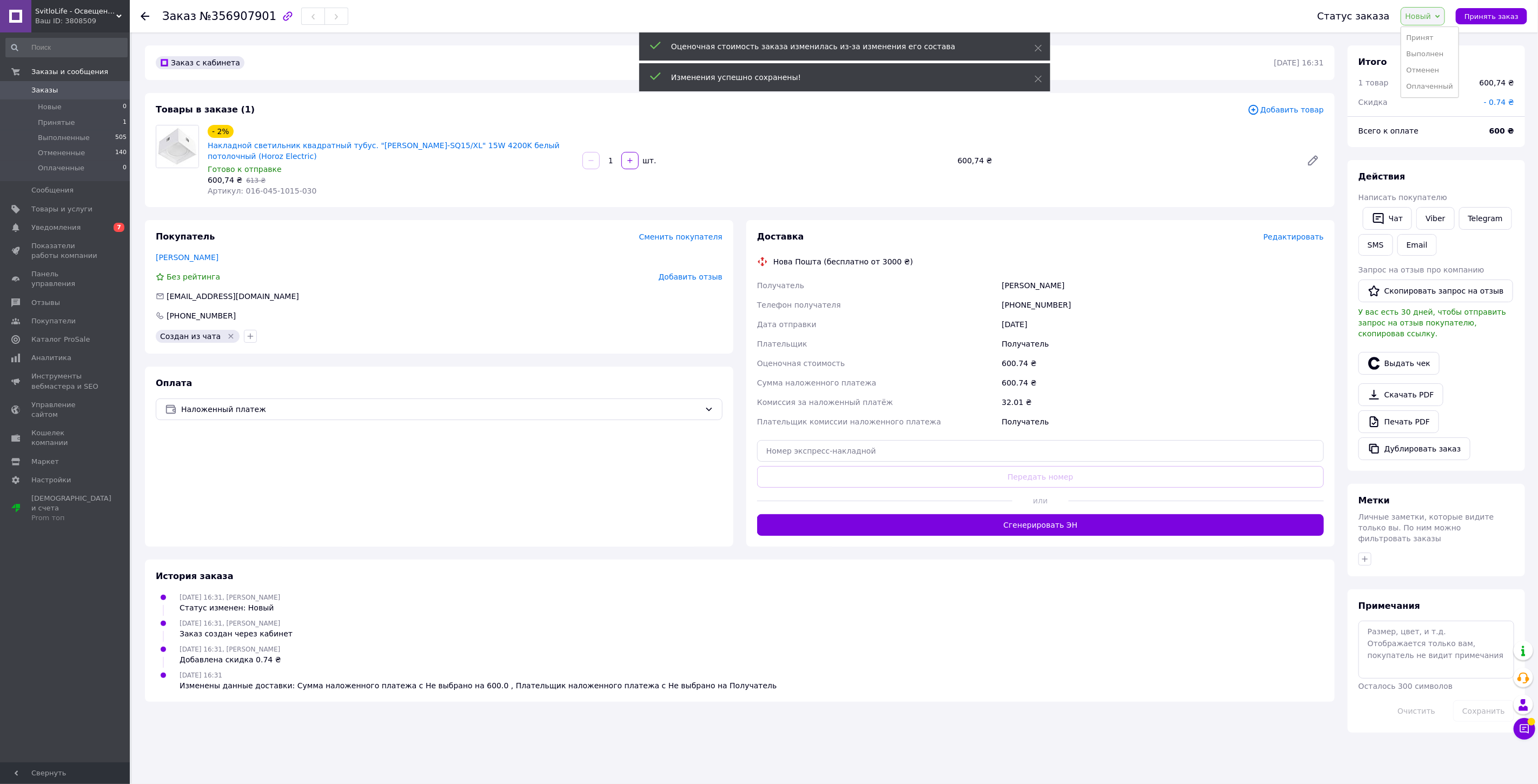
click at [1427, 36] on li "Принят" at bounding box center [1429, 38] width 57 height 17
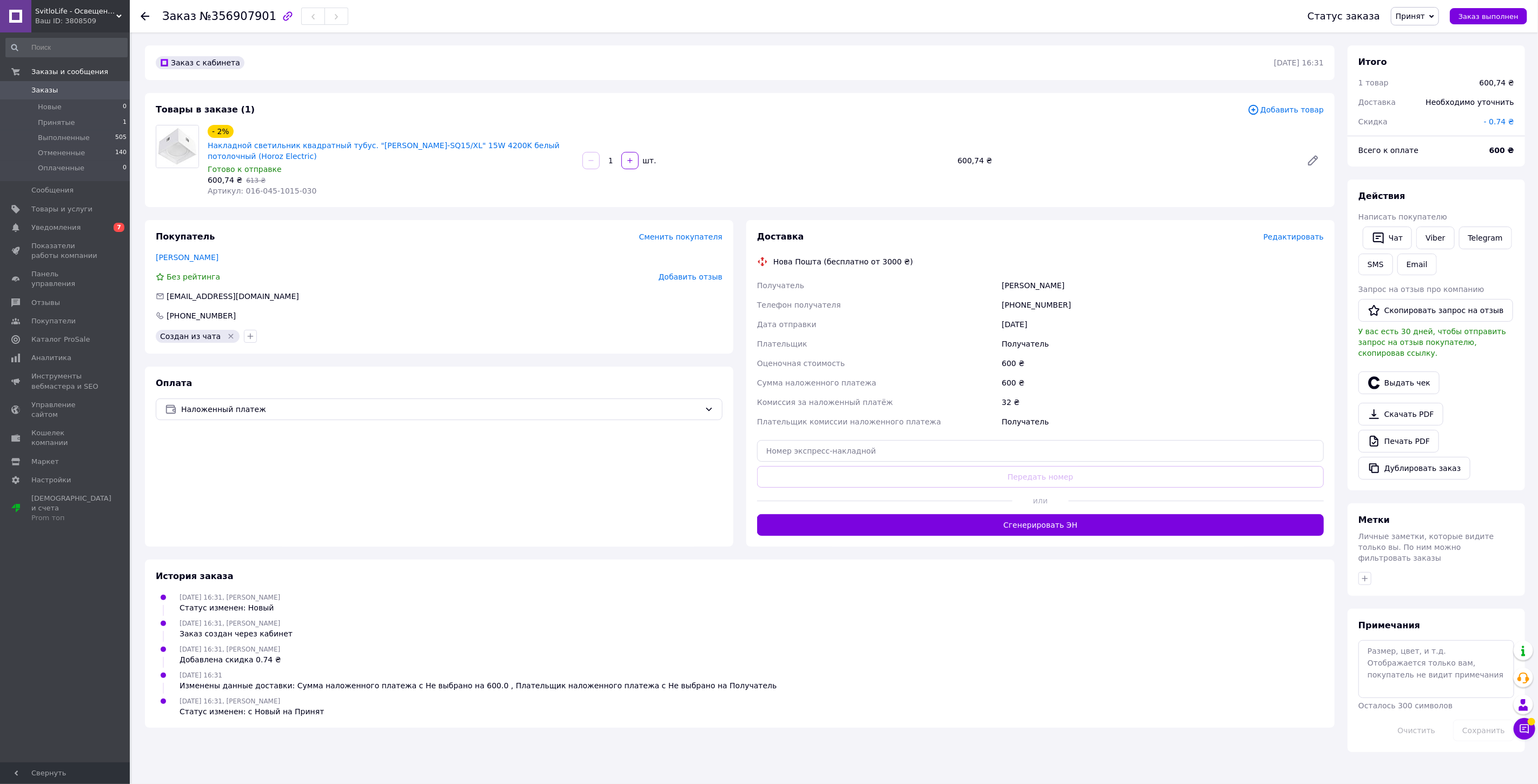
click at [1302, 234] on span "Редактировать" at bounding box center [1293, 237] width 60 height 9
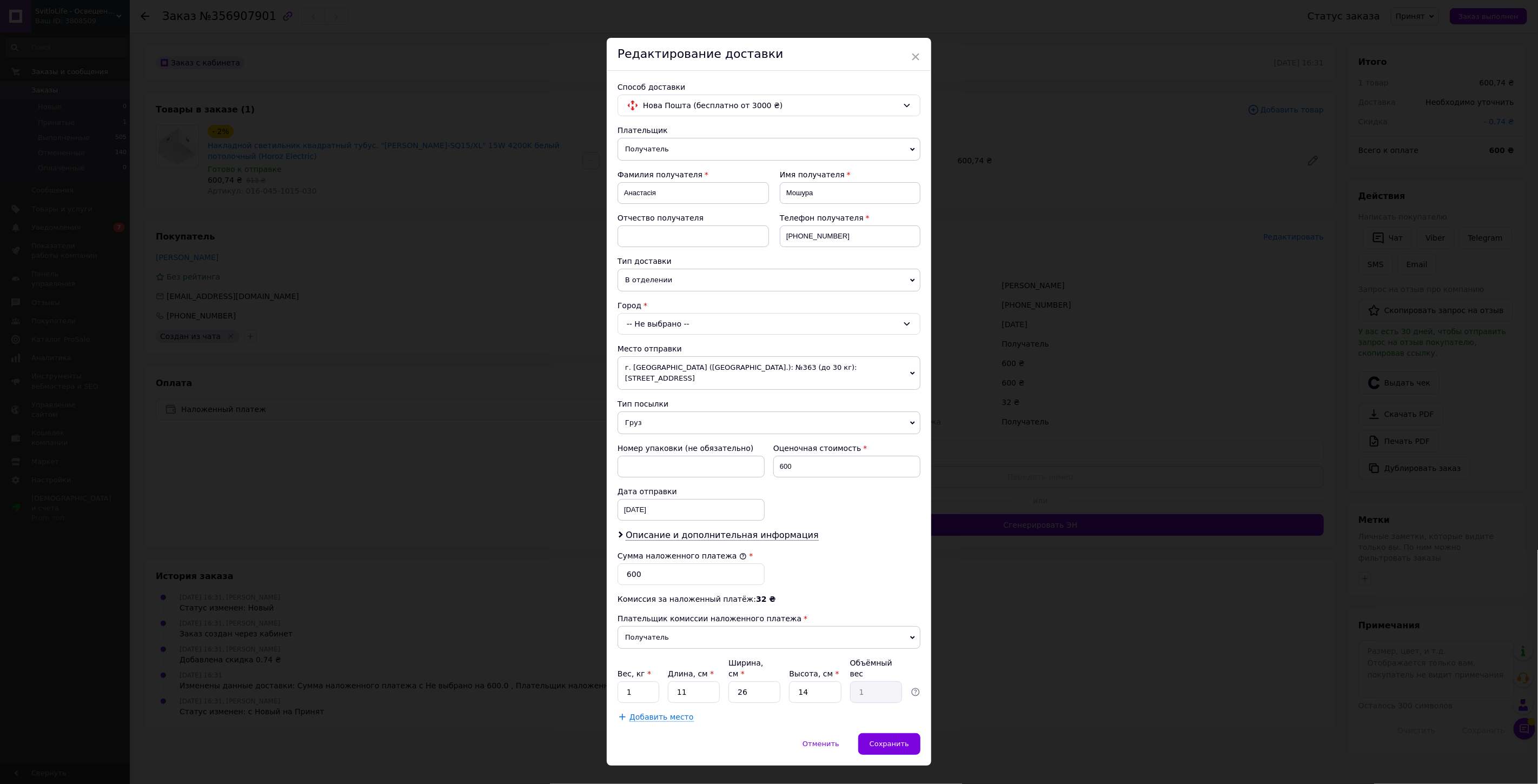
click at [665, 319] on div "-- Не выбрано --" at bounding box center [769, 323] width 303 height 22
click at [625, 322] on div "-- Не выбрано -- г. [GEOGRAPHIC_DATA] ([GEOGRAPHIC_DATA].) [GEOGRAPHIC_DATA] Дн…" at bounding box center [769, 323] width 303 height 22
click at [634, 326] on div "-- Не выбрано --" at bounding box center [769, 323] width 303 height 22
type input "і"
click at [664, 326] on div "-- Не выбрано -- г. [GEOGRAPHIC_DATA] ([GEOGRAPHIC_DATA].) [GEOGRAPHIC_DATA] Дн…" at bounding box center [769, 323] width 303 height 22
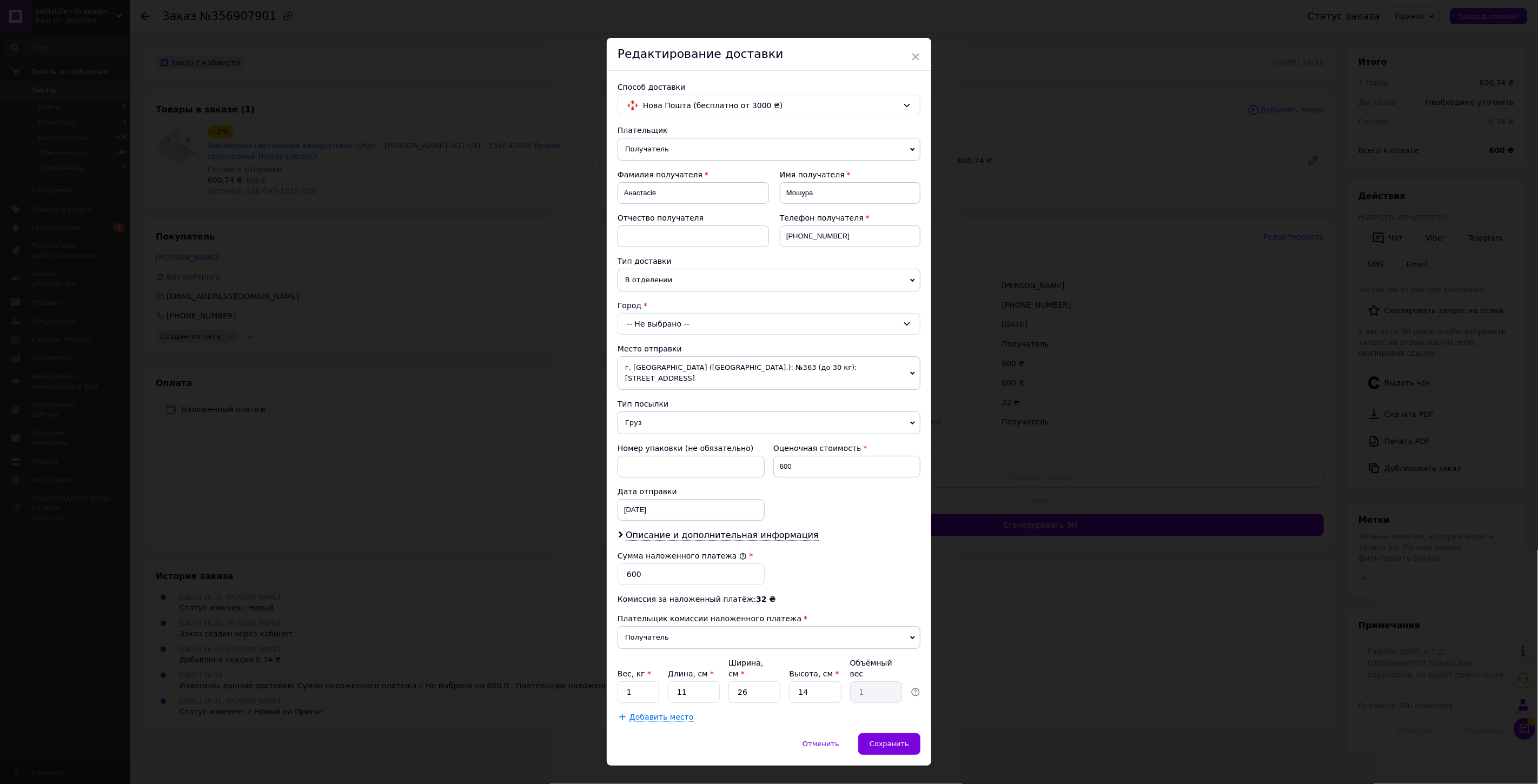
click at [666, 326] on div "-- Не выбрано --" at bounding box center [769, 323] width 303 height 22
drag, startPoint x: 636, startPoint y: 349, endPoint x: 629, endPoint y: 350, distance: 7.1
click at [629, 350] on input "ІЦ" at bounding box center [769, 348] width 296 height 19
click at [637, 278] on span "В отделении" at bounding box center [769, 280] width 303 height 23
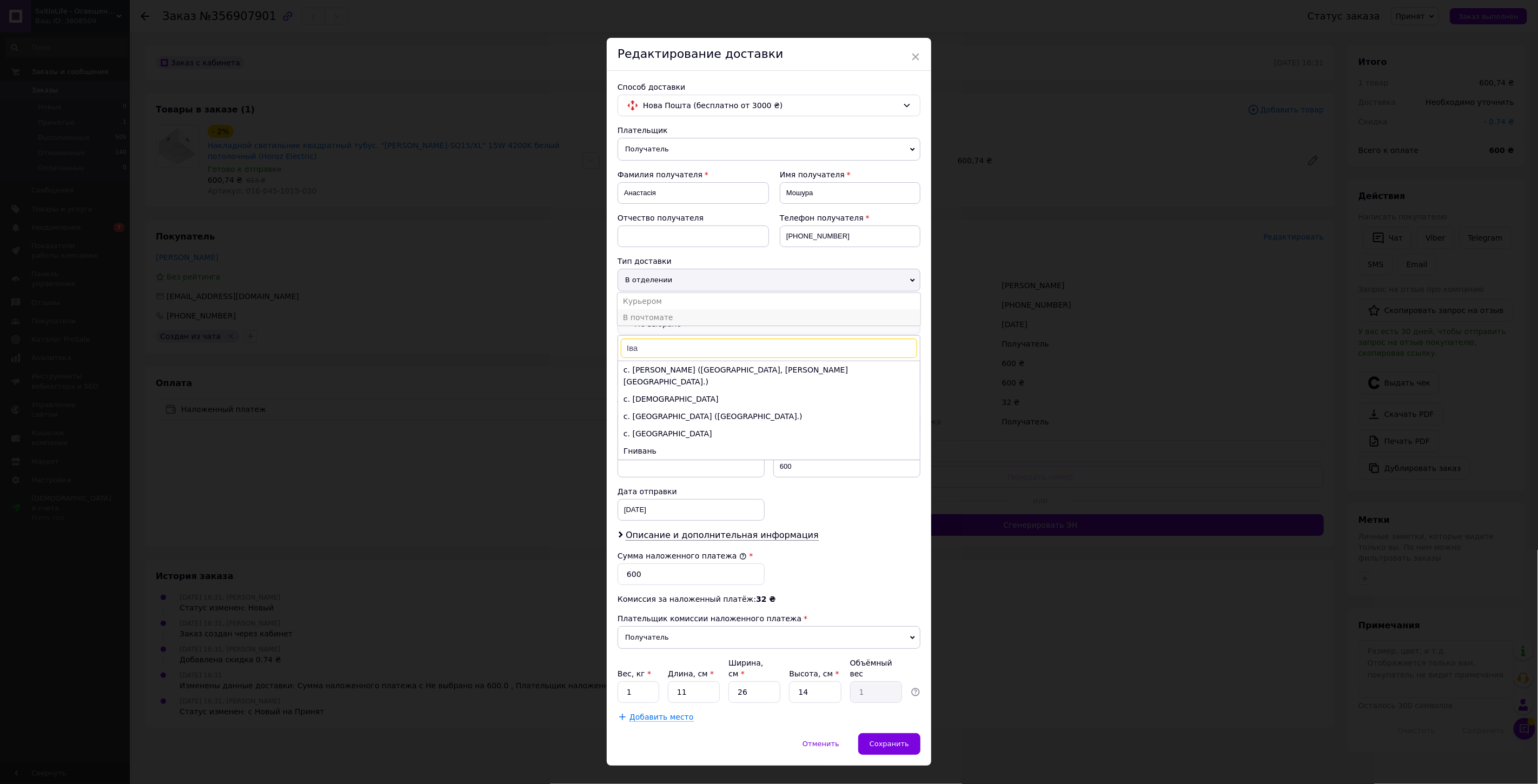
click at [654, 314] on li "В почтомате" at bounding box center [769, 317] width 303 height 17
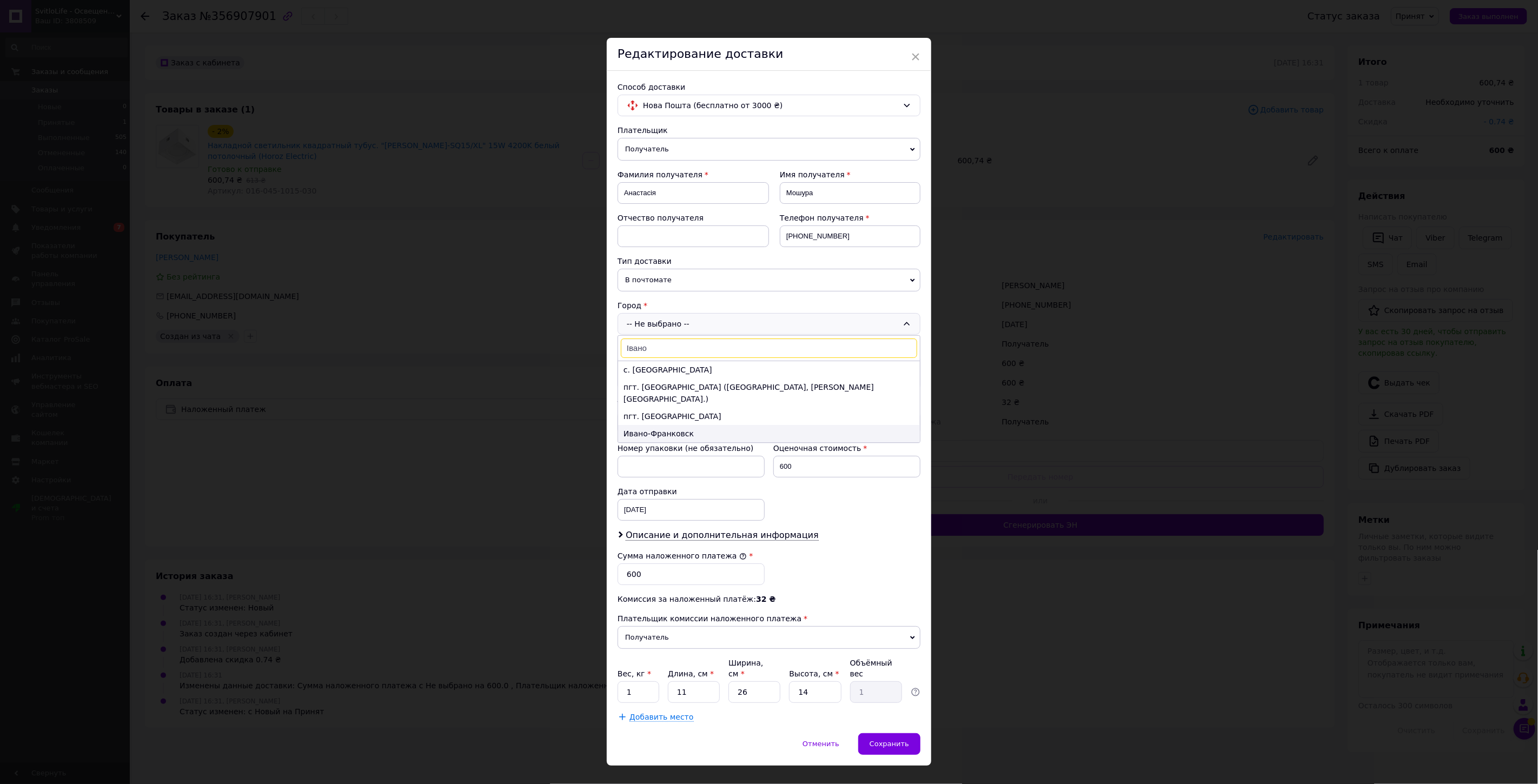
type input "Івано"
click at [684, 425] on li "Ивано-Франковск" at bounding box center [769, 434] width 301 height 18
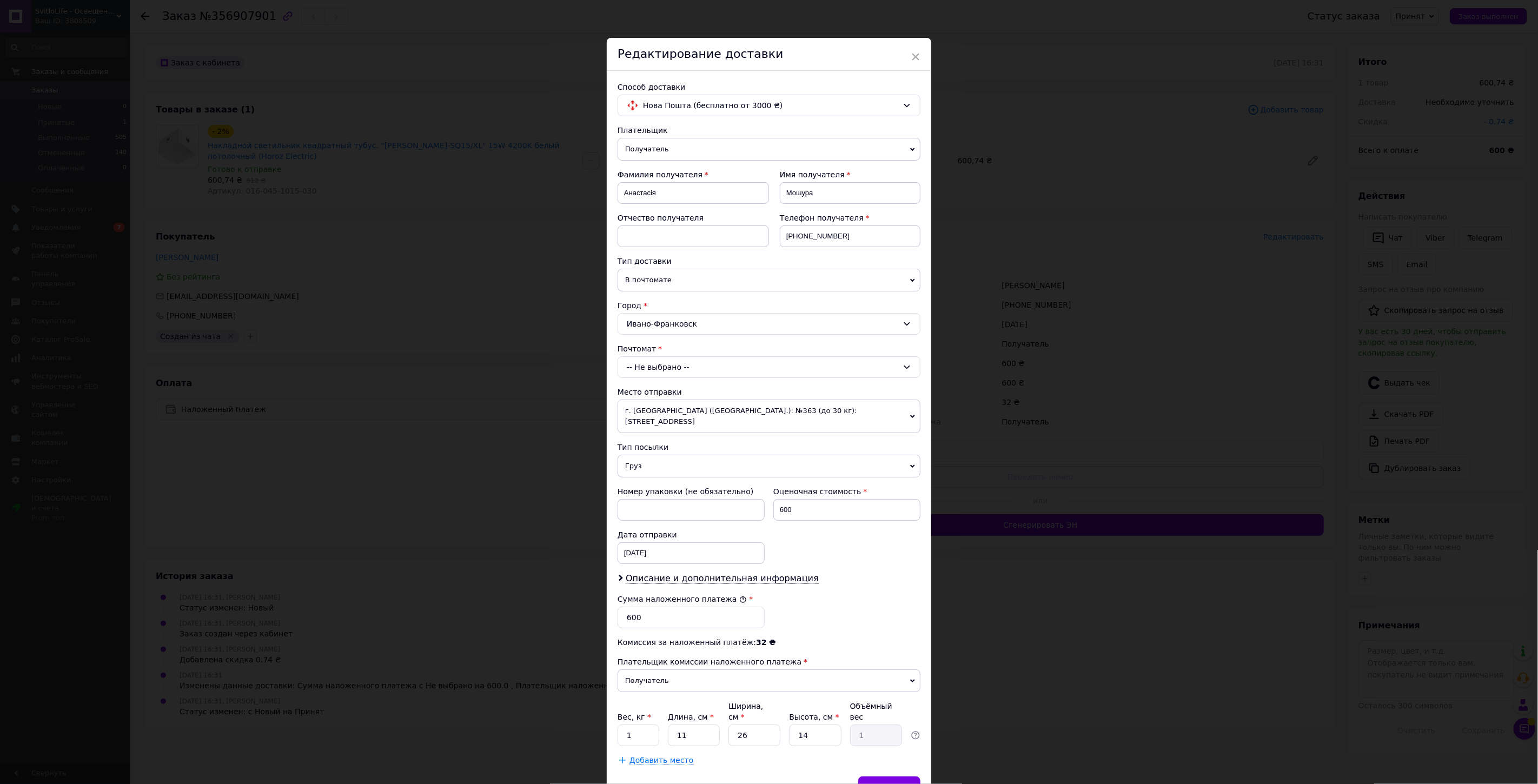
click at [651, 361] on div "-- Не выбрано --" at bounding box center [769, 367] width 303 height 22
type input "45238"
click at [672, 413] on span "45238" at bounding box center [684, 413] width 25 height 9
click at [696, 419] on span "г. [GEOGRAPHIC_DATA] ([GEOGRAPHIC_DATA].): №363 (до 30 кг): [STREET_ADDRESS]" at bounding box center [769, 416] width 303 height 33
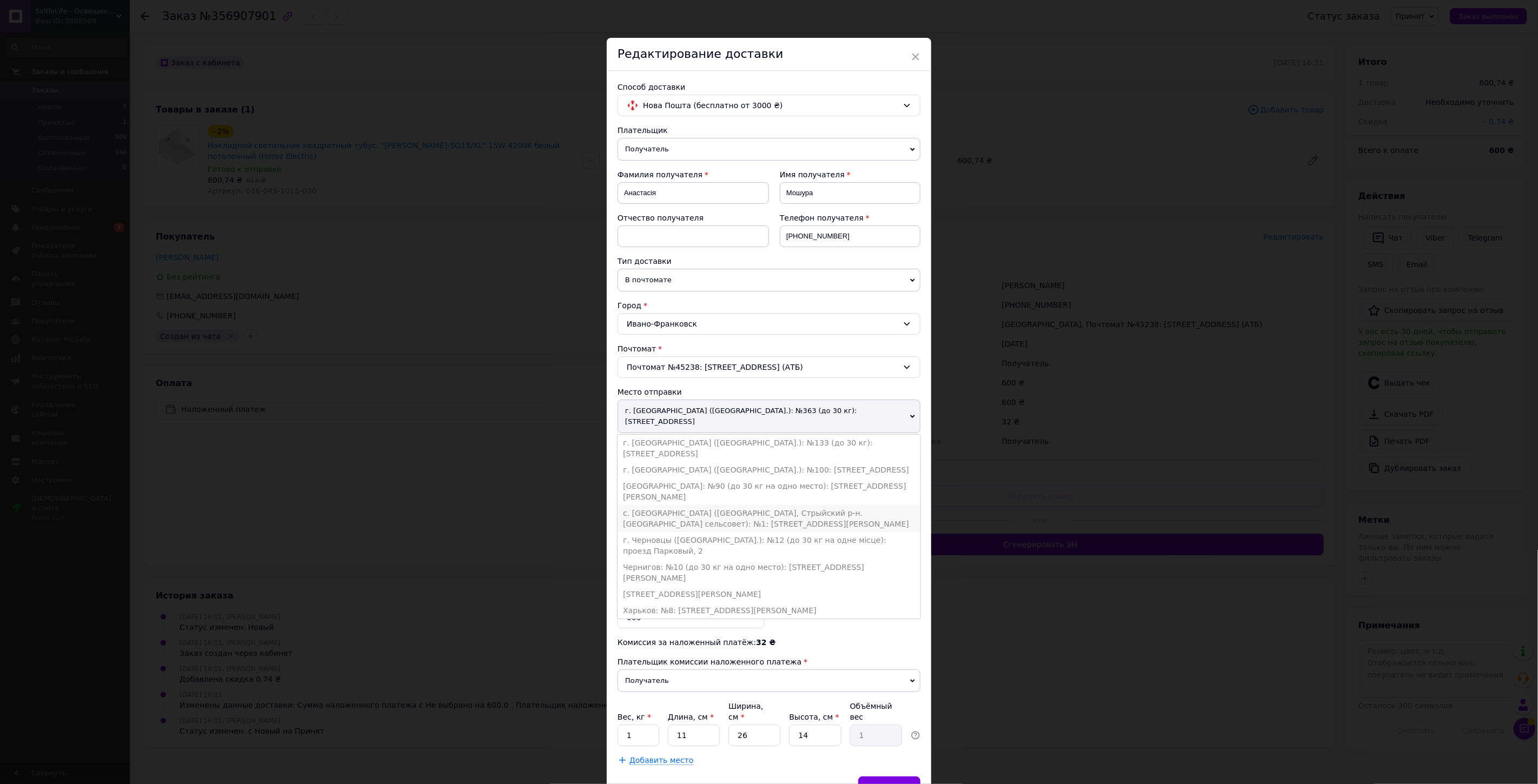
click at [682, 505] on li "с. [GEOGRAPHIC_DATA] ([GEOGRAPHIC_DATA], Стрыйский р-н. [GEOGRAPHIC_DATA] сельс…" at bounding box center [769, 519] width 303 height 27
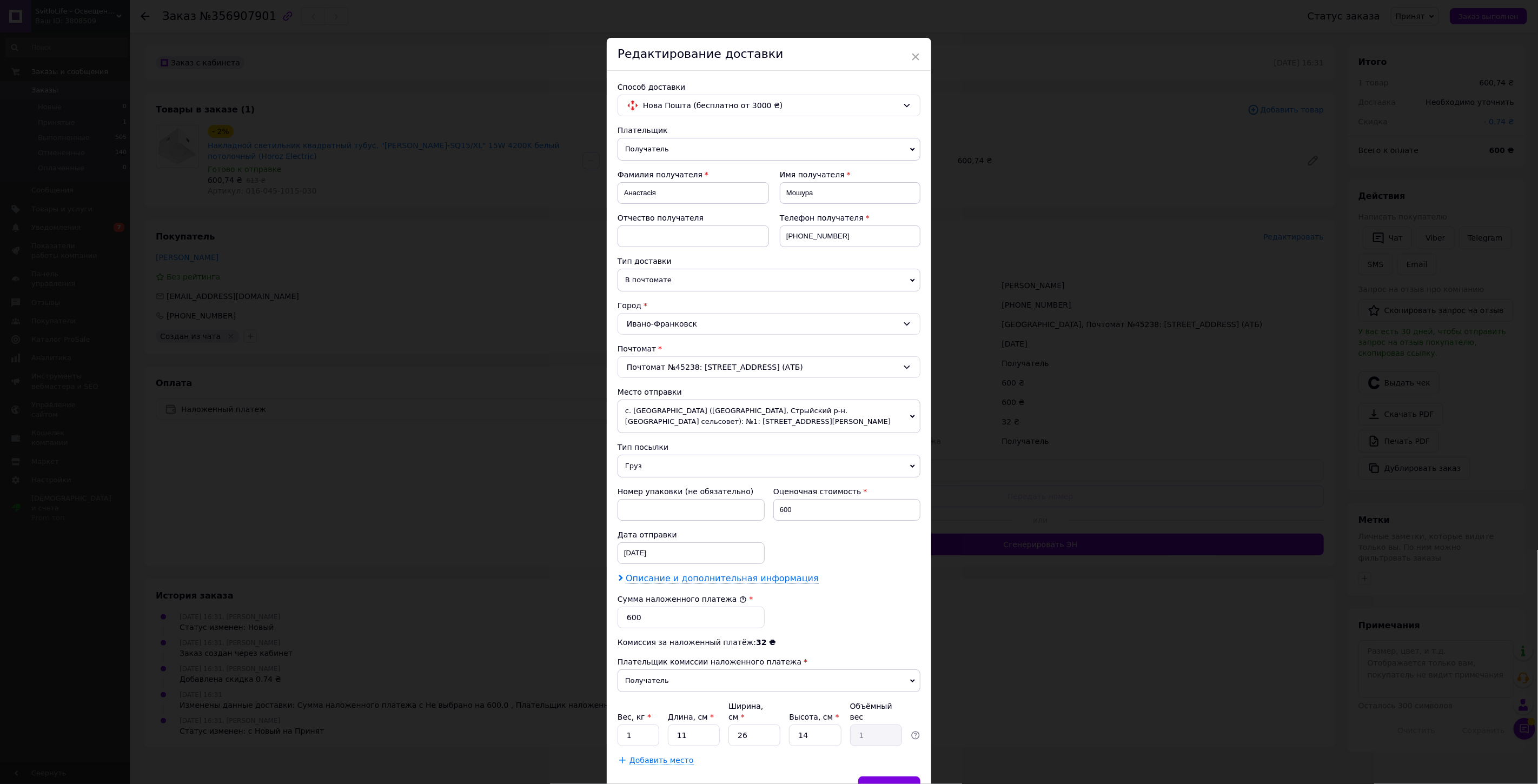
click at [672, 578] on span "Описание и дополнительная информация" at bounding box center [722, 578] width 193 height 11
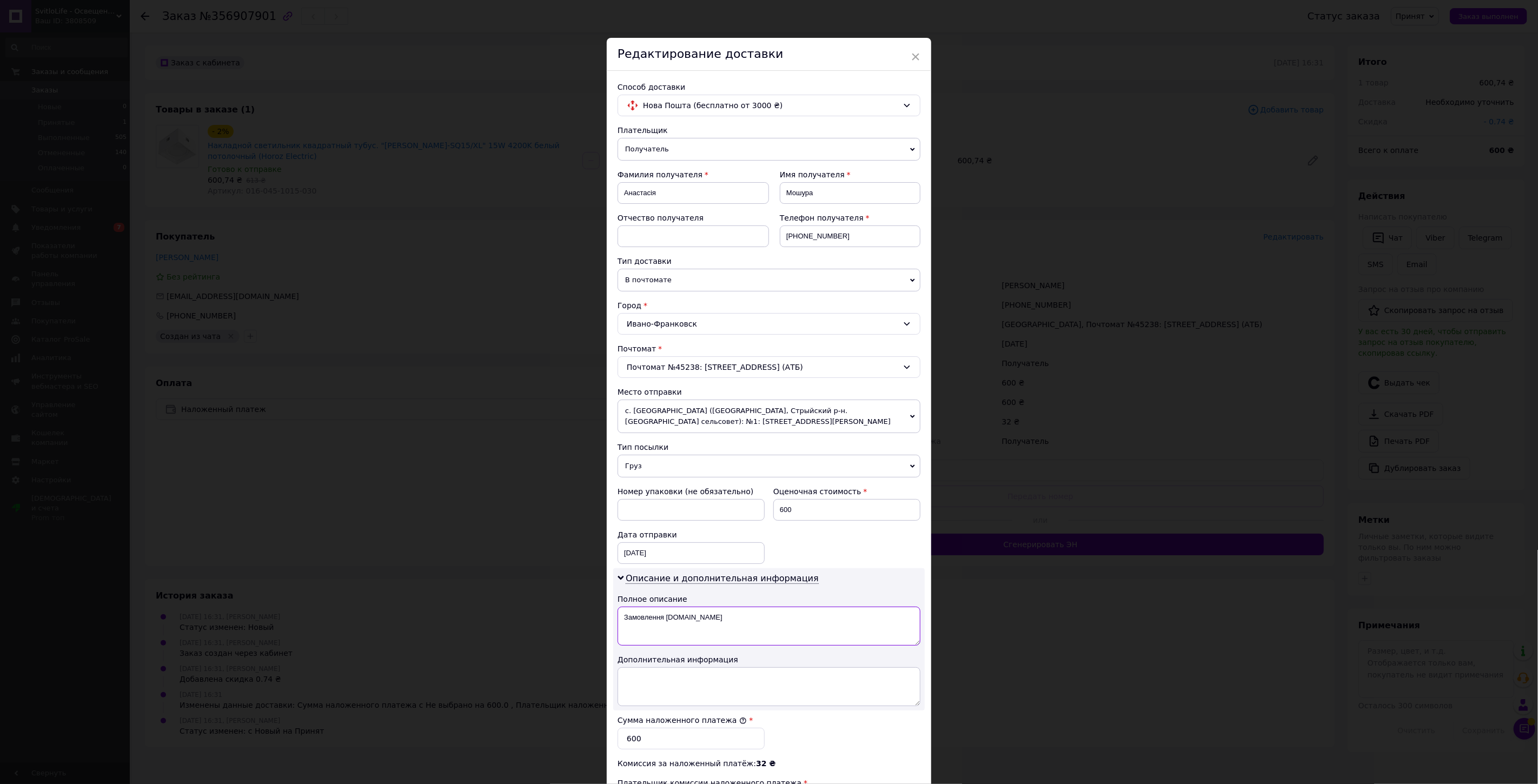
drag, startPoint x: 721, startPoint y: 611, endPoint x: 624, endPoint y: 612, distance: 97.0
click at [625, 614] on textarea "Замовлення [DOMAIN_NAME]" at bounding box center [769, 626] width 303 height 39
type textarea "З"
type textarea "Товари для дому"
click at [641, 560] on div "[DATE] < 2025 > < Август > Пн Вт Ср Чт Пт Сб Вс 28 29 30 31 1 2 3 4 5 6 7 8 9 1…" at bounding box center [691, 553] width 147 height 22
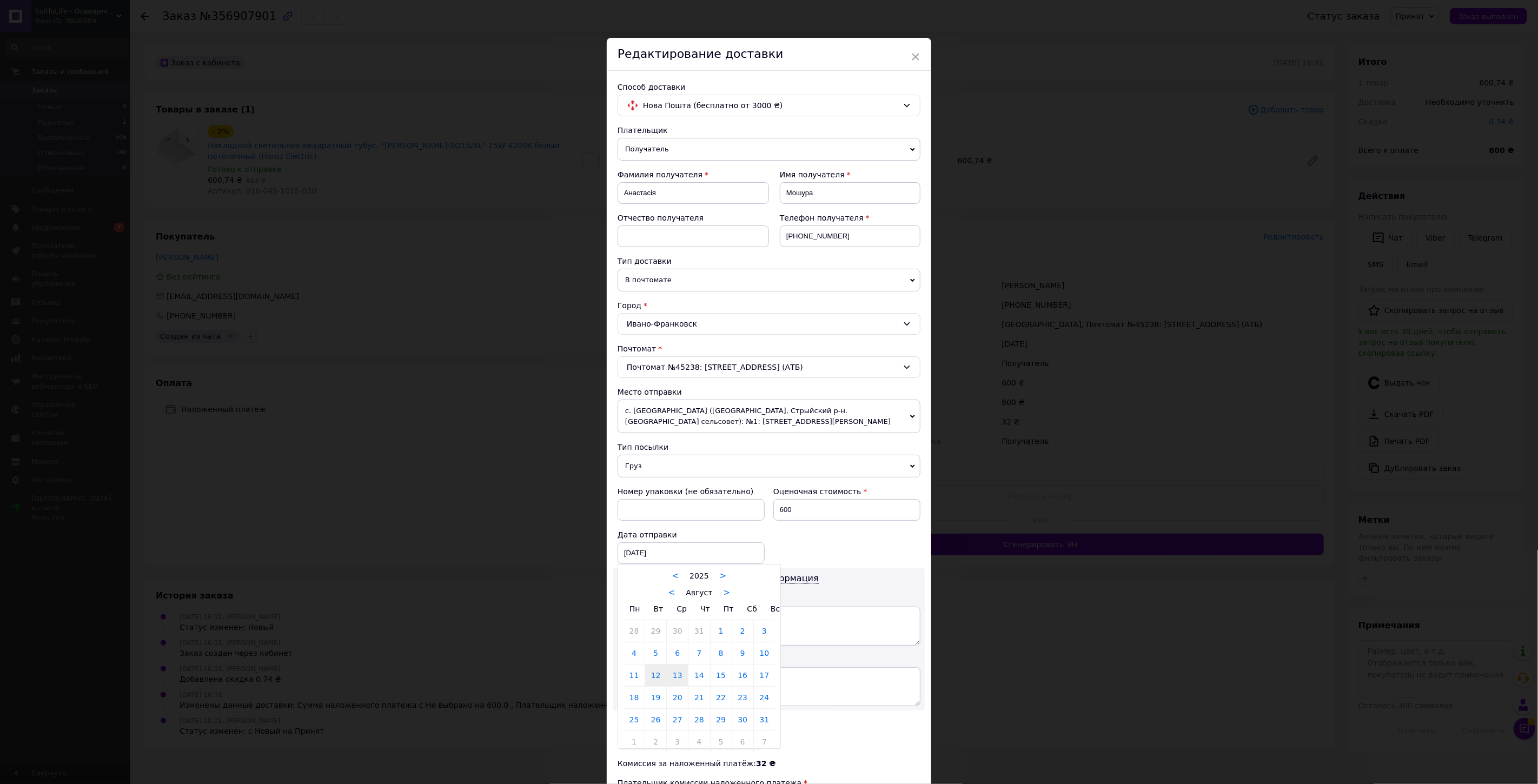
click at [679, 682] on link "13" at bounding box center [677, 675] width 21 height 22
type input "[DATE]"
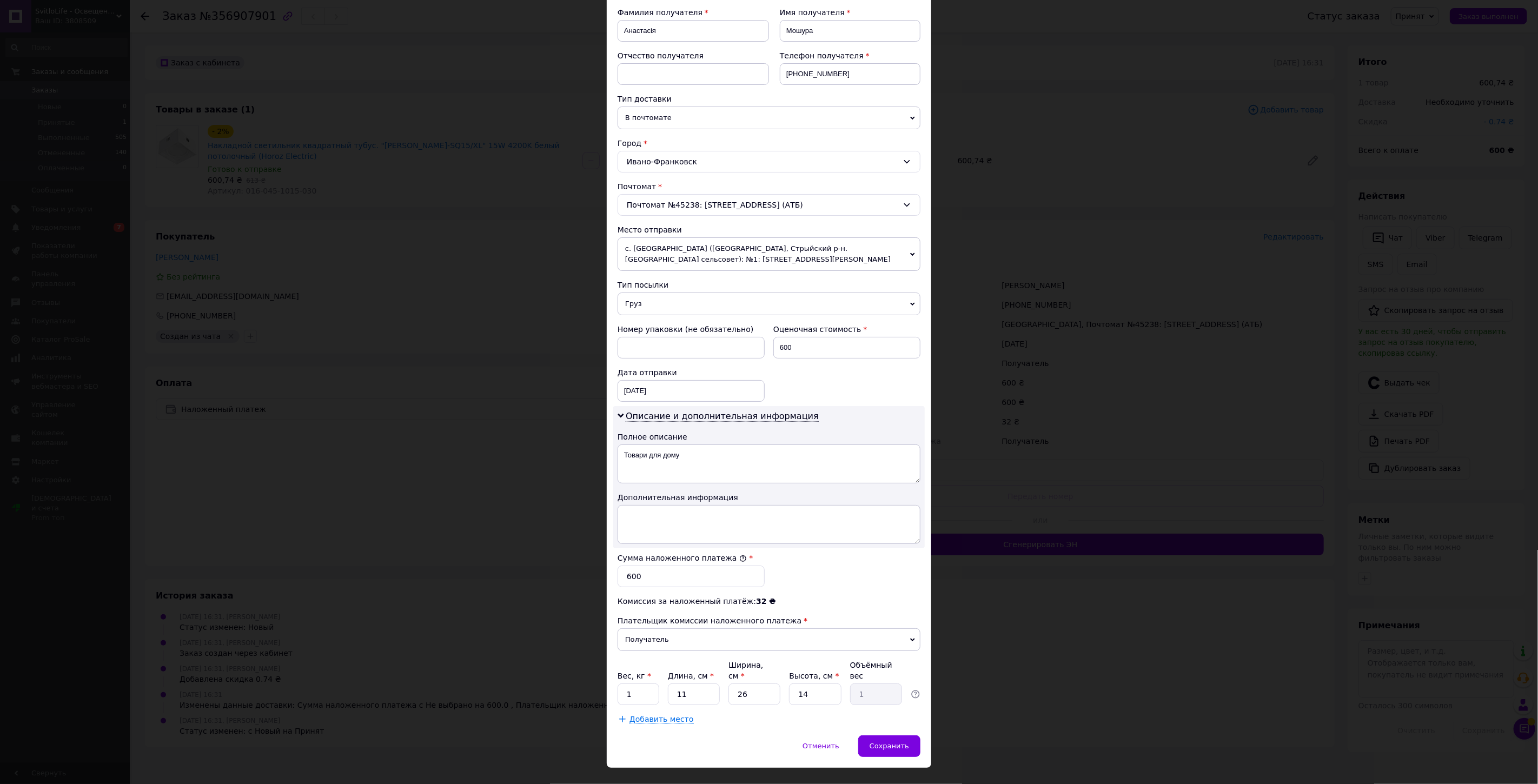
scroll to position [174, 0]
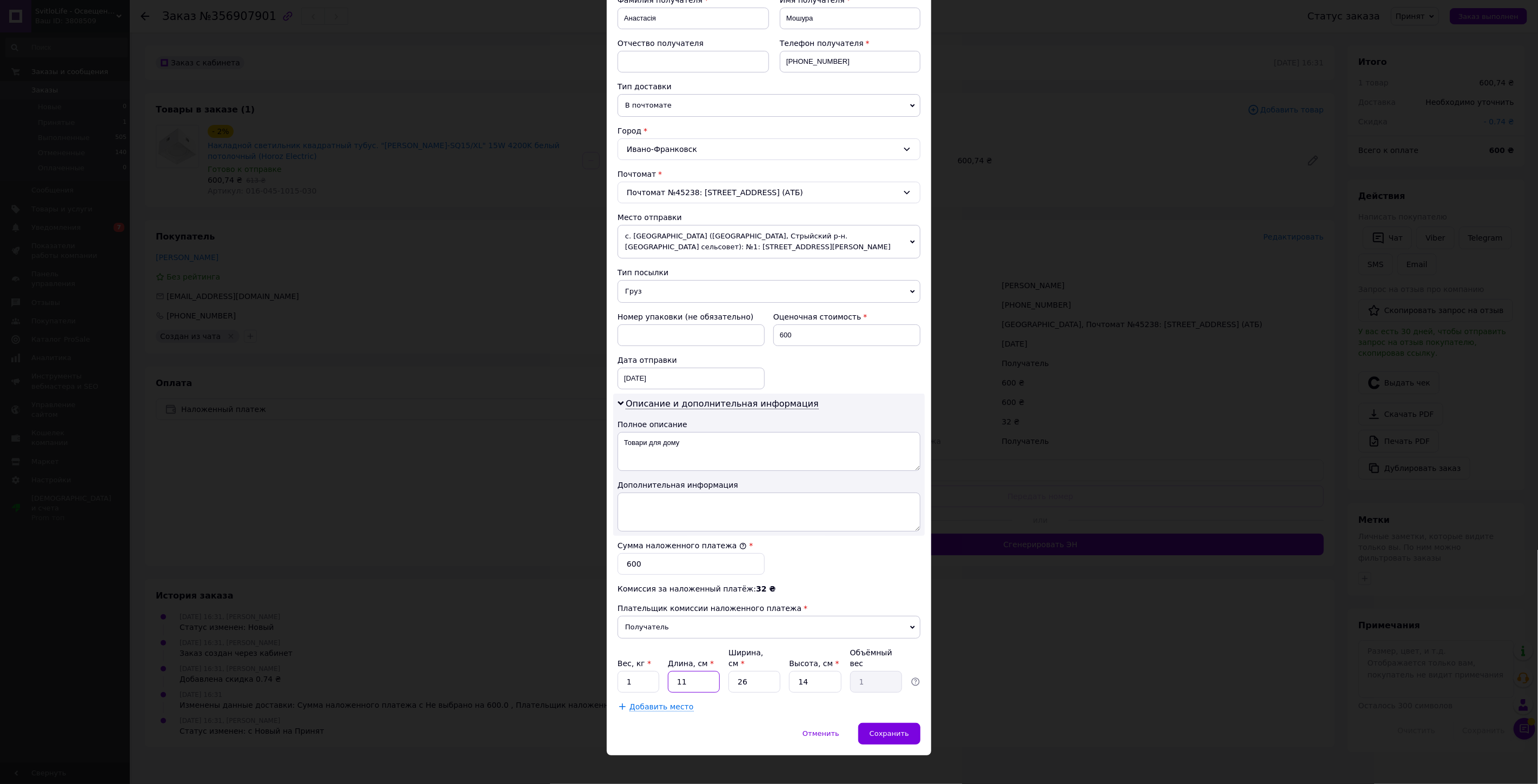
drag, startPoint x: 688, startPoint y: 680, endPoint x: 674, endPoint y: 677, distance: 14.3
click at [674, 677] on input "11" at bounding box center [693, 682] width 52 height 22
type input "1"
type input "0.1"
type input "10"
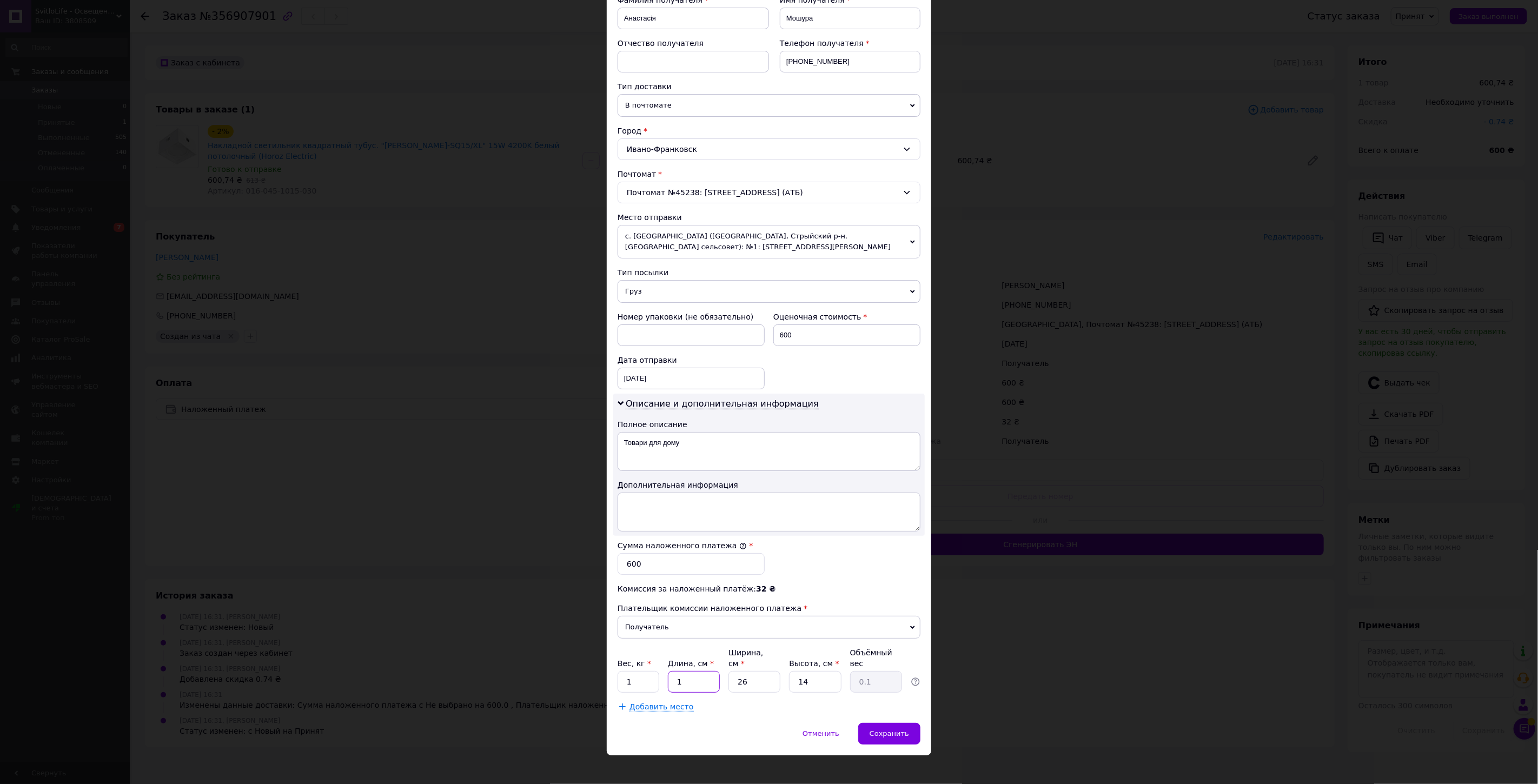
type input "0.91"
type input "10"
drag, startPoint x: 748, startPoint y: 672, endPoint x: 737, endPoint y: 671, distance: 11.0
click at [737, 671] on input "26" at bounding box center [754, 682] width 52 height 22
type input "1"
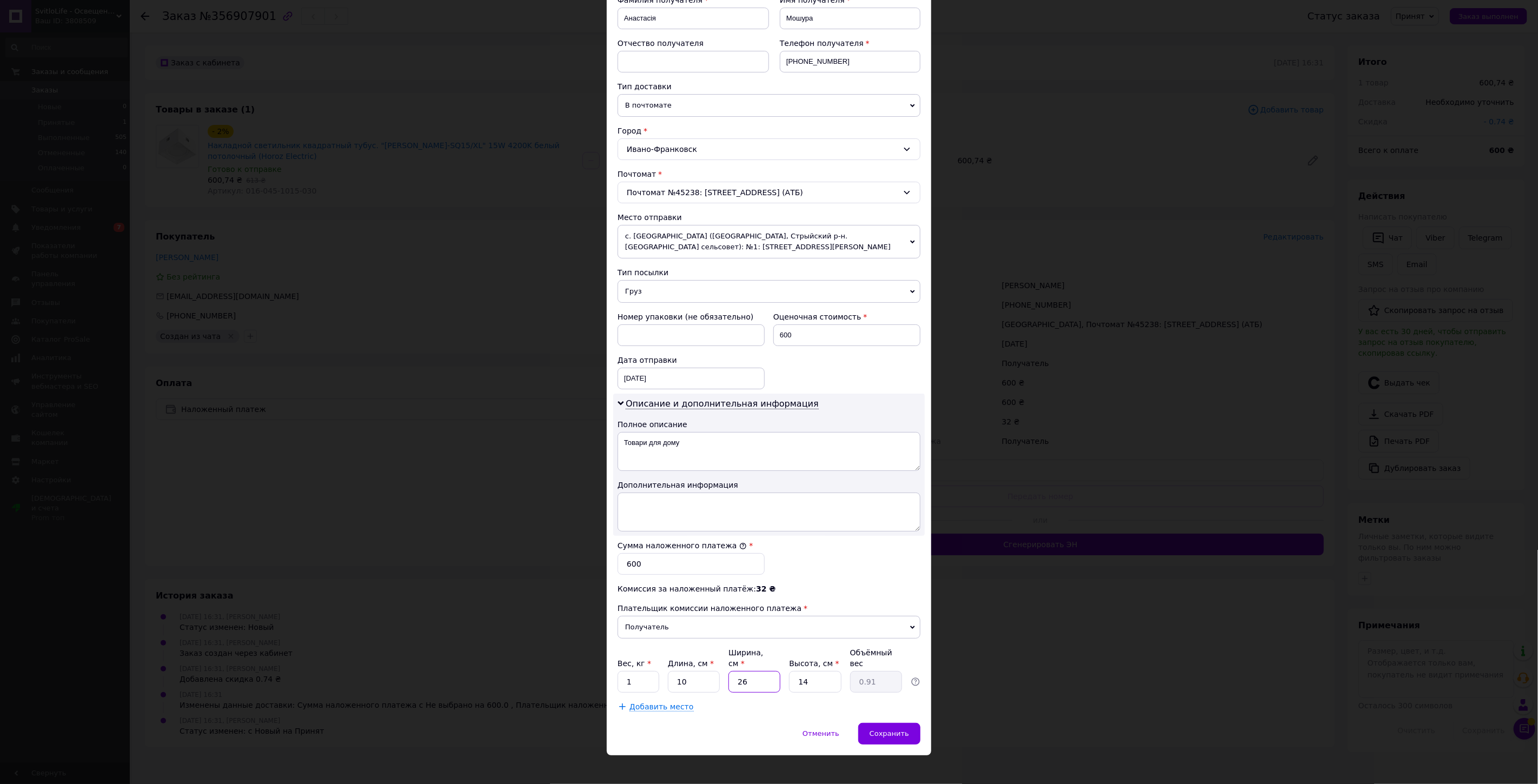
type input "0.1"
type input "10"
type input "0.35"
type input "10"
click at [793, 675] on input "14" at bounding box center [815, 682] width 52 height 22
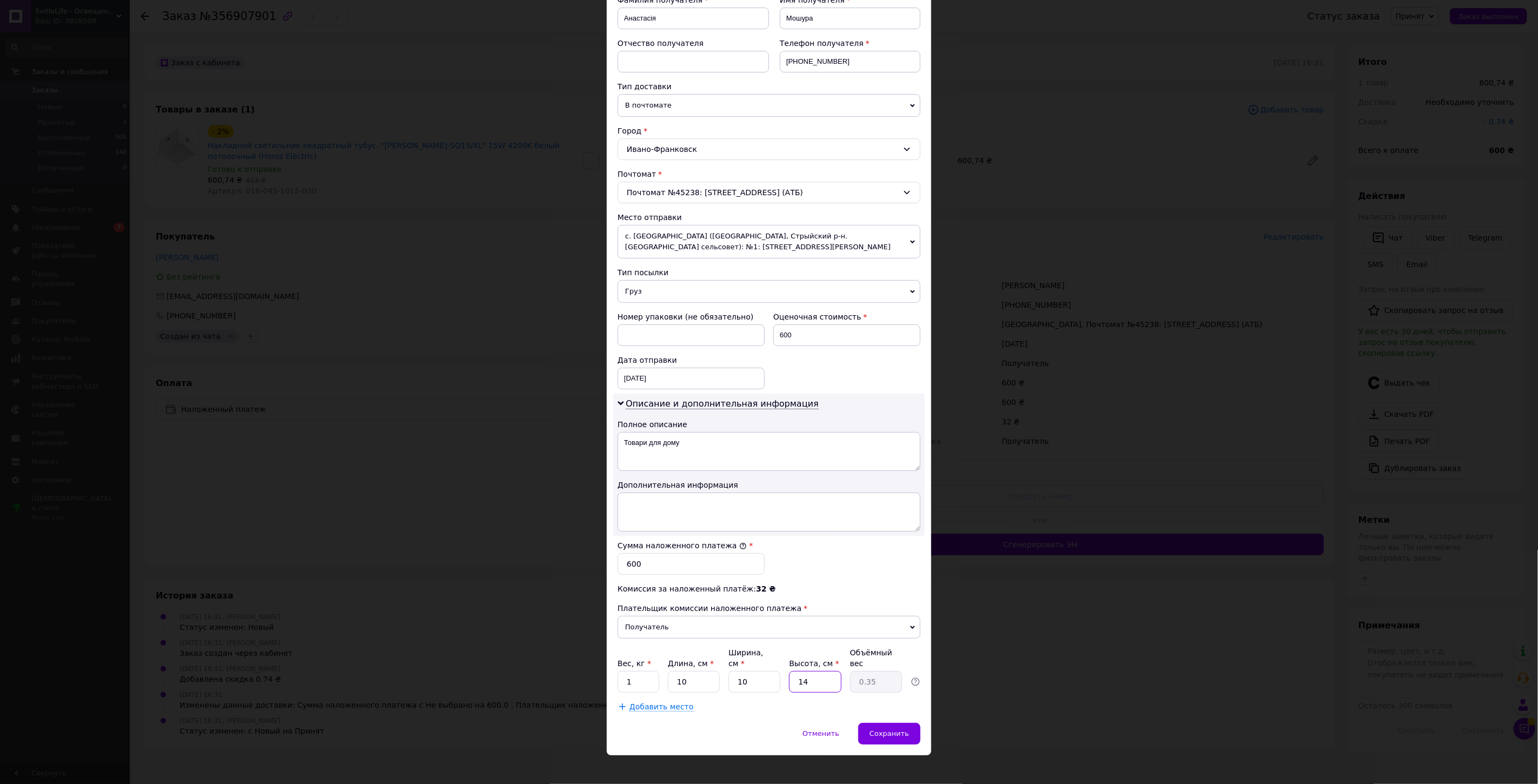
type input "1"
type input "0.1"
type input "10"
type input "0.25"
type input "10"
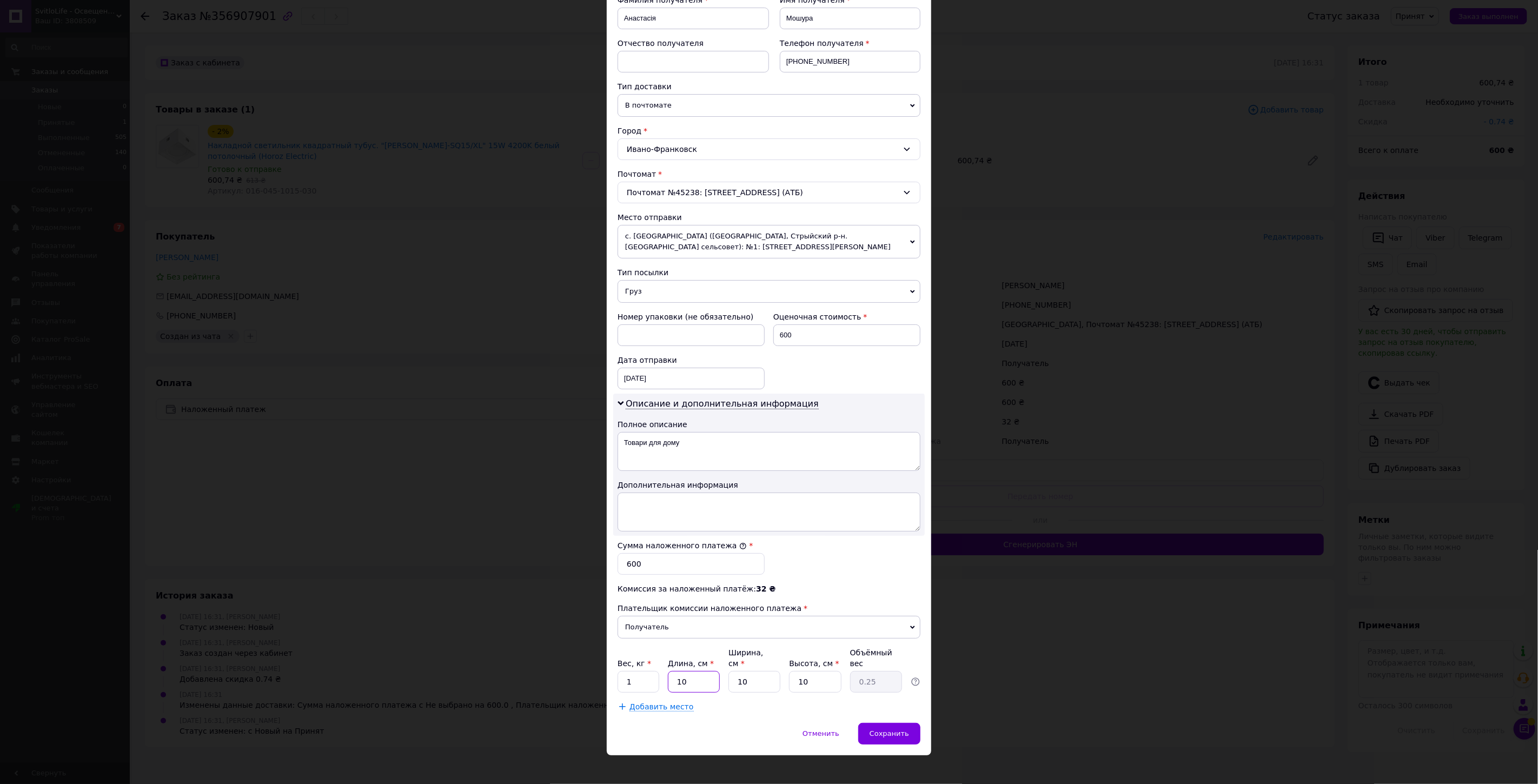
drag, startPoint x: 691, startPoint y: 675, endPoint x: 677, endPoint y: 676, distance: 14.0
click at [677, 676] on input "10" at bounding box center [693, 682] width 52 height 22
type input "2"
type input "0.1"
type input "22"
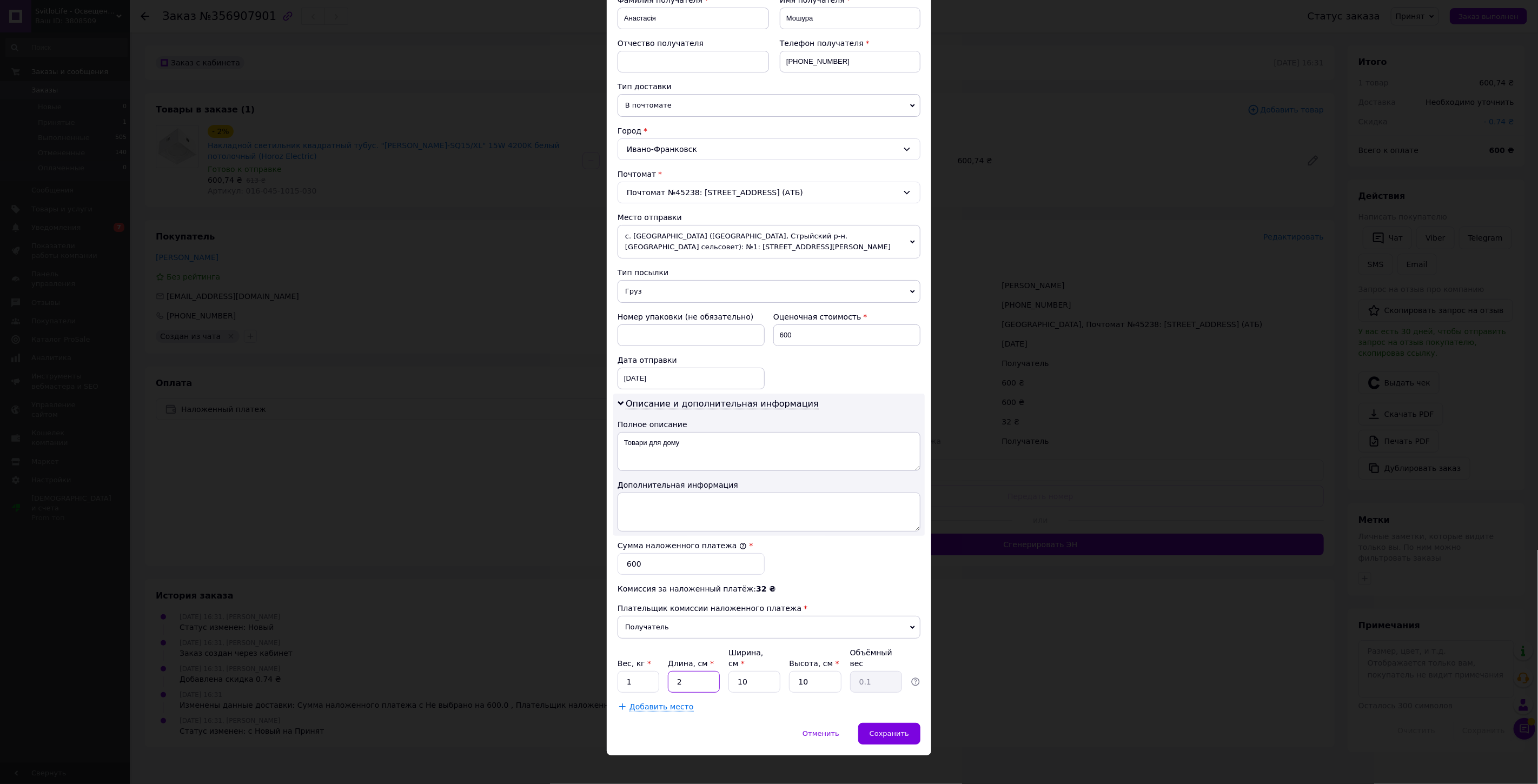
type input "0.55"
click at [679, 673] on input "22" at bounding box center [693, 682] width 52 height 22
type input "20"
type input "0.5"
type input "20"
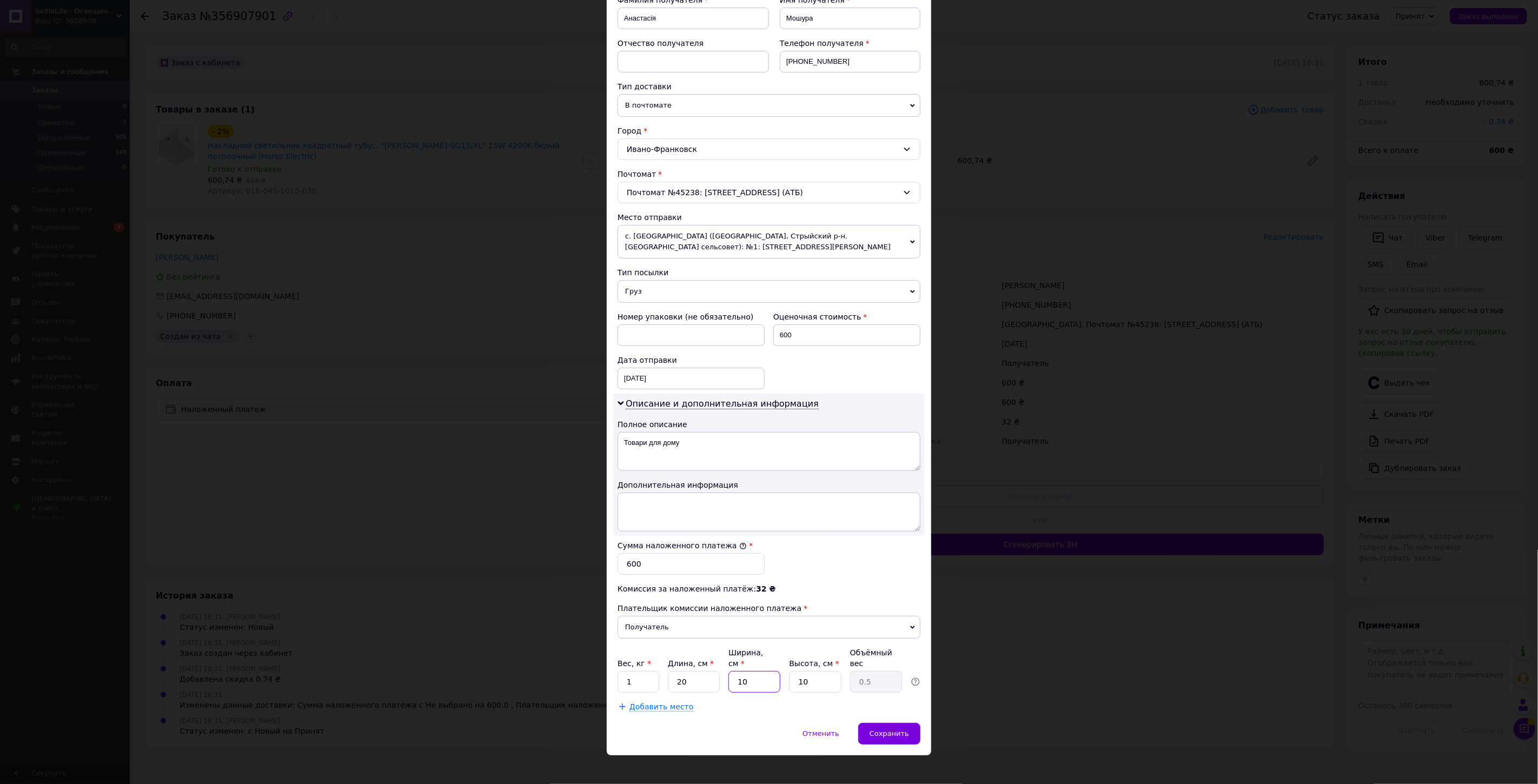
drag, startPoint x: 744, startPoint y: 666, endPoint x: 748, endPoint y: 669, distance: 5.0
click at [733, 671] on input "10" at bounding box center [754, 682] width 52 height 22
type input "2"
type input "0.1"
type input "20"
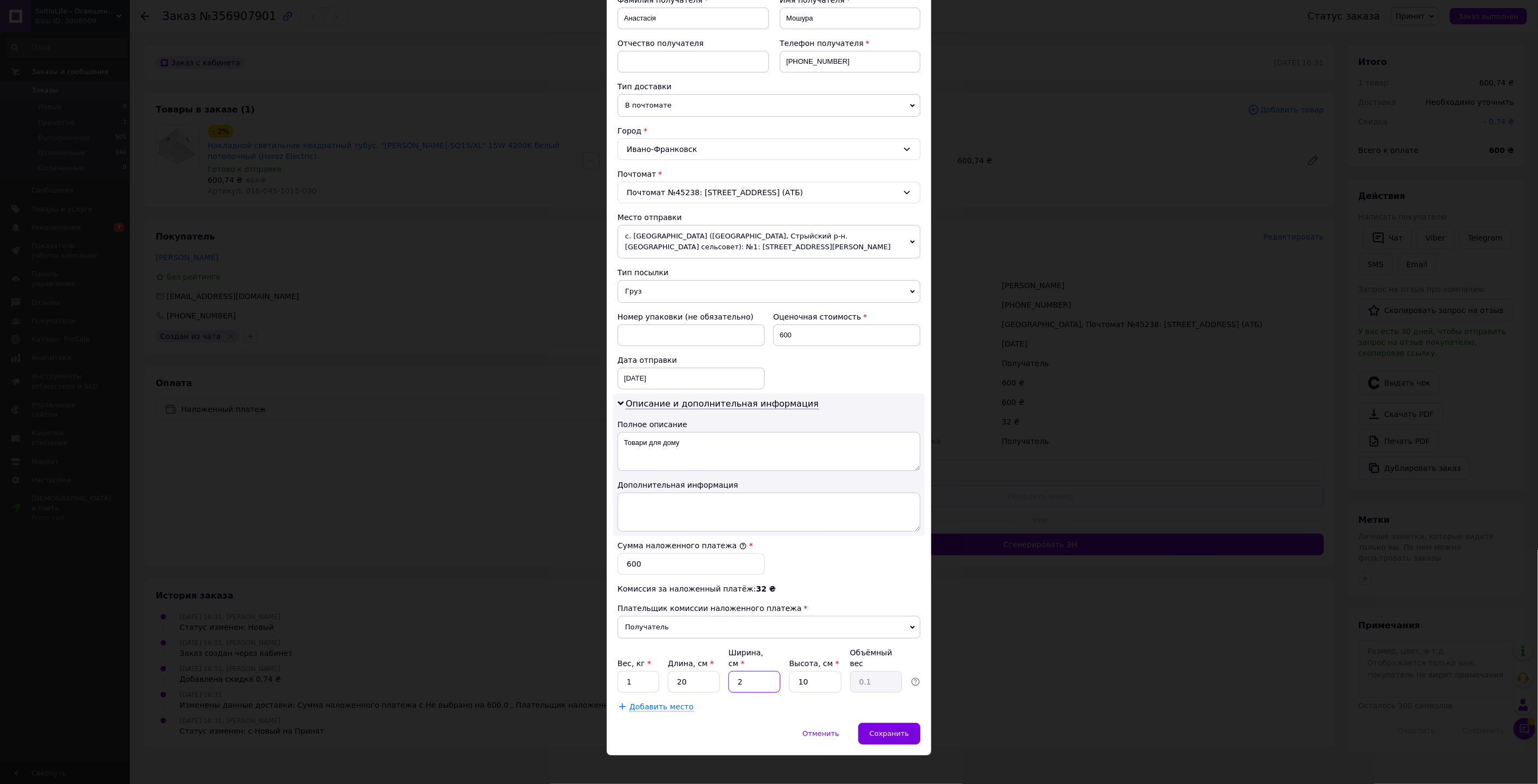
type input "1"
type input "20"
drag, startPoint x: 818, startPoint y: 675, endPoint x: 794, endPoint y: 675, distance: 24.0
click at [794, 675] on input "10" at bounding box center [815, 682] width 52 height 22
type input "1"
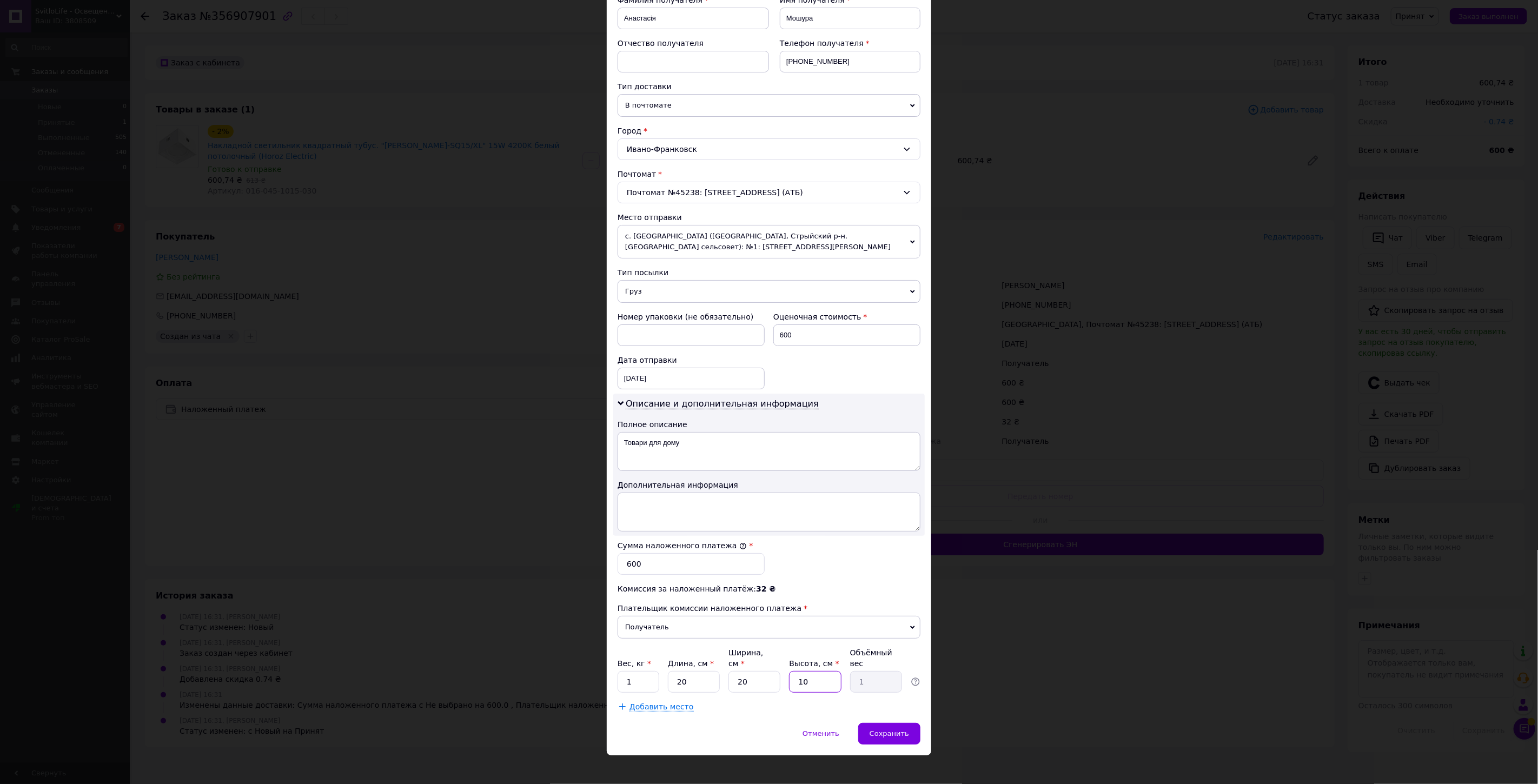
type input "0.1"
type input "10"
type input "1"
drag, startPoint x: 624, startPoint y: 673, endPoint x: 634, endPoint y: 670, distance: 10.4
click at [634, 671] on input "1" at bounding box center [639, 682] width 42 height 22
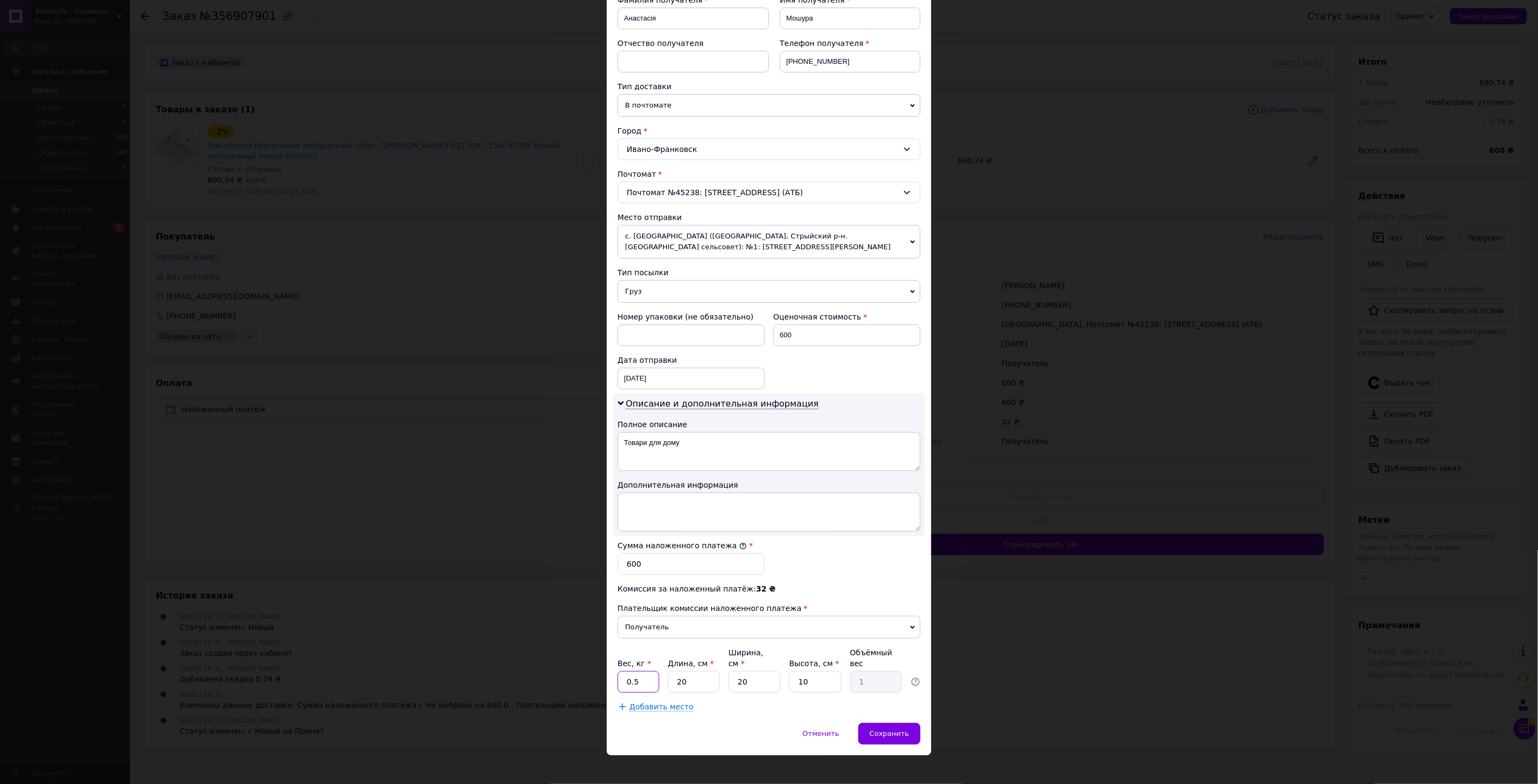
type input "0.5"
click at [792, 560] on div "Сумма наложенного платежа * 600" at bounding box center [769, 557] width 312 height 43
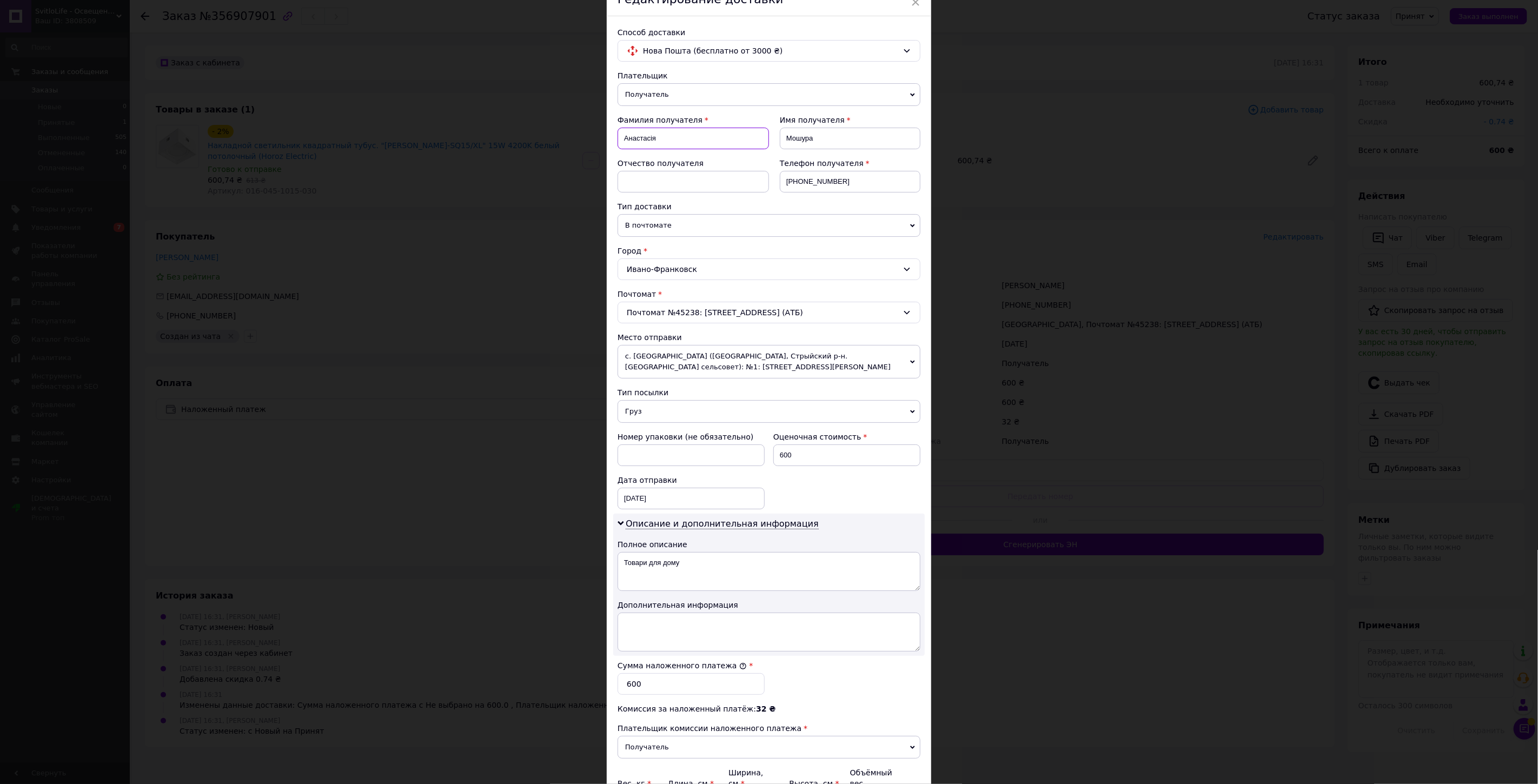
drag, startPoint x: 673, startPoint y: 132, endPoint x: 625, endPoint y: 138, distance: 48.4
click at [625, 138] on input "Анастасія" at bounding box center [693, 138] width 152 height 22
type input "Мошура"
drag, startPoint x: 818, startPoint y: 146, endPoint x: 785, endPoint y: 145, distance: 33.0
click at [785, 145] on input "Мошура" at bounding box center [850, 138] width 140 height 22
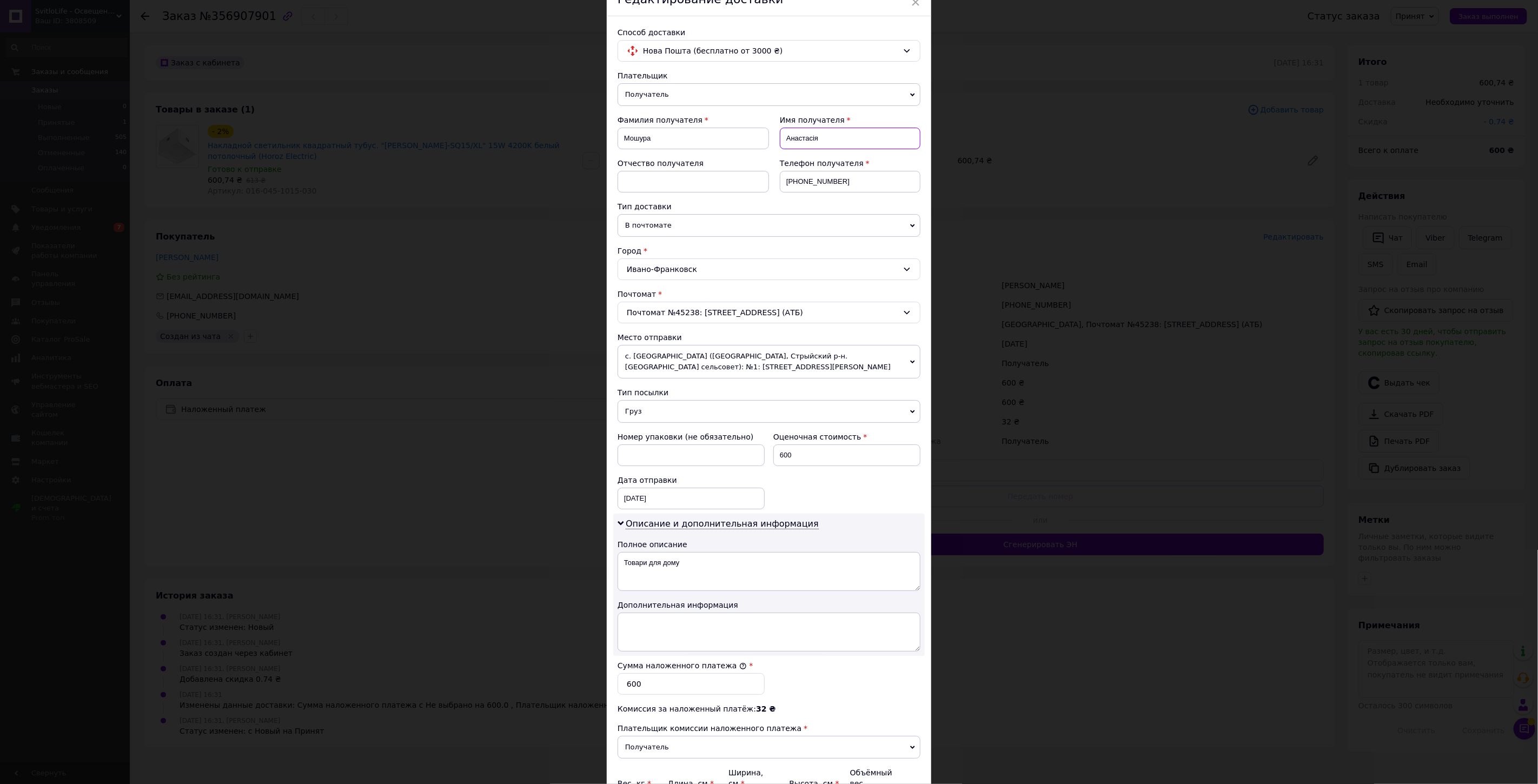
type input "Анастасія"
click at [667, 180] on input at bounding box center [693, 181] width 152 height 22
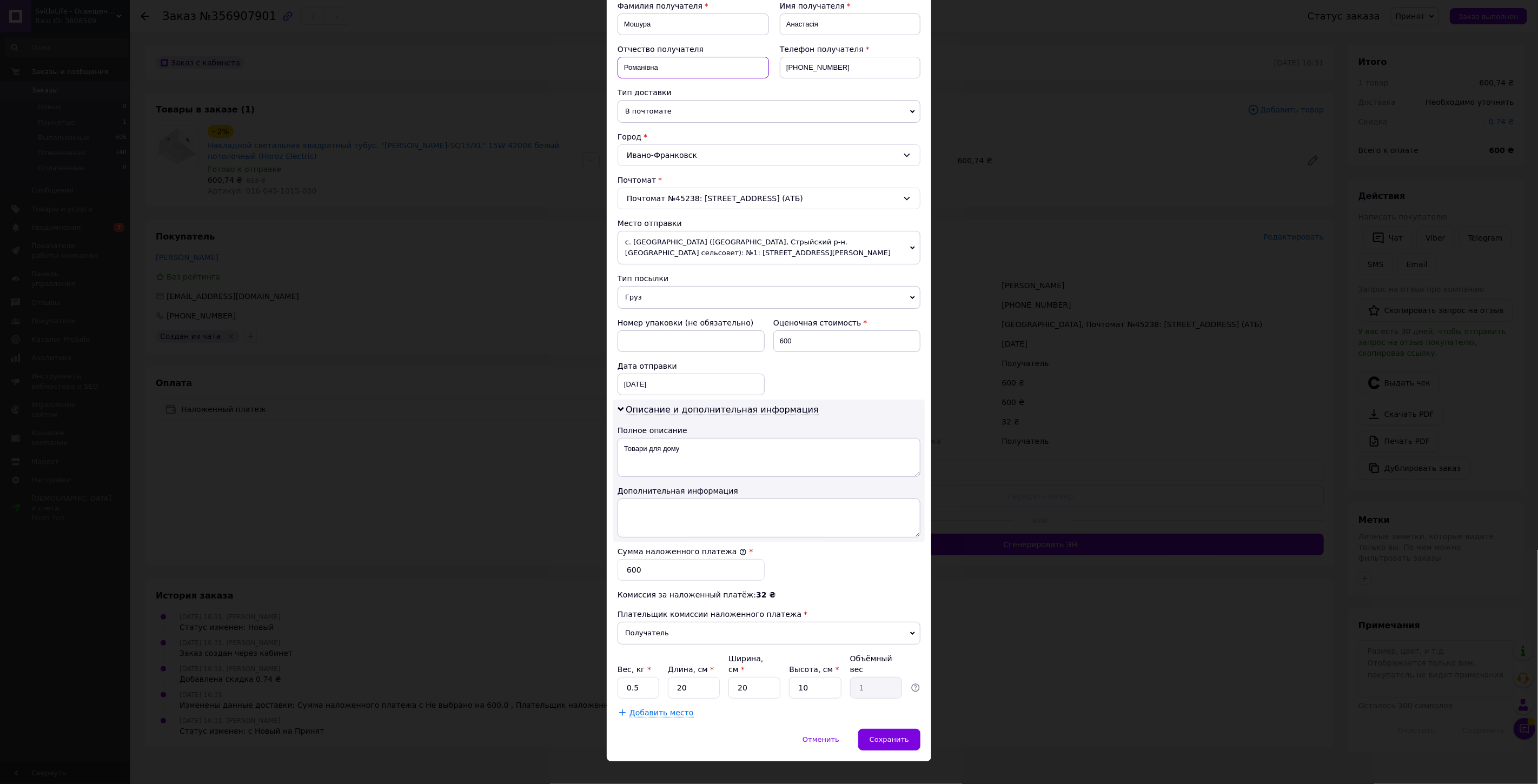
scroll to position [174, 0]
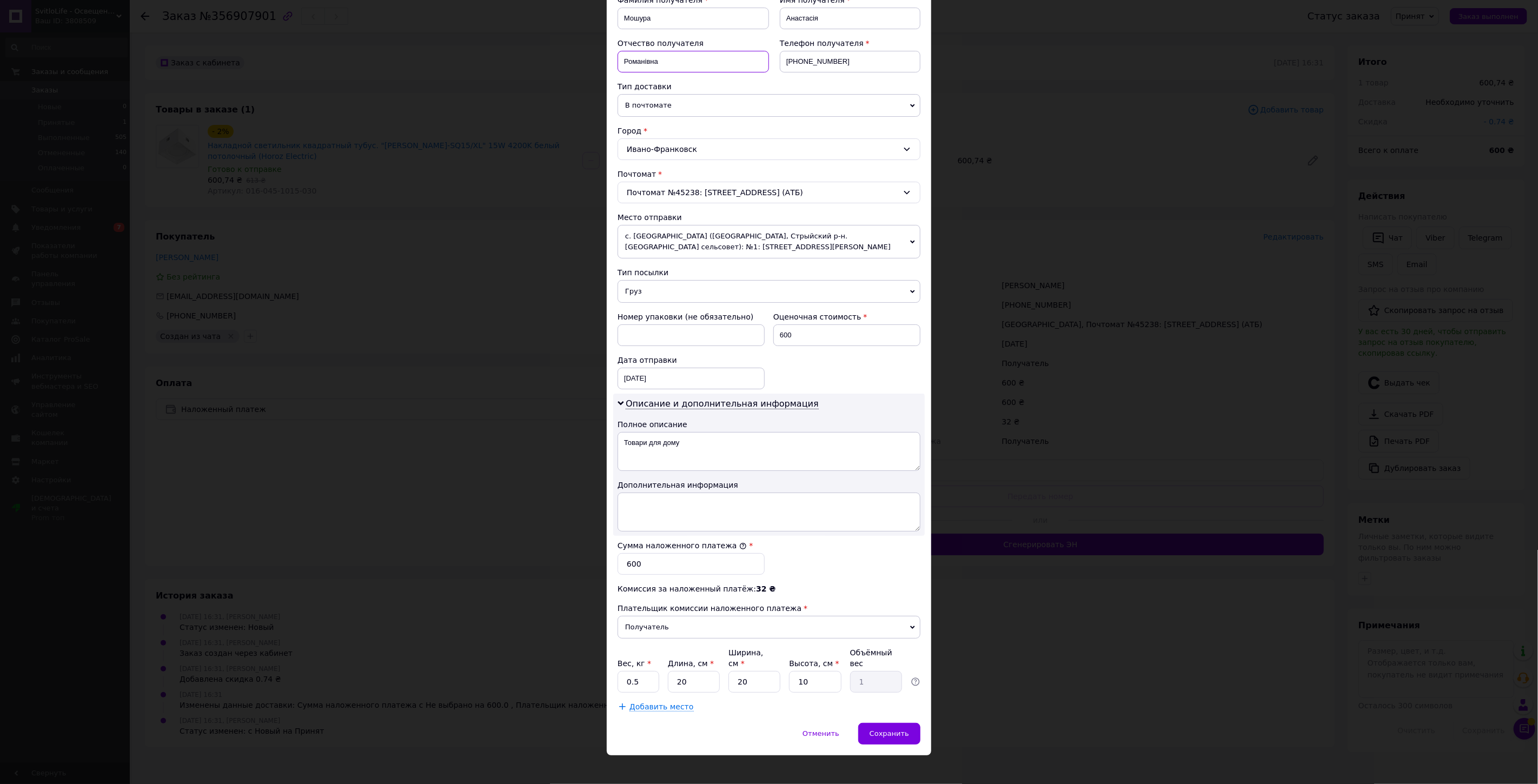
type input "Романівна"
click at [732, 707] on div "Способ доставки Нова Пошта (бесплатно от 3000 ₴) Плательщик Получатель Отправит…" at bounding box center [769, 309] width 324 height 827
click at [918, 723] on div "Сохранить" at bounding box center [889, 733] width 62 height 22
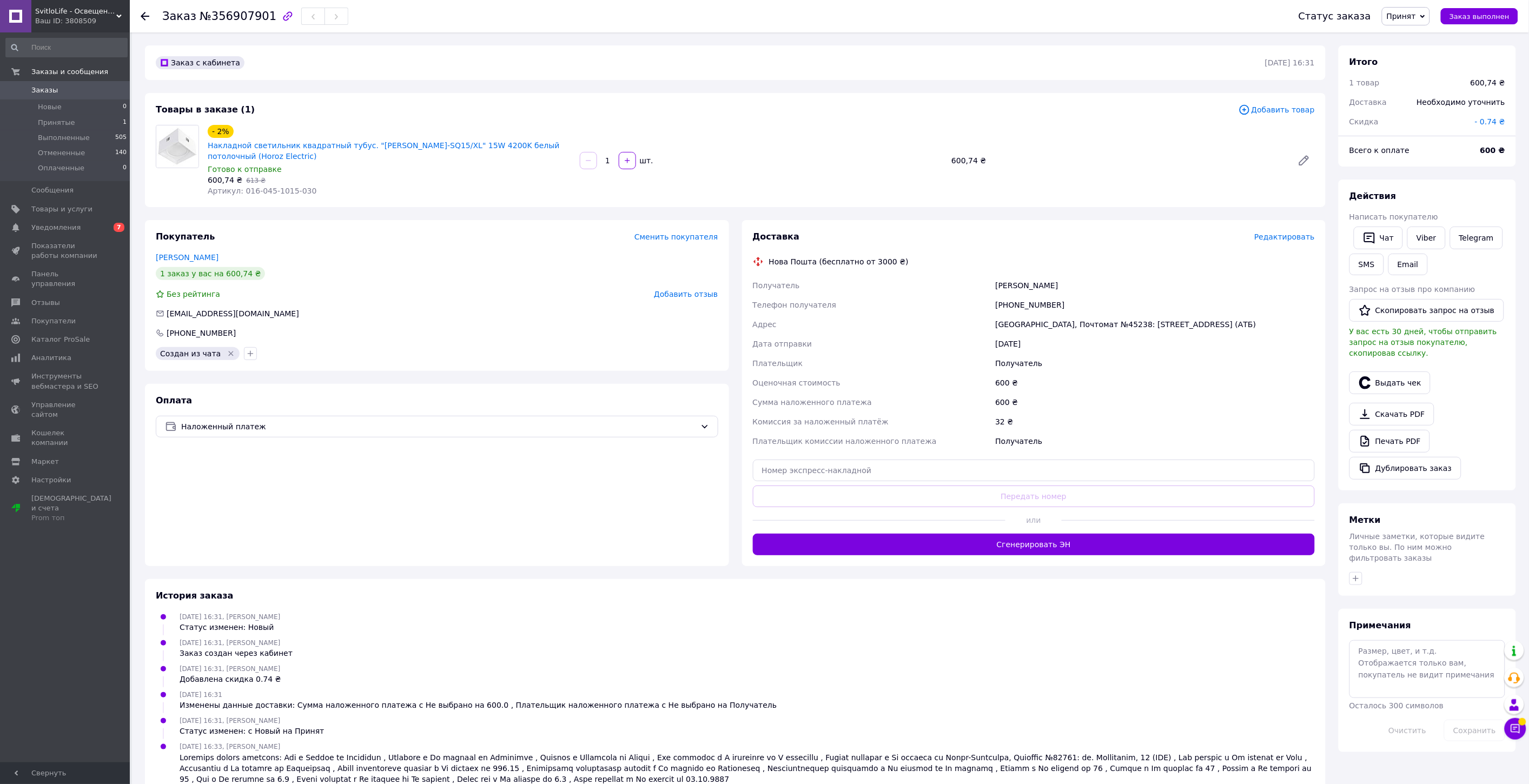
drag, startPoint x: 516, startPoint y: 377, endPoint x: 522, endPoint y: 374, distance: 6.7
click at [522, 374] on div "Покупатель Сменить покупателя [PERSON_NAME] 1 заказ у вас на 600,74 ₴ Без рейти…" at bounding box center [436, 392] width 584 height 346
click at [1294, 239] on span "Редактировать" at bounding box center [1284, 237] width 60 height 9
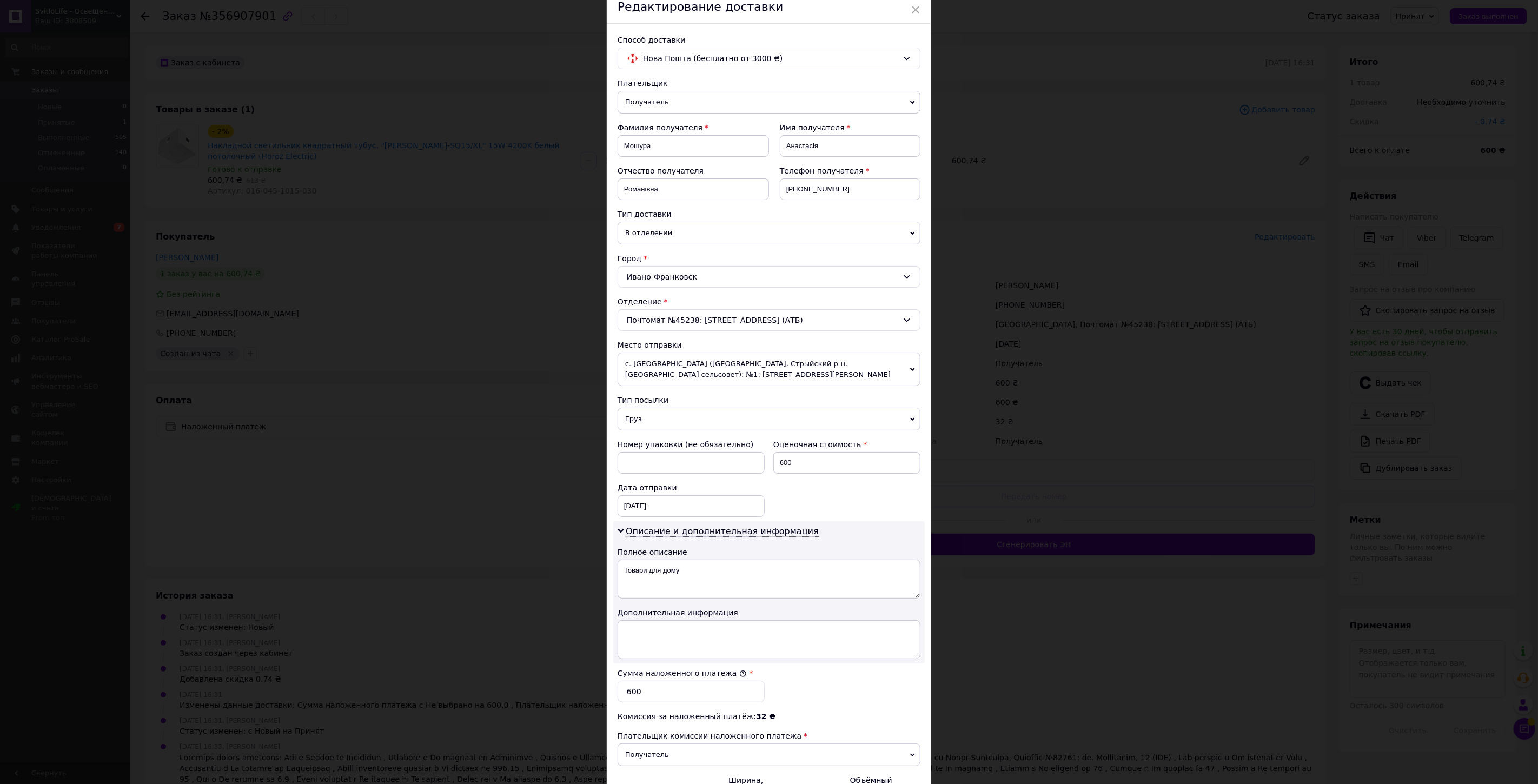
scroll to position [120, 0]
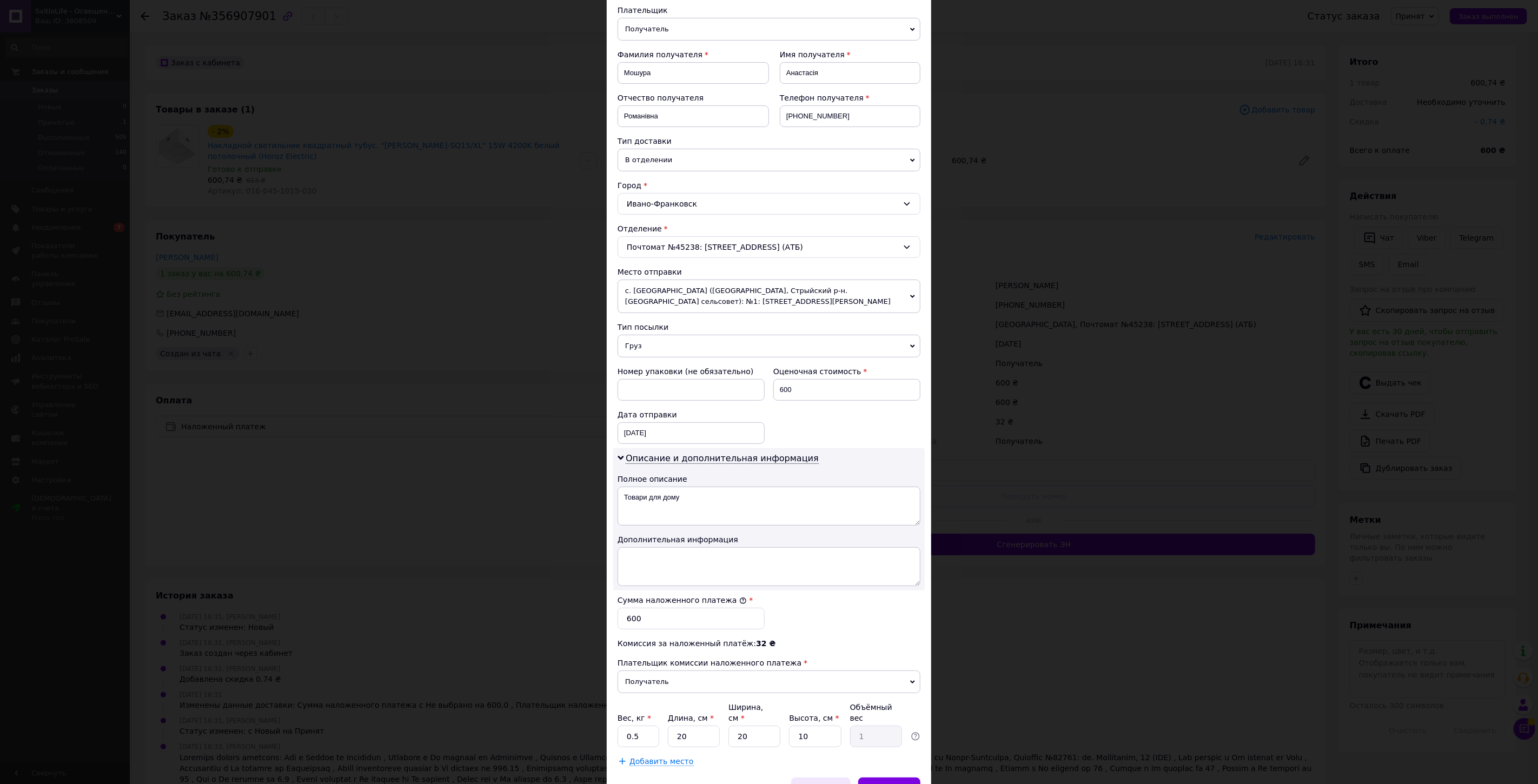
click at [818, 778] on div "Отменить" at bounding box center [821, 788] width 60 height 22
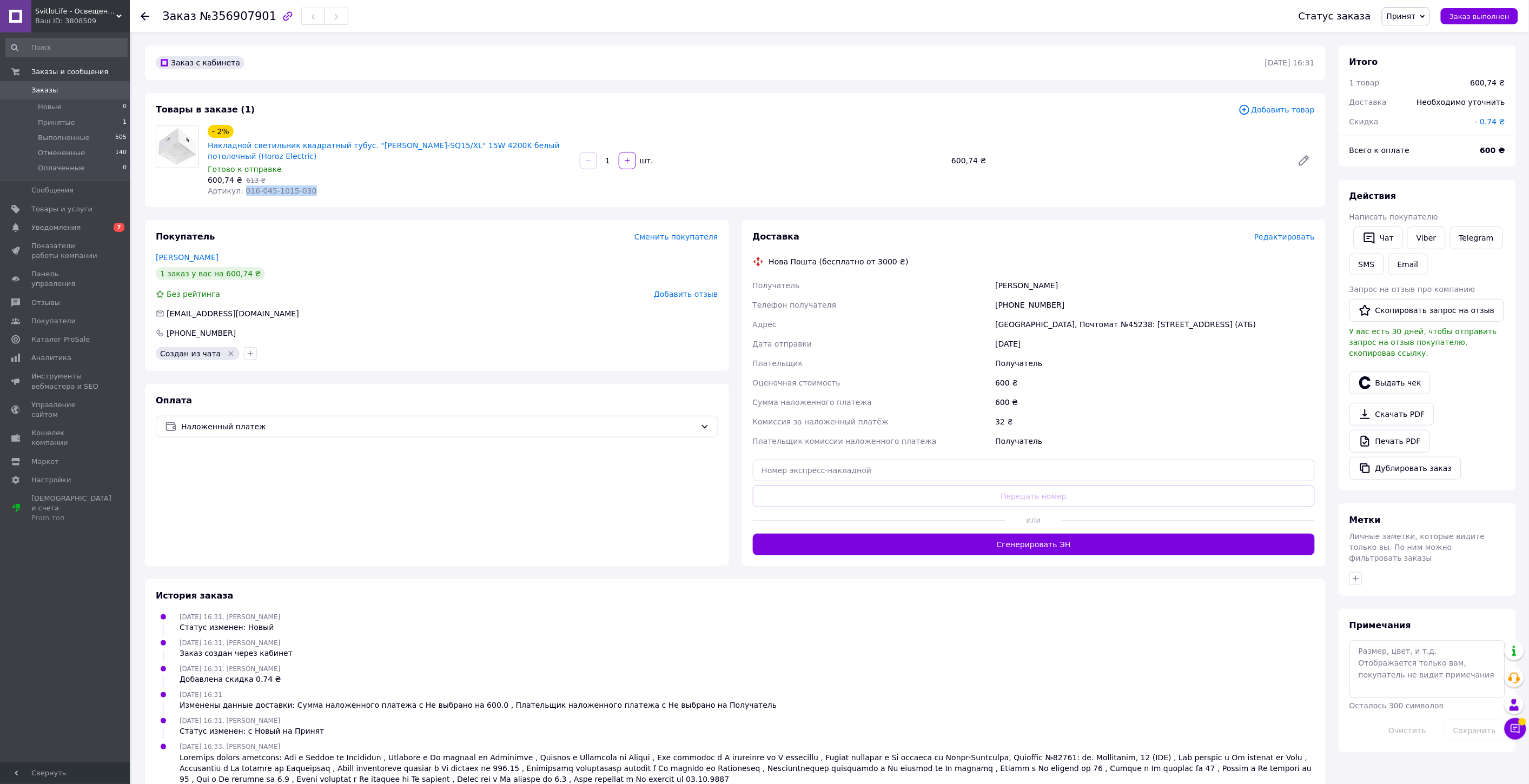
drag, startPoint x: 301, startPoint y: 189, endPoint x: 331, endPoint y: 237, distance: 56.6
click at [239, 195] on div "Артикул: 016-045-1015-030" at bounding box center [389, 191] width 364 height 11
copy span "016-045-1015-030"
click at [1278, 241] on span "Редактировать" at bounding box center [1284, 237] width 60 height 9
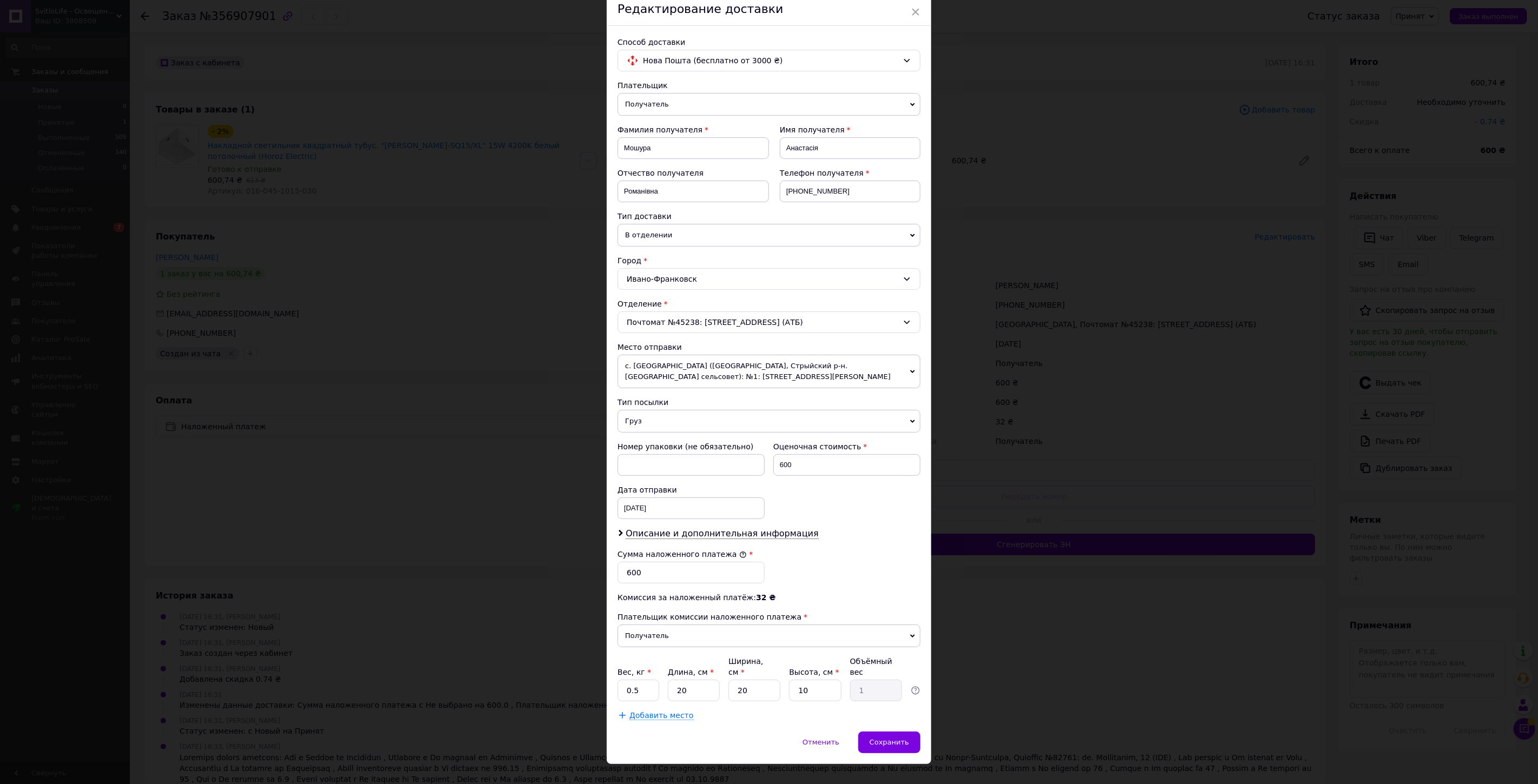
scroll to position [53, 0]
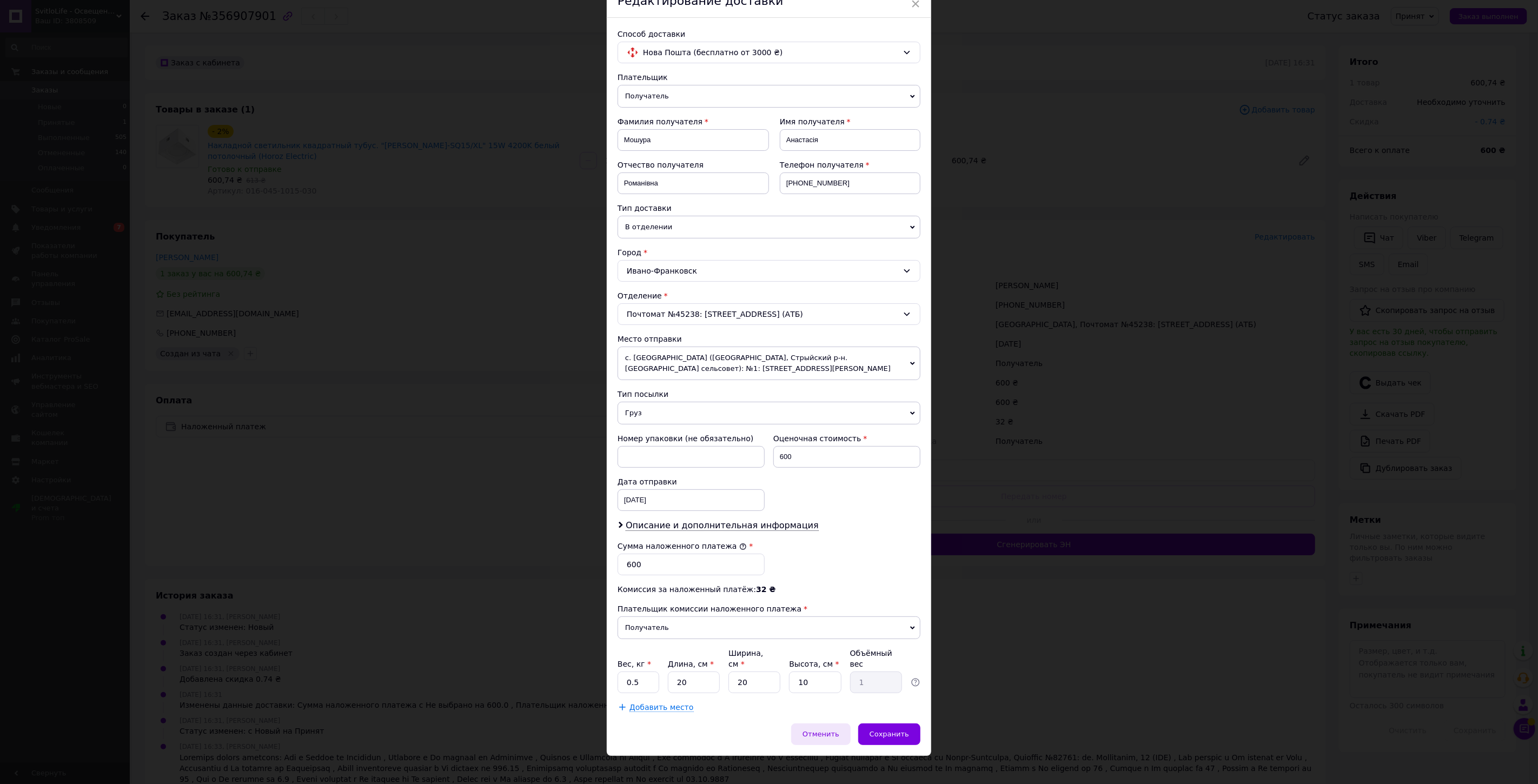
click at [821, 730] on span "Отменить" at bounding box center [821, 733] width 37 height 8
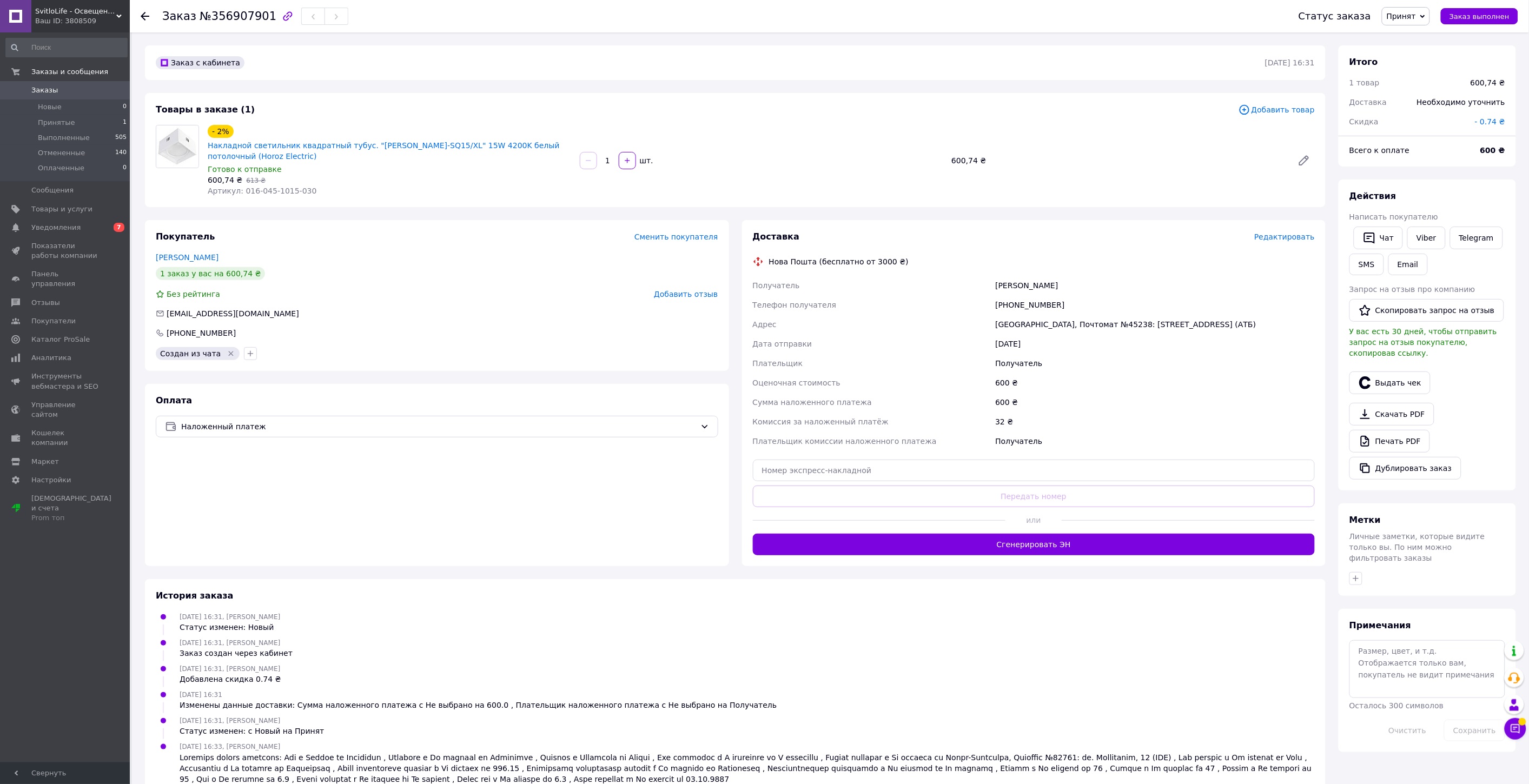
click at [895, 532] on div at bounding box center [879, 520] width 253 height 26
click at [899, 539] on button "Сгенерировать ЭН" at bounding box center [1034, 544] width 563 height 22
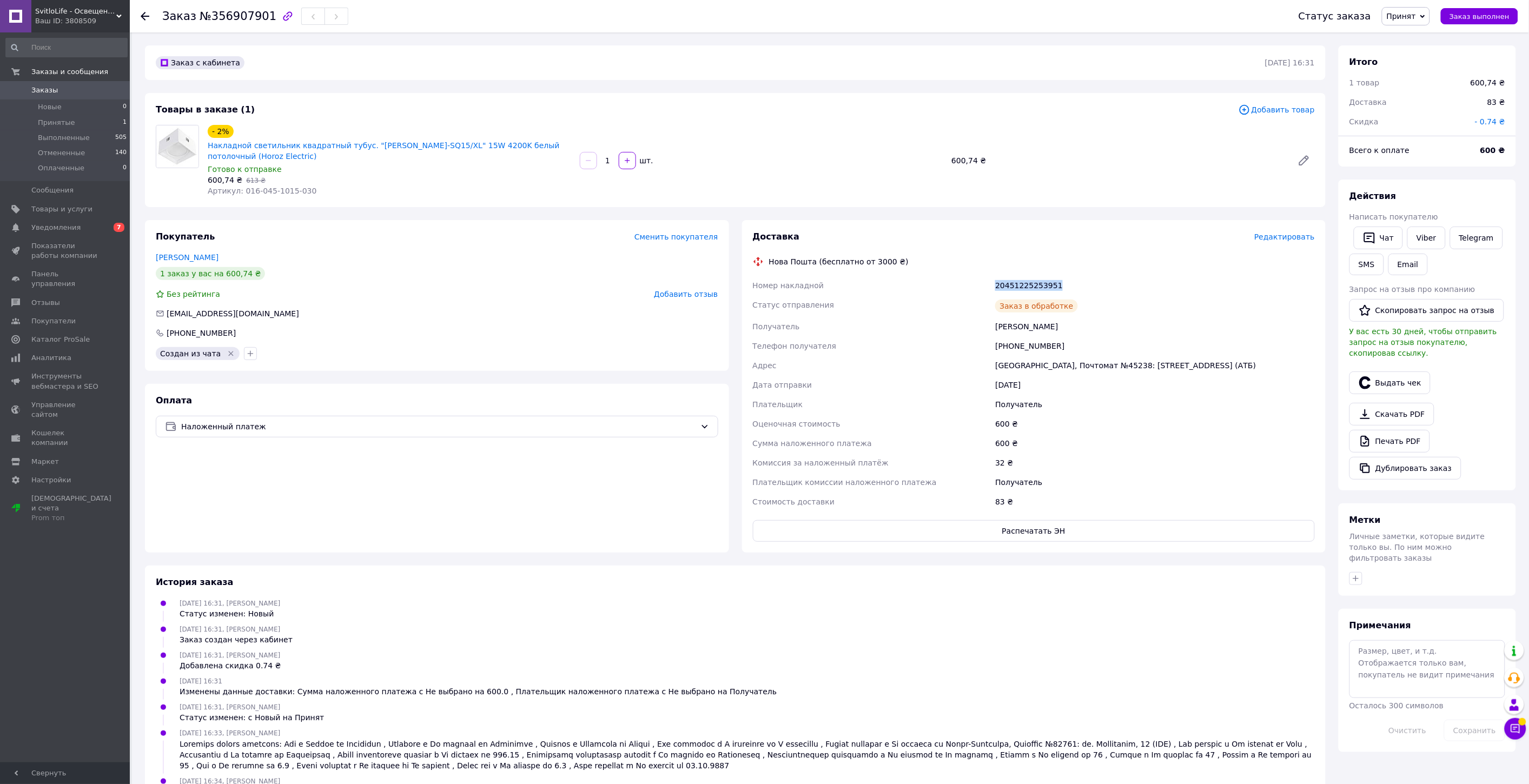
drag, startPoint x: 1079, startPoint y: 288, endPoint x: 986, endPoint y: 284, distance: 93.1
click at [986, 284] on div "Номер накладной 20451225253951 Статус отправления Заказ в обработке Получатель …" at bounding box center [1034, 393] width 567 height 236
copy div "Номер накладной 20451225253951"
click at [477, 369] on div "Покупатель Сменить покупателя [PERSON_NAME] 1 заказ у вас на 600,74 ₴ Без рейти…" at bounding box center [436, 295] width 584 height 151
click at [857, 780] on div "[DATE] 16:34, [PERSON_NAME] Создана/добавлена ЭН 20451225253951, Нова Пошта" at bounding box center [735, 786] width 1168 height 22
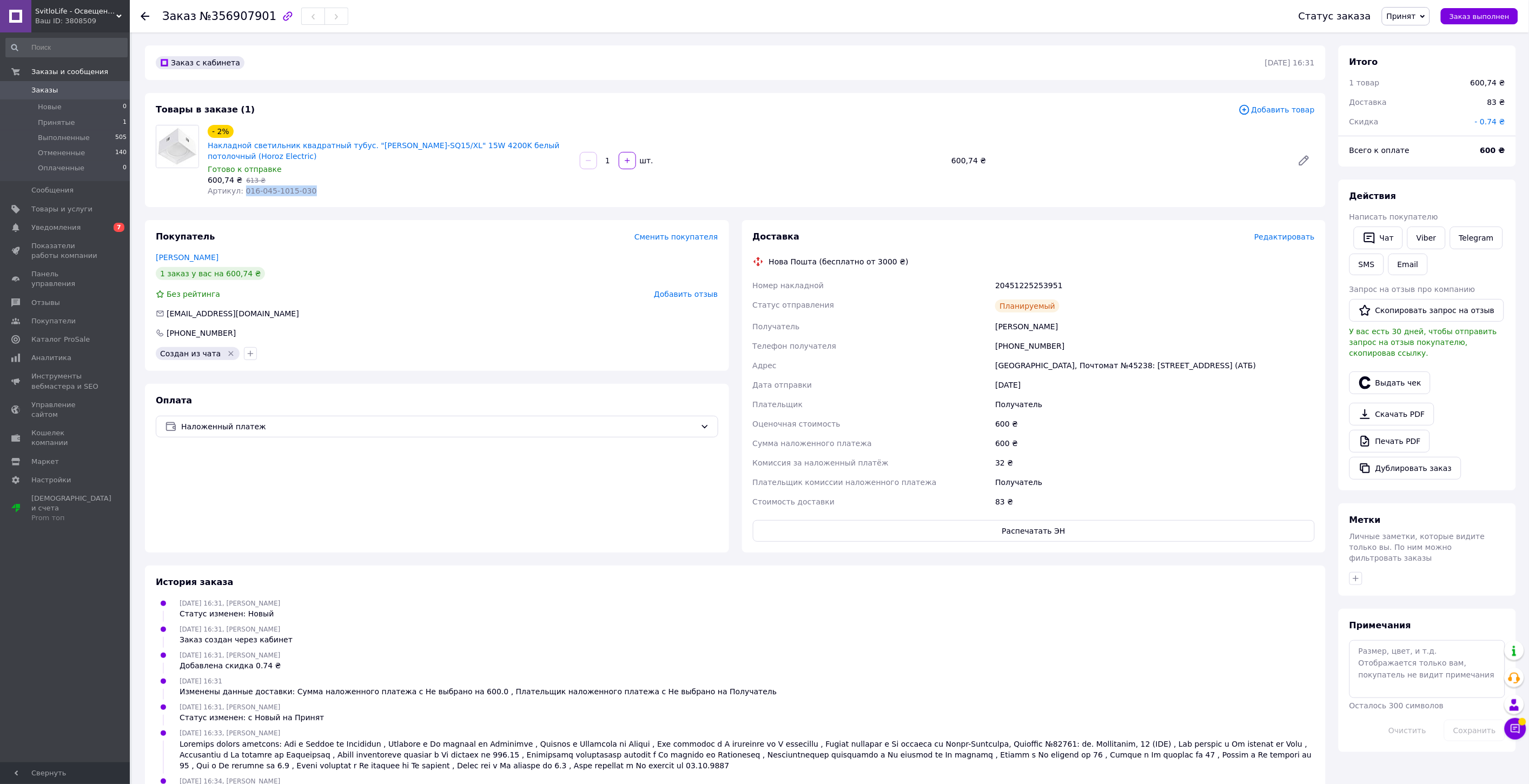
drag, startPoint x: 305, startPoint y: 189, endPoint x: 242, endPoint y: 193, distance: 63.1
click at [241, 193] on div "Артикул: 016-045-1015-030" at bounding box center [389, 191] width 364 height 11
copy span "016-045-1015-030"
drag, startPoint x: 259, startPoint y: 14, endPoint x: 206, endPoint y: 10, distance: 53.2
click at [206, 10] on span "№356907901" at bounding box center [238, 16] width 77 height 13
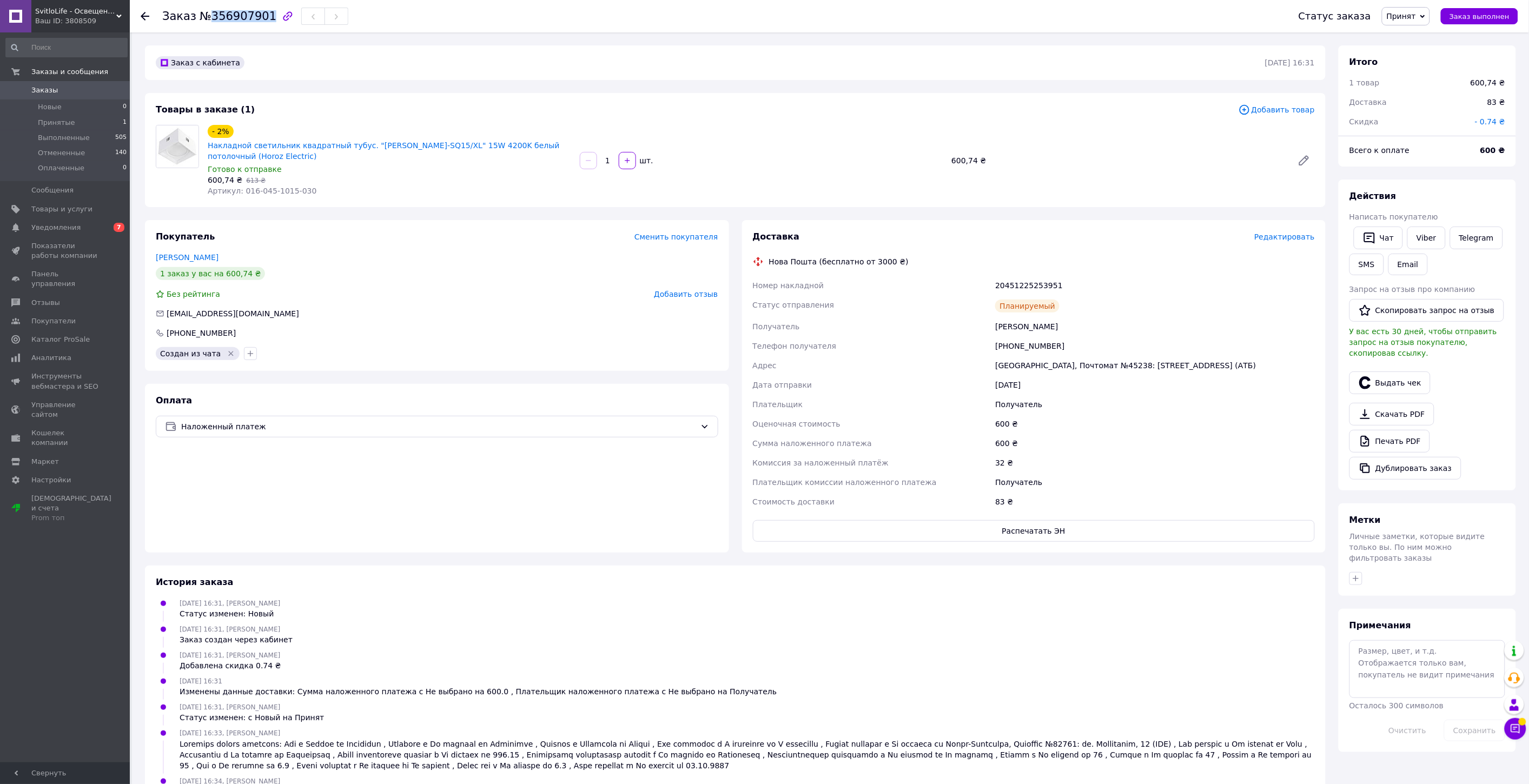
copy span "356907901"
drag, startPoint x: 1055, startPoint y: 278, endPoint x: 987, endPoint y: 287, distance: 68.6
click at [987, 287] on div "Номер накладной 20451225253951 Статус отправления Планируемый Получатель [PERSO…" at bounding box center [1034, 393] width 567 height 236
copy div "Номер накладной 20451225253951"
drag, startPoint x: 308, startPoint y: 189, endPoint x: 244, endPoint y: 190, distance: 64.0
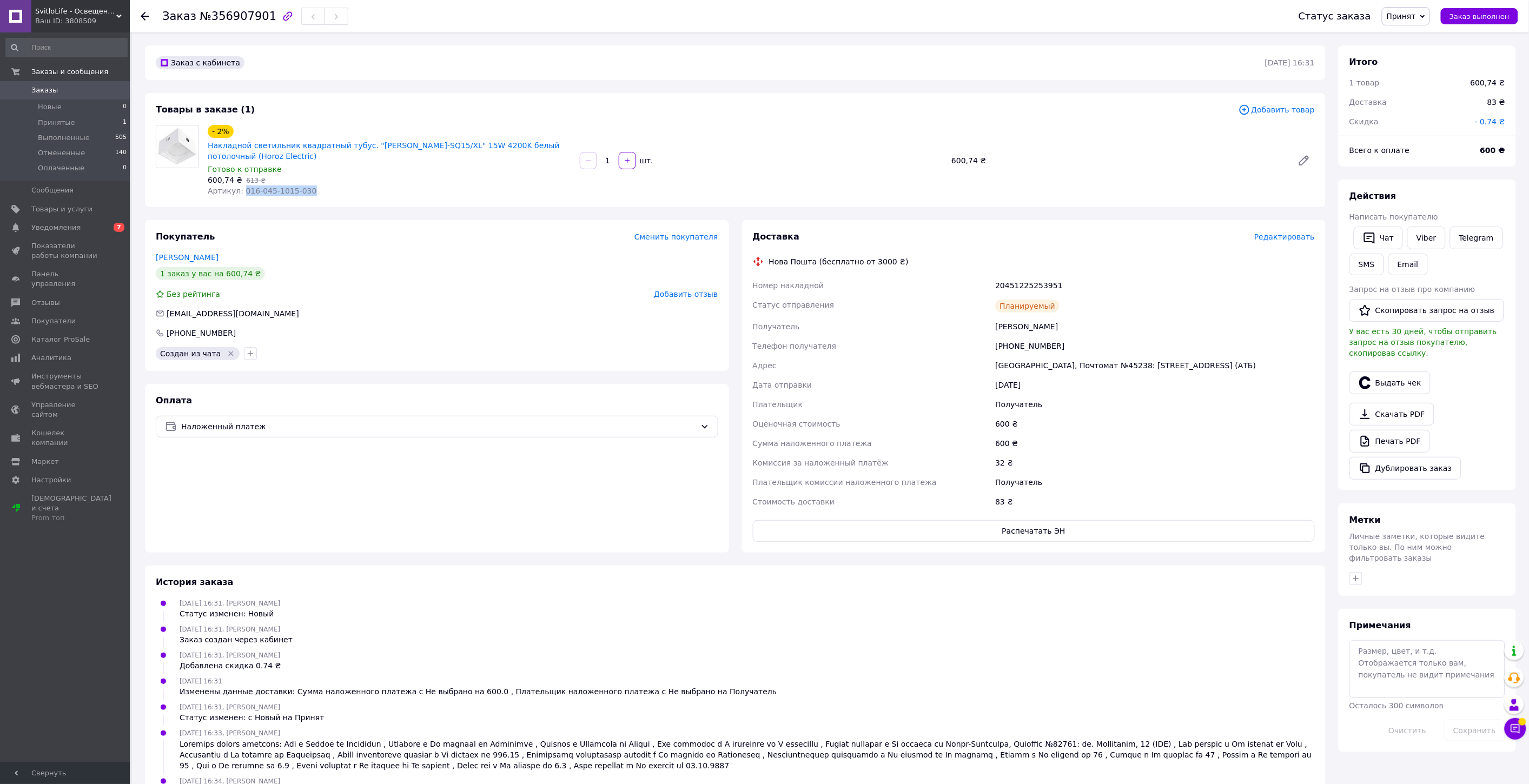
click at [241, 196] on div "- 2% Накладной светильник квадратный тубус. "[PERSON_NAME]-SQ15/XL" 15W 4200K б…" at bounding box center [389, 160] width 372 height 75
copy span "016-045-1015-030"
click at [72, 89] on span "Заказы" at bounding box center [66, 90] width 68 height 10
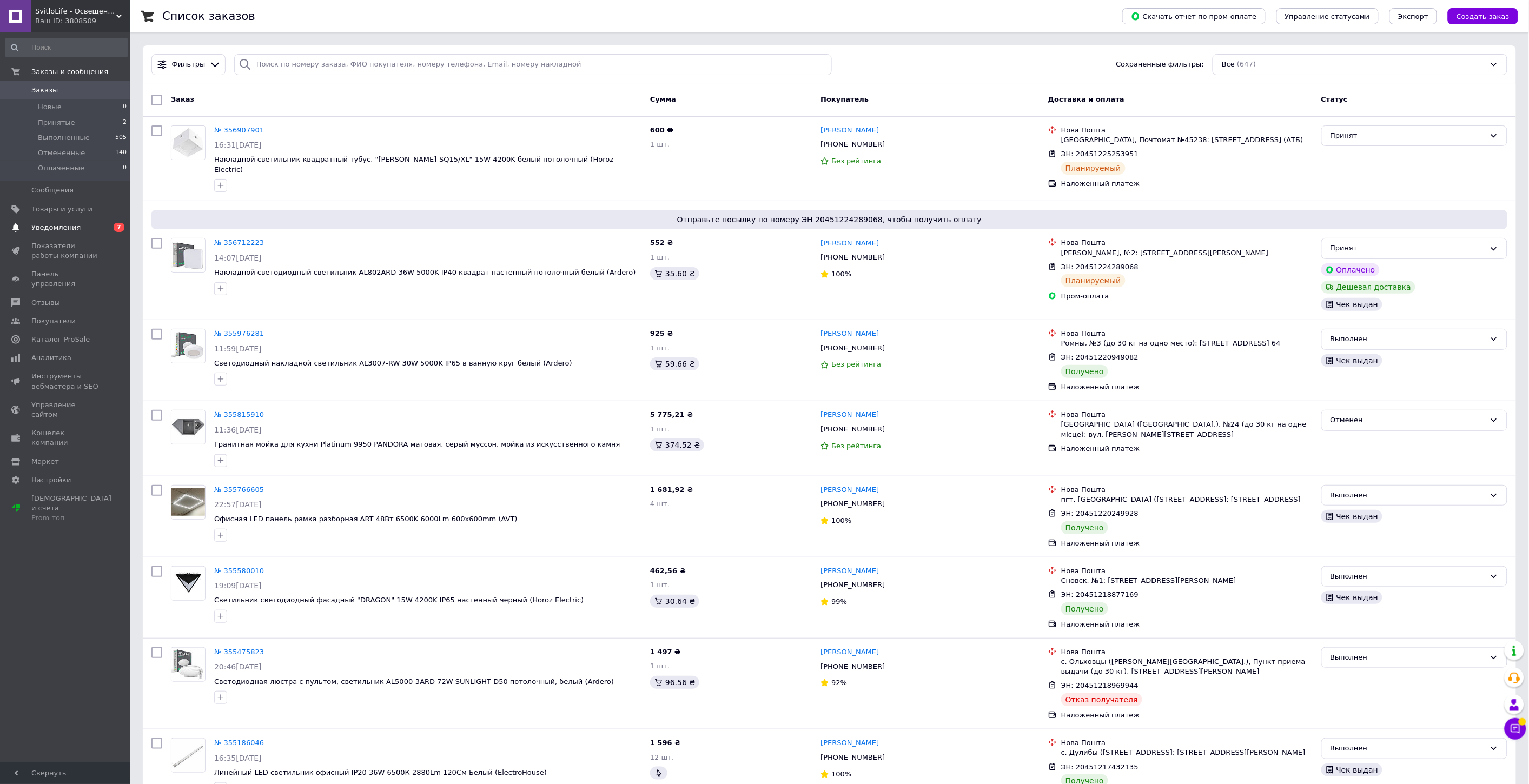
click at [88, 222] on span "Уведомления" at bounding box center [66, 227] width 68 height 10
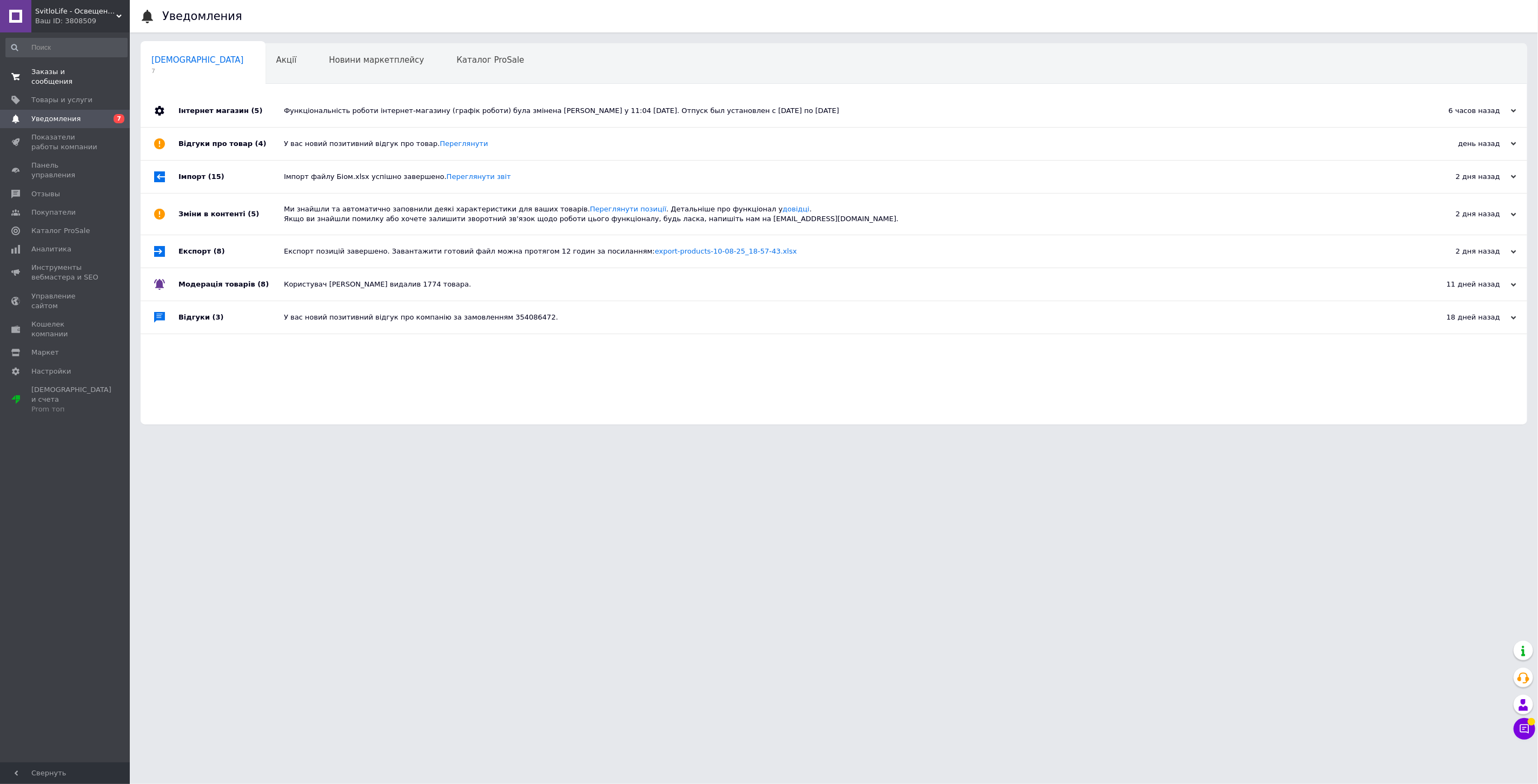
click at [51, 73] on span "Заказы и сообщения" at bounding box center [66, 77] width 68 height 19
